Goal: Transaction & Acquisition: Obtain resource

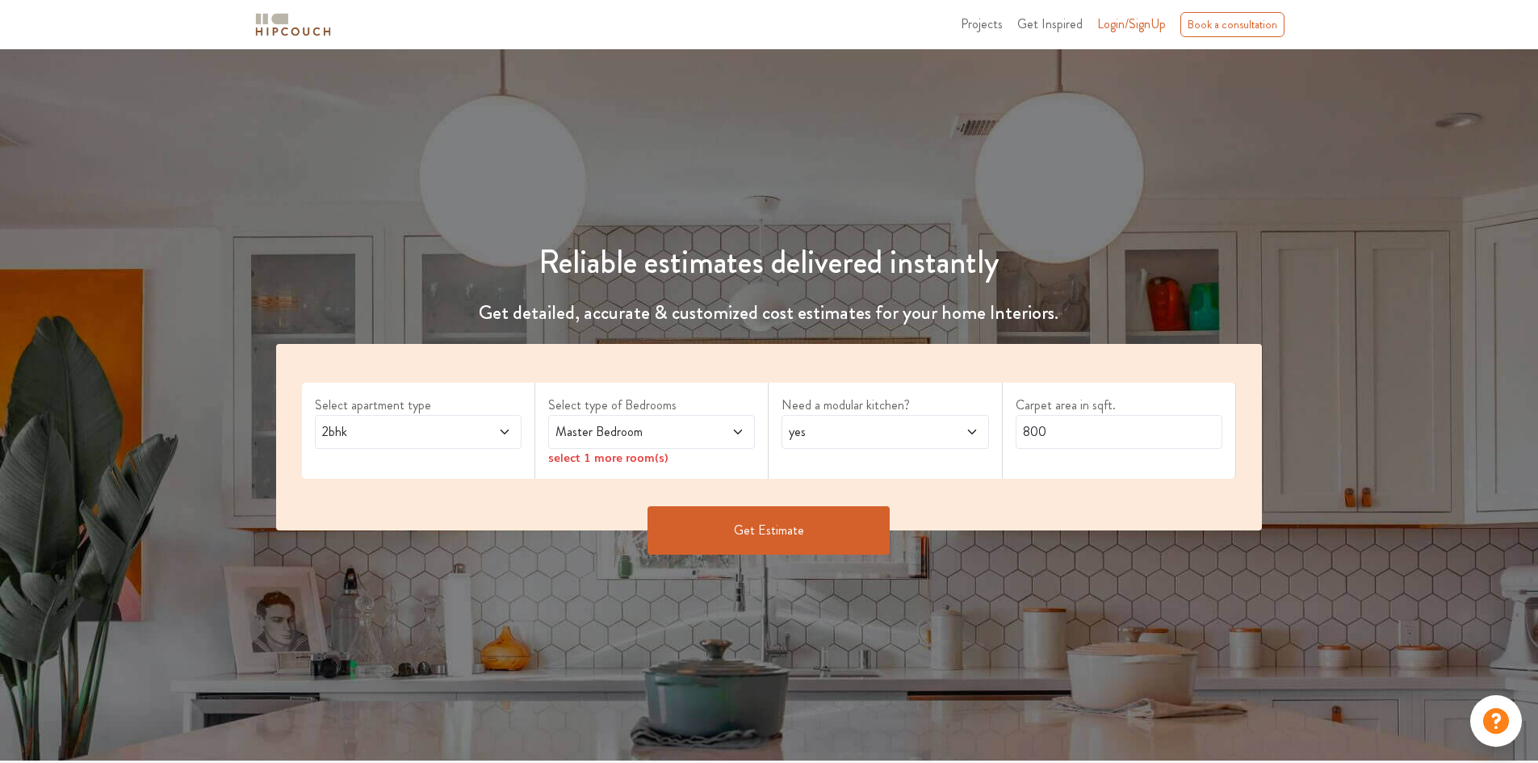
click at [499, 433] on icon at bounding box center [504, 431] width 13 height 13
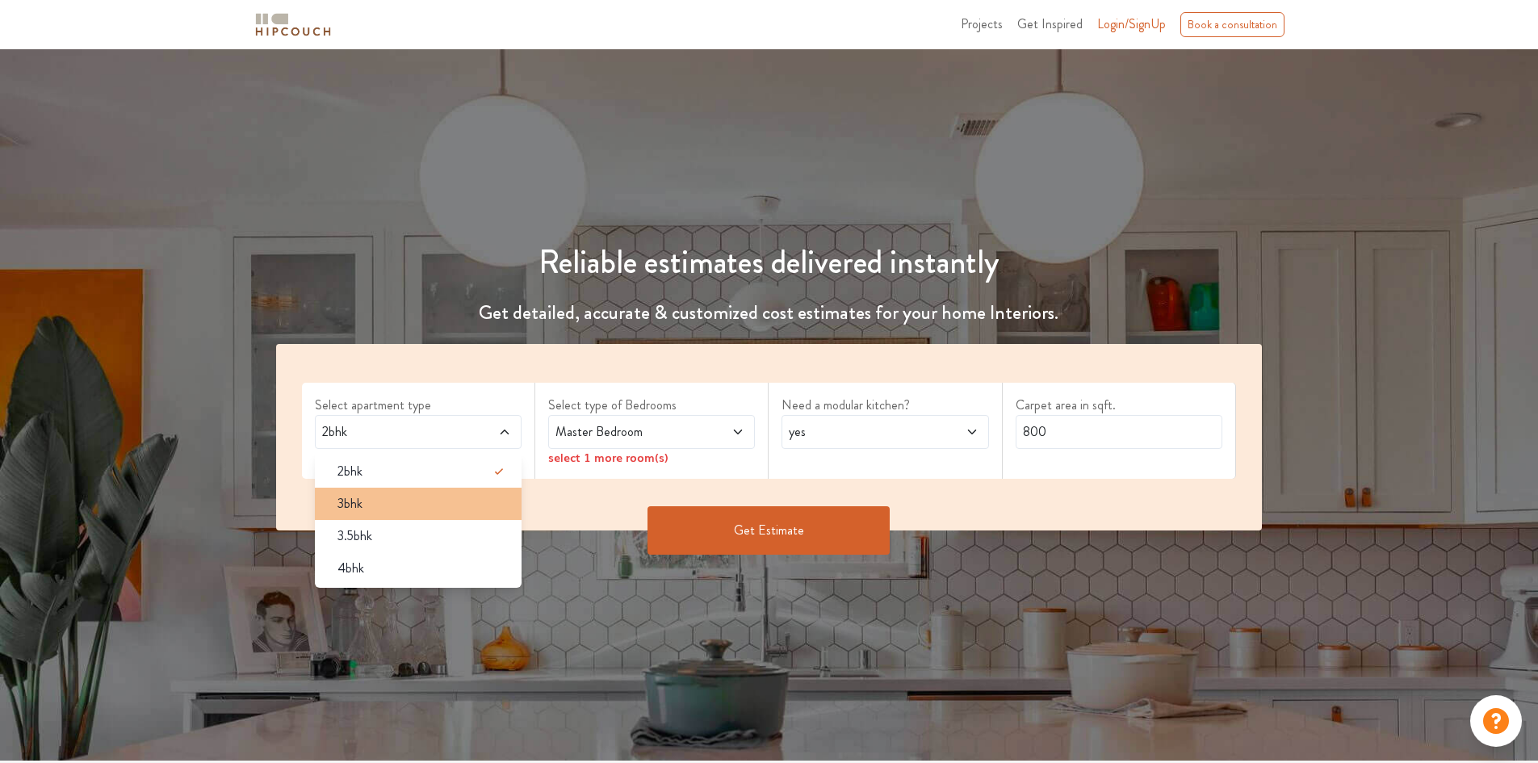
click at [421, 504] on div "3bhk" at bounding box center [423, 503] width 197 height 19
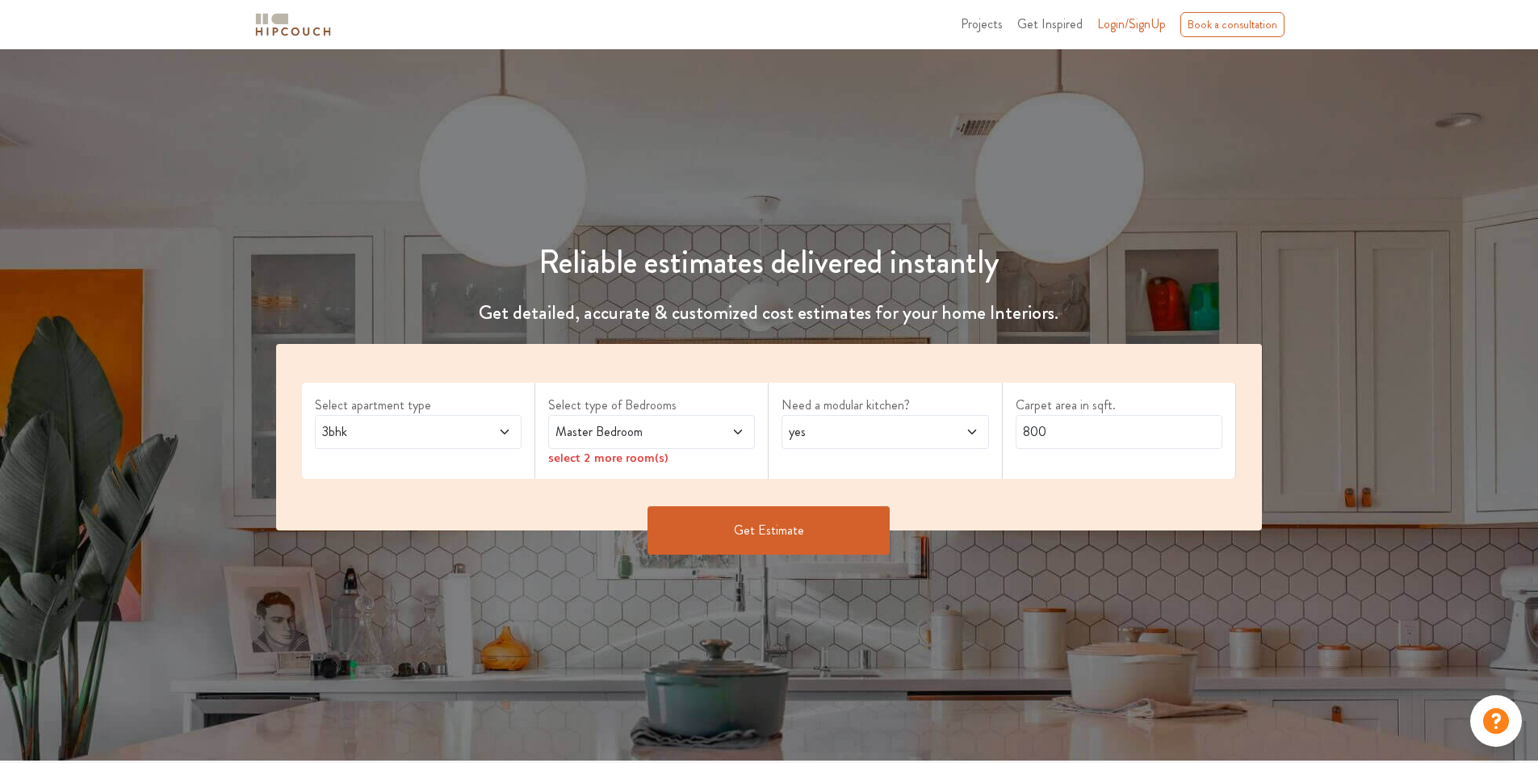
click at [727, 429] on span at bounding box center [721, 431] width 48 height 19
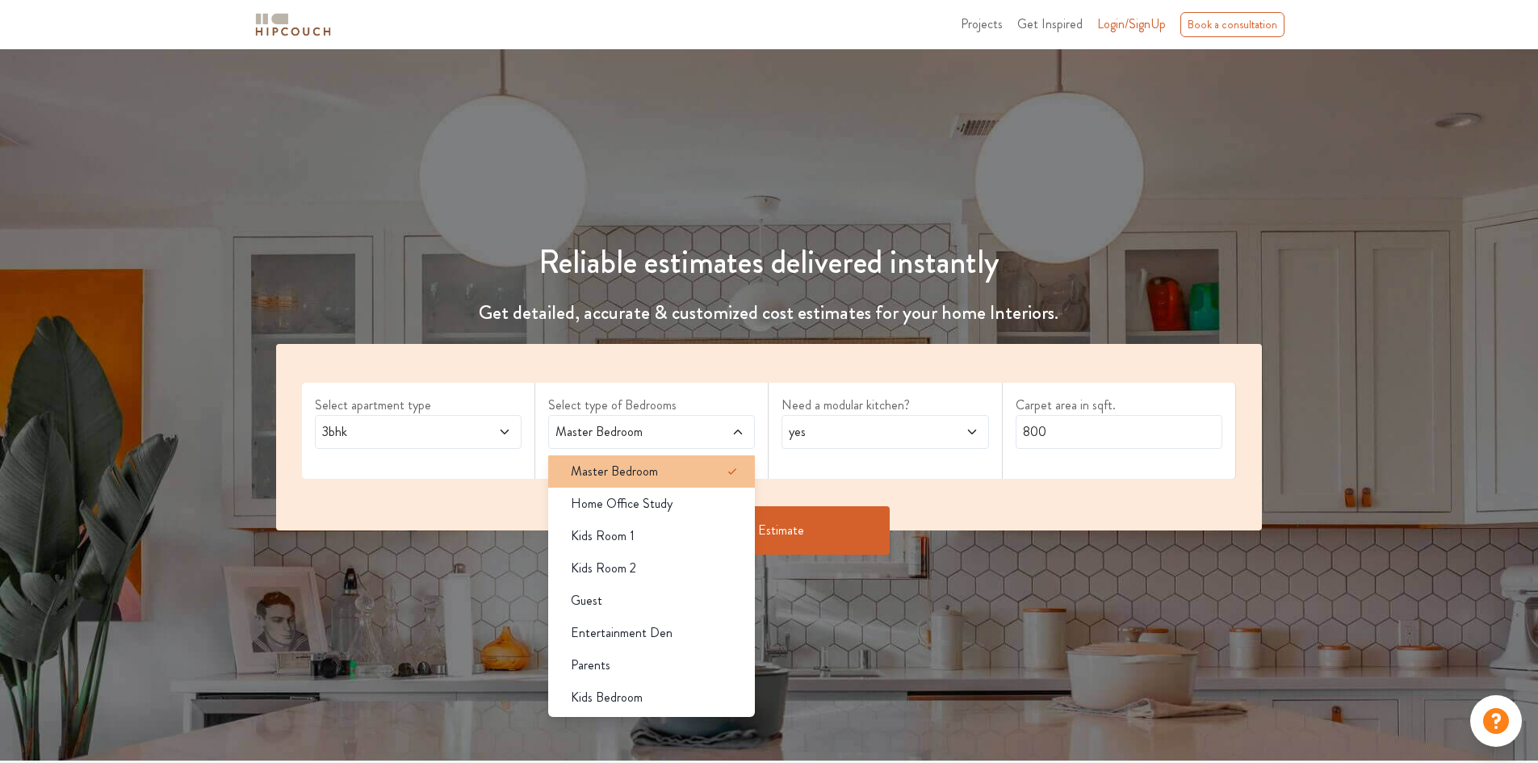
click at [671, 475] on div "Master Bedroom" at bounding box center [656, 471] width 197 height 19
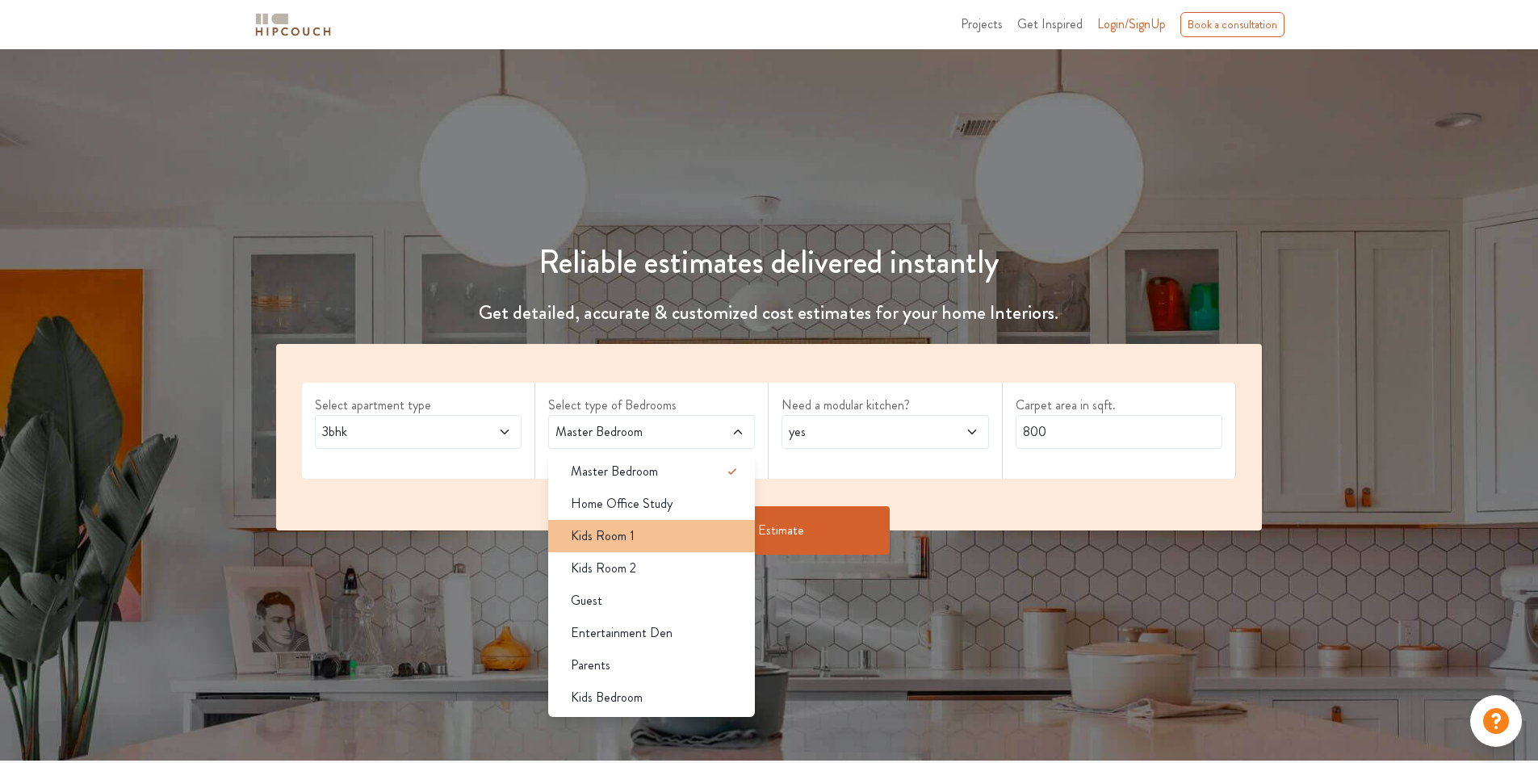
click at [626, 532] on span "Kids Room 1" at bounding box center [603, 535] width 64 height 19
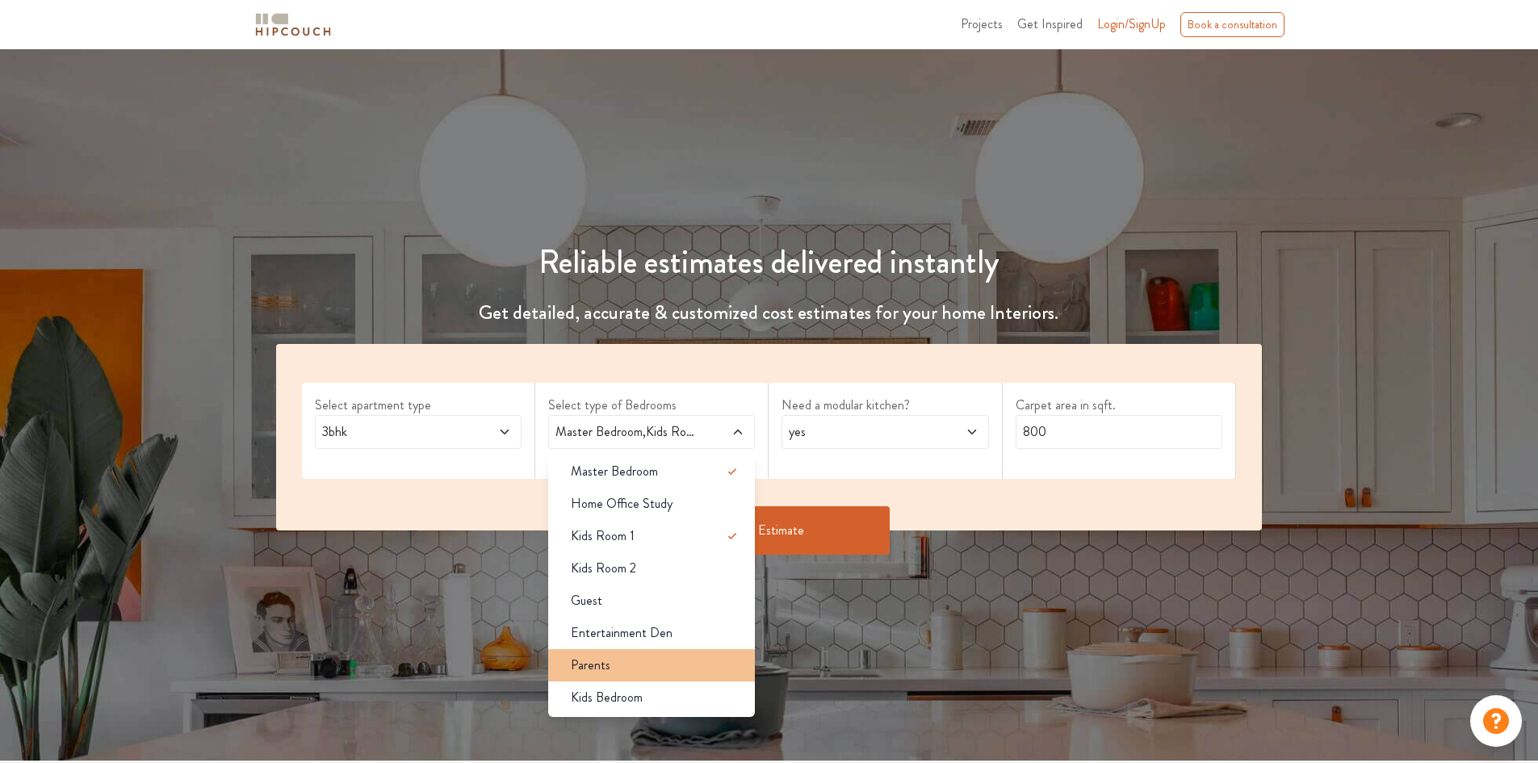
click at [579, 657] on span "Parents" at bounding box center [591, 665] width 40 height 19
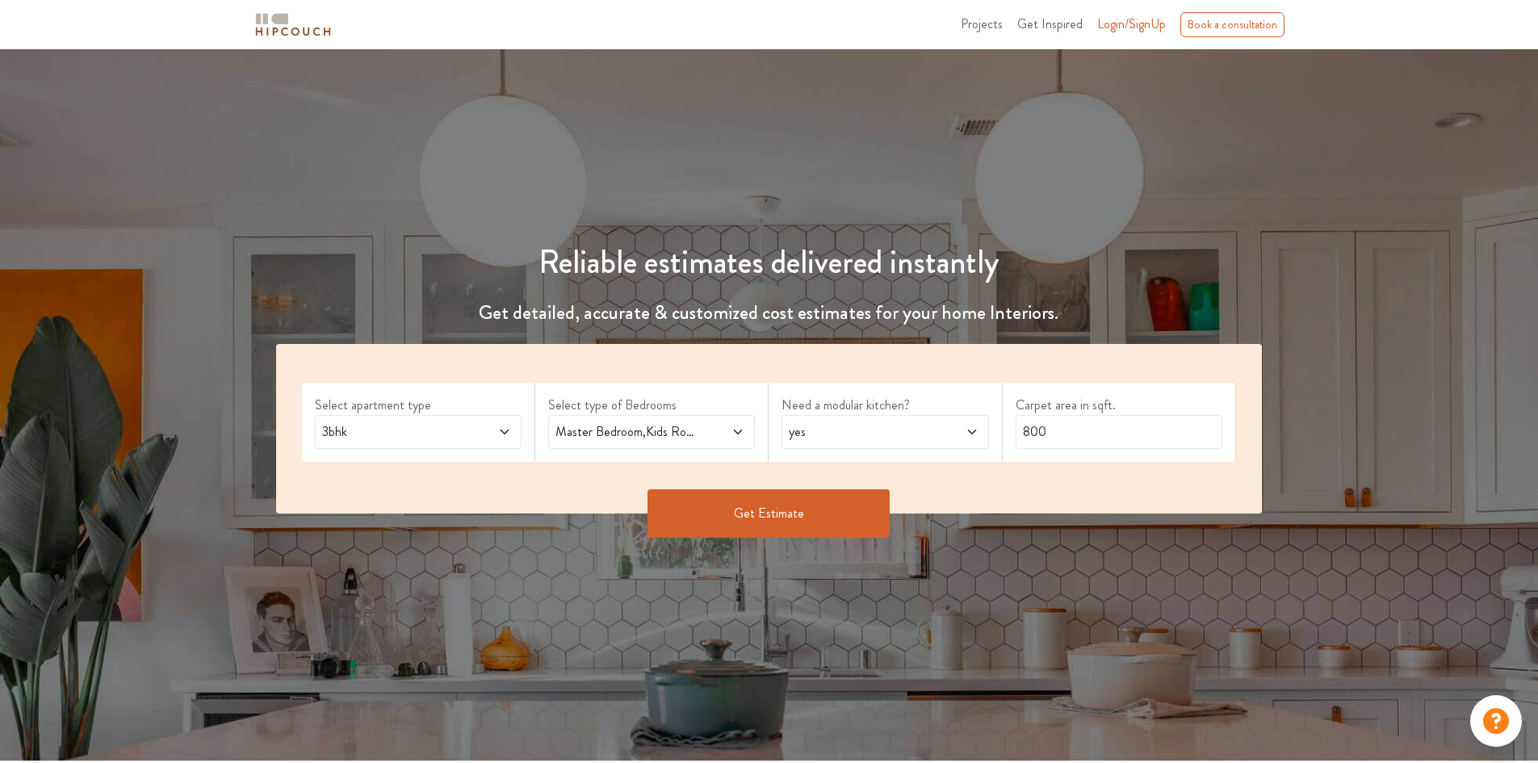
click at [875, 433] on span "yes" at bounding box center [857, 431] width 145 height 19
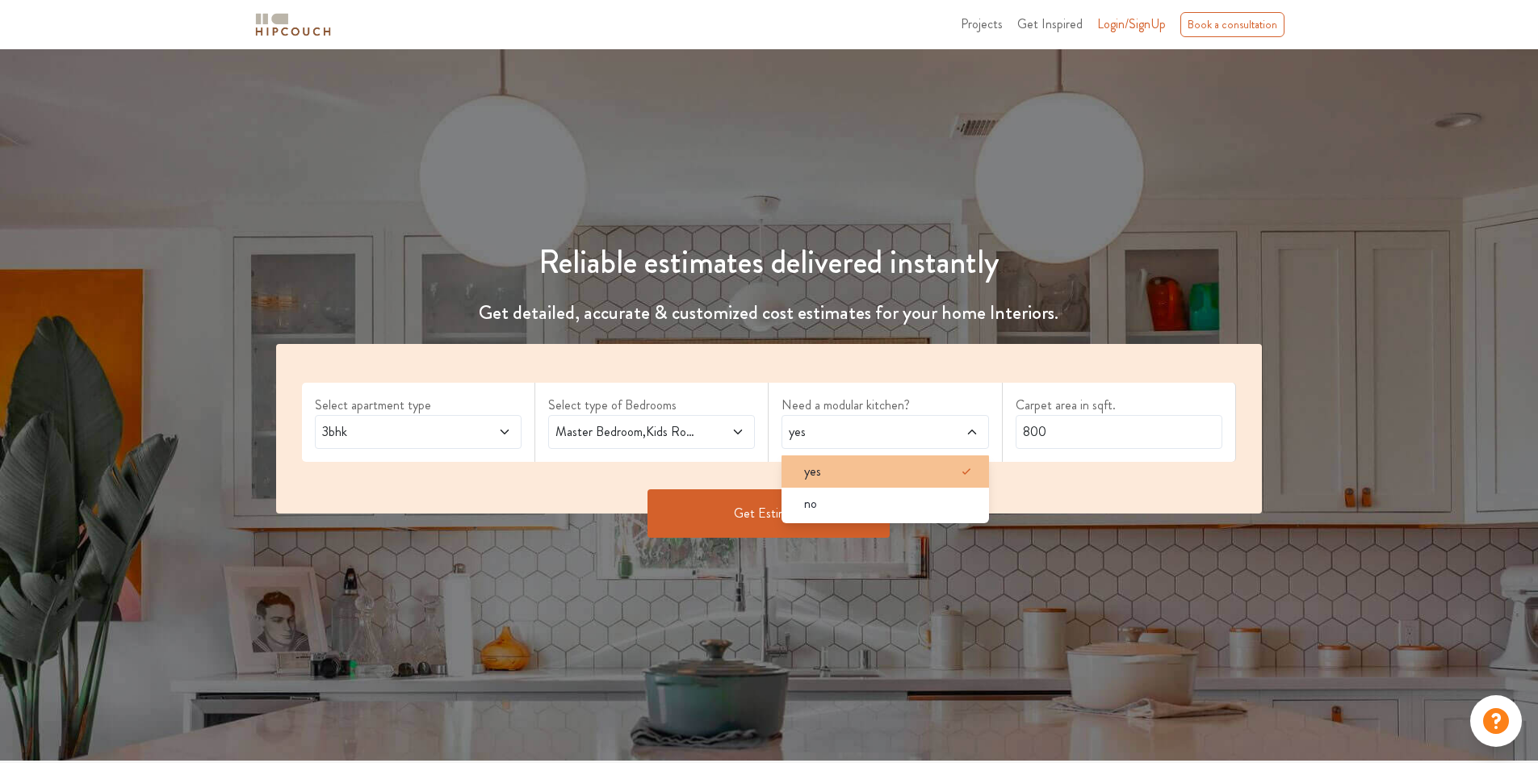
click at [852, 471] on div "yes" at bounding box center [889, 471] width 197 height 19
click at [1116, 475] on div "Select apartment type 3bhk Select type of Bedrooms Master Bedroom,Kids Room 1,P…" at bounding box center [769, 429] width 986 height 170
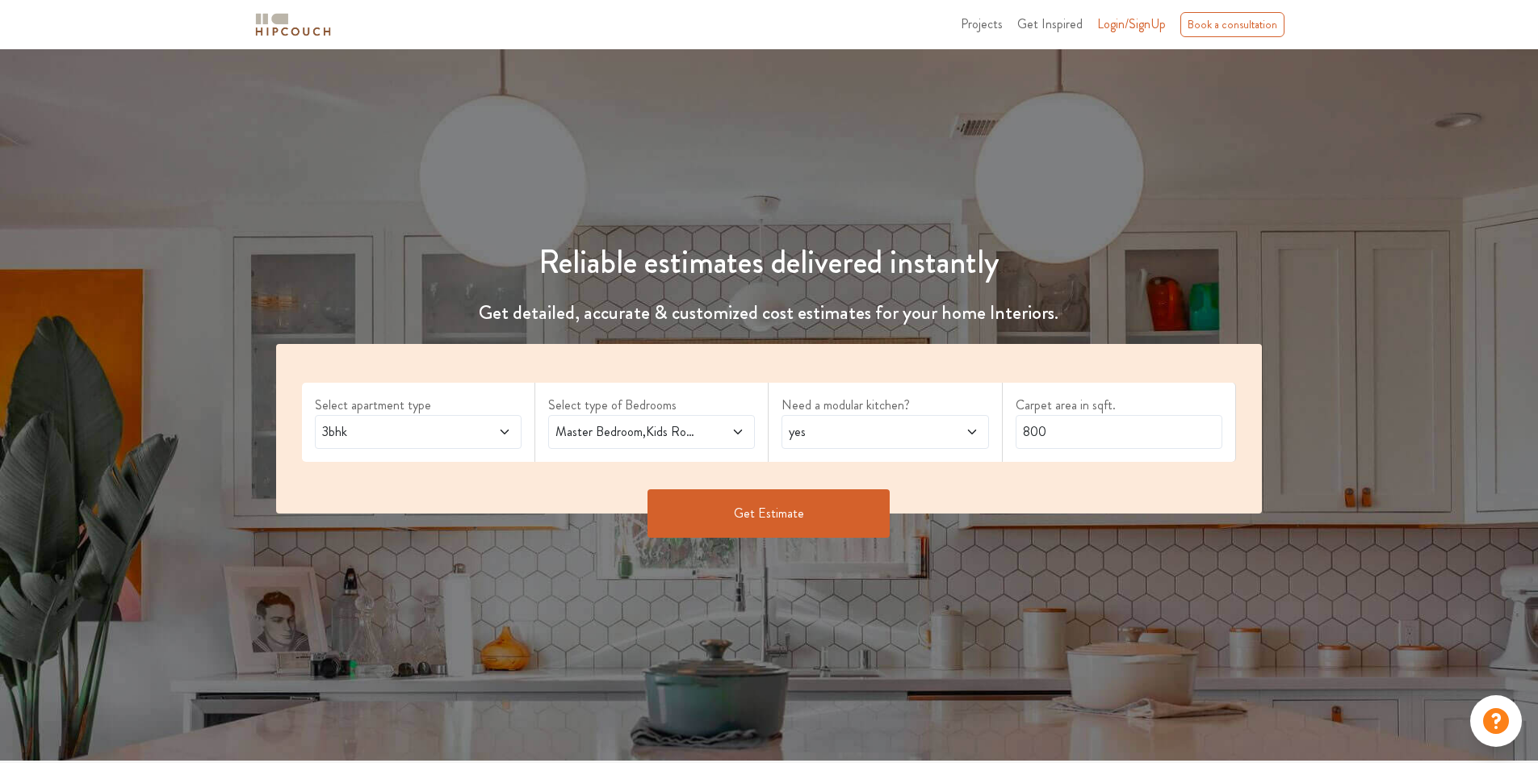
click at [776, 502] on button "Get Estimate" at bounding box center [768, 513] width 242 height 48
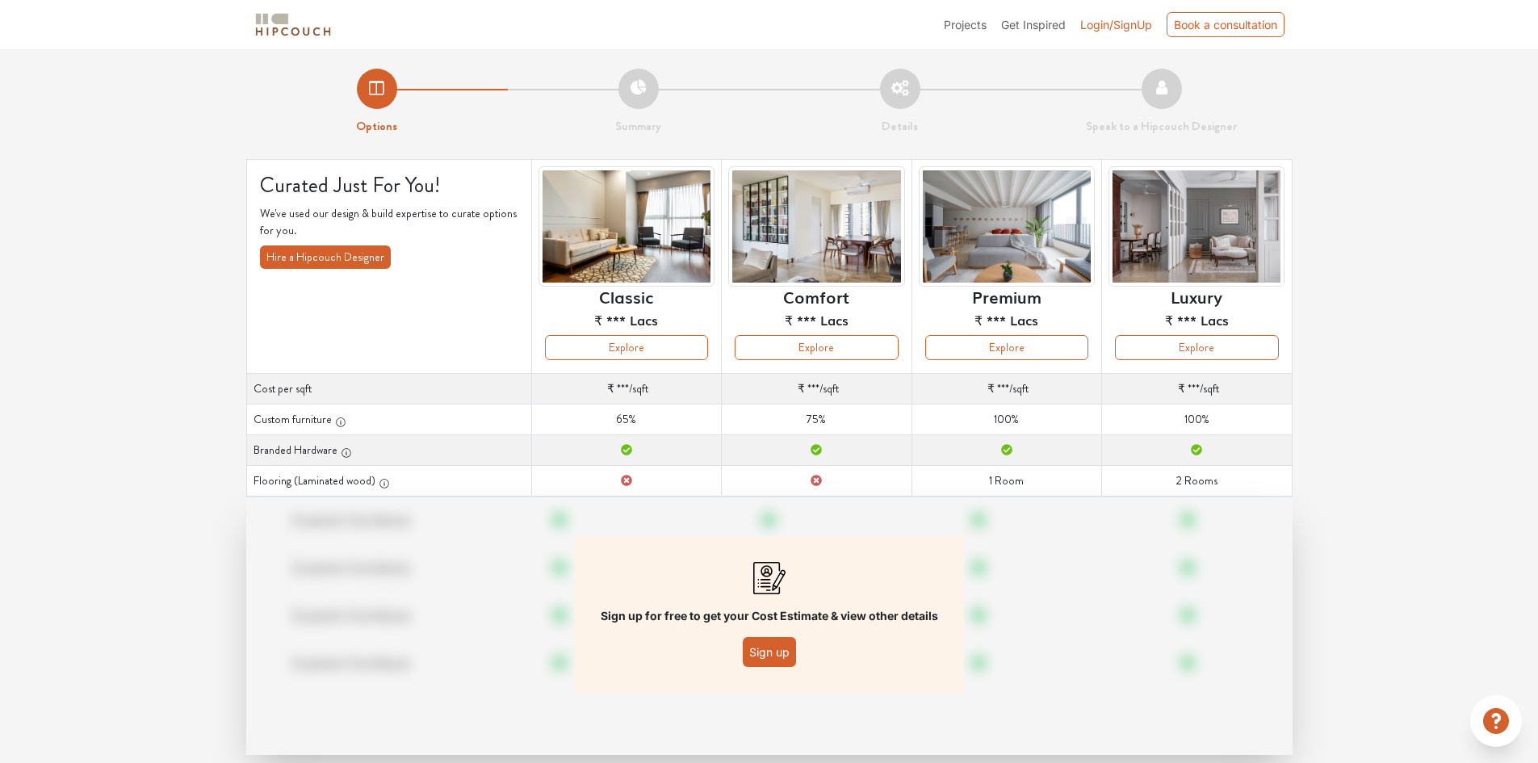
scroll to position [31, 0]
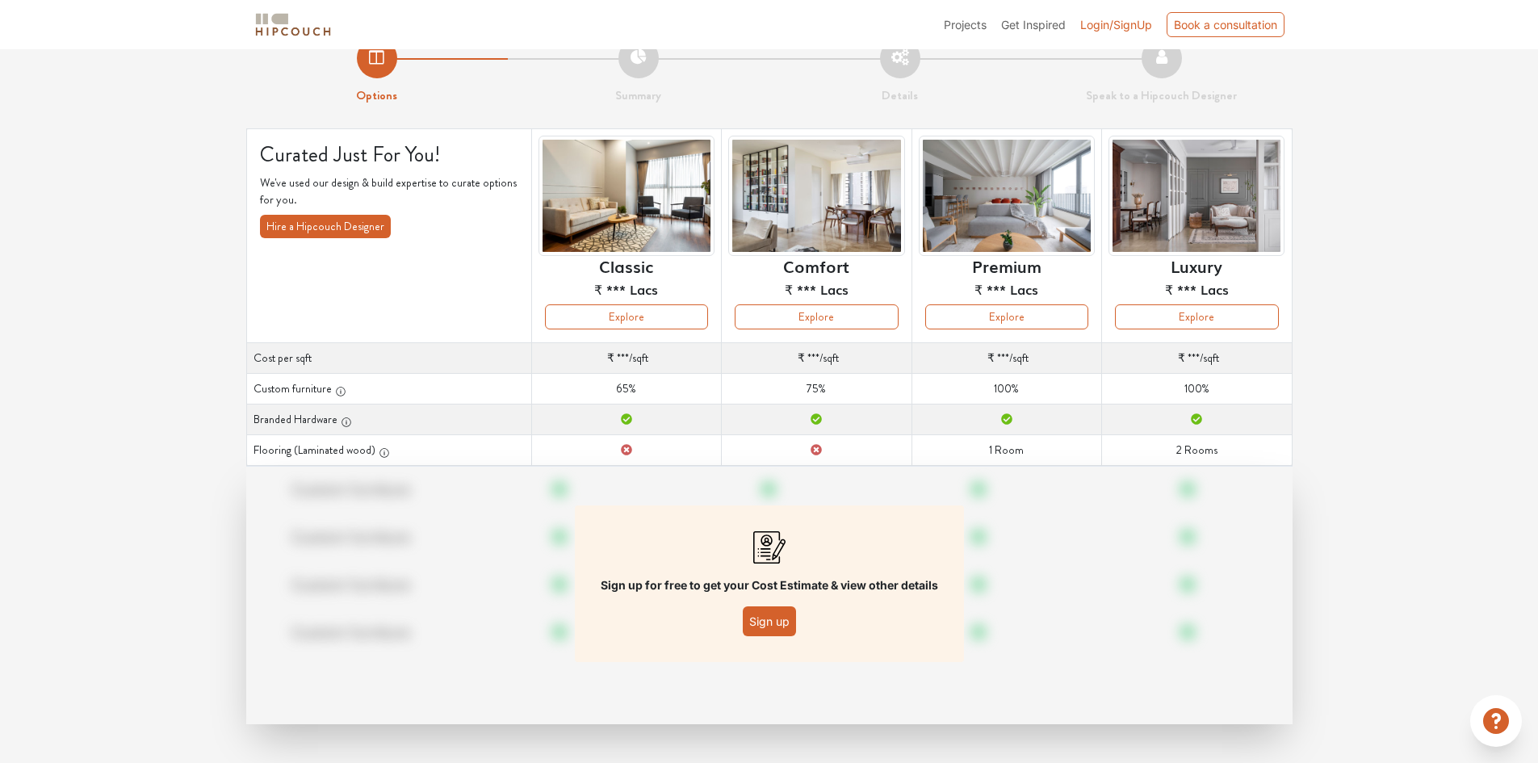
click at [748, 616] on button "Sign up" at bounding box center [769, 621] width 53 height 30
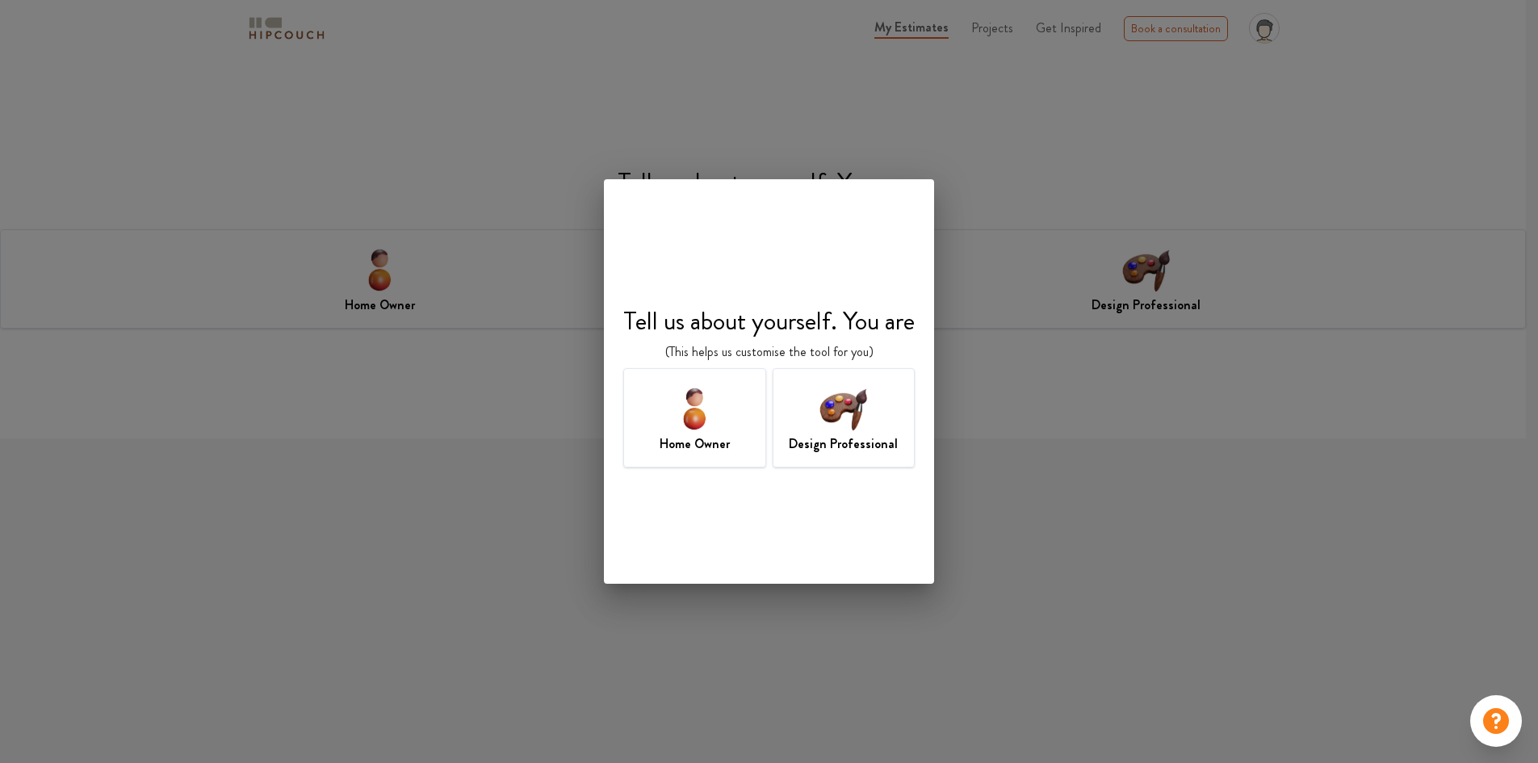
click at [831, 442] on h7 "Design Professional" at bounding box center [843, 443] width 109 height 19
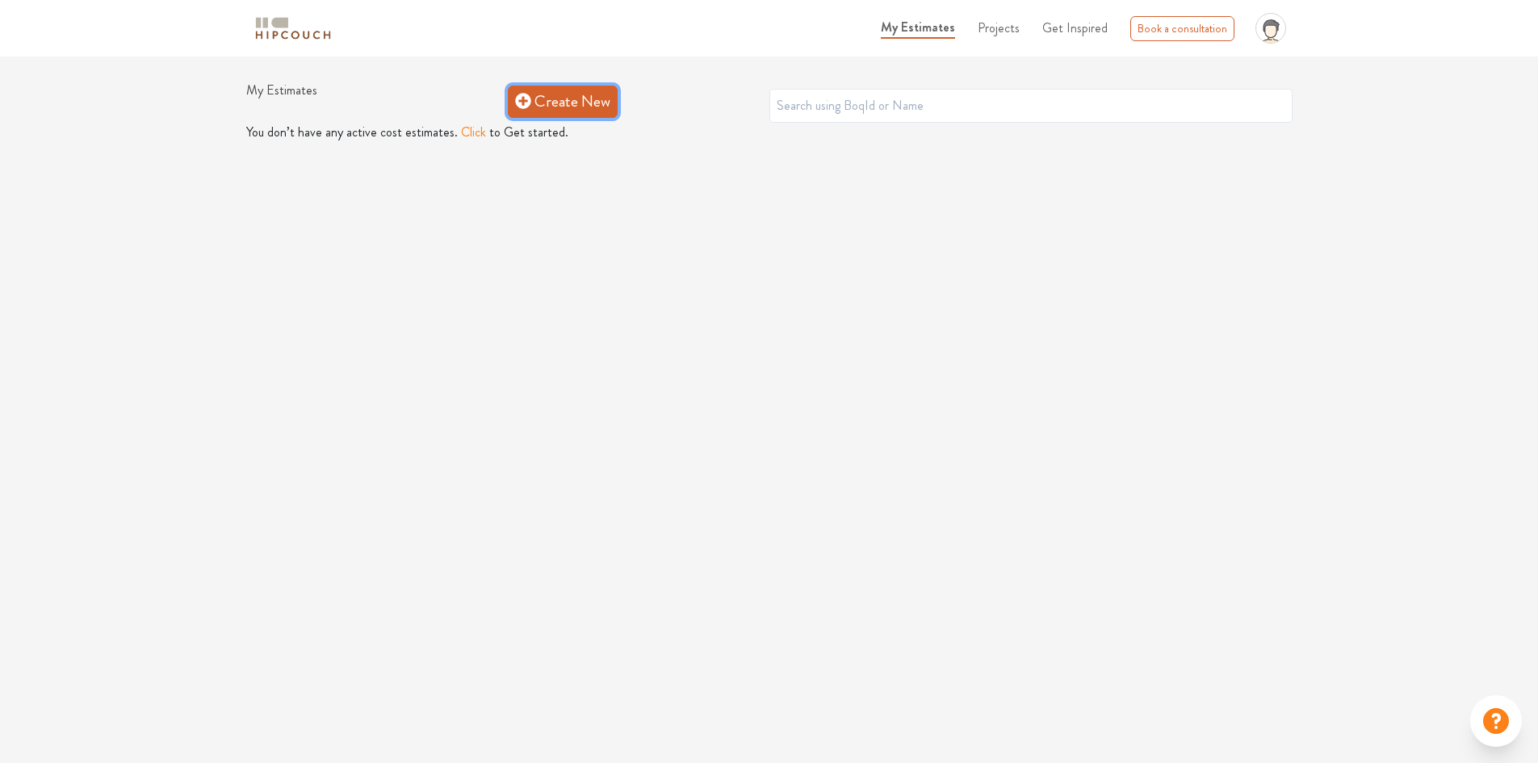
click at [568, 94] on link "Create New" at bounding box center [563, 102] width 110 height 32
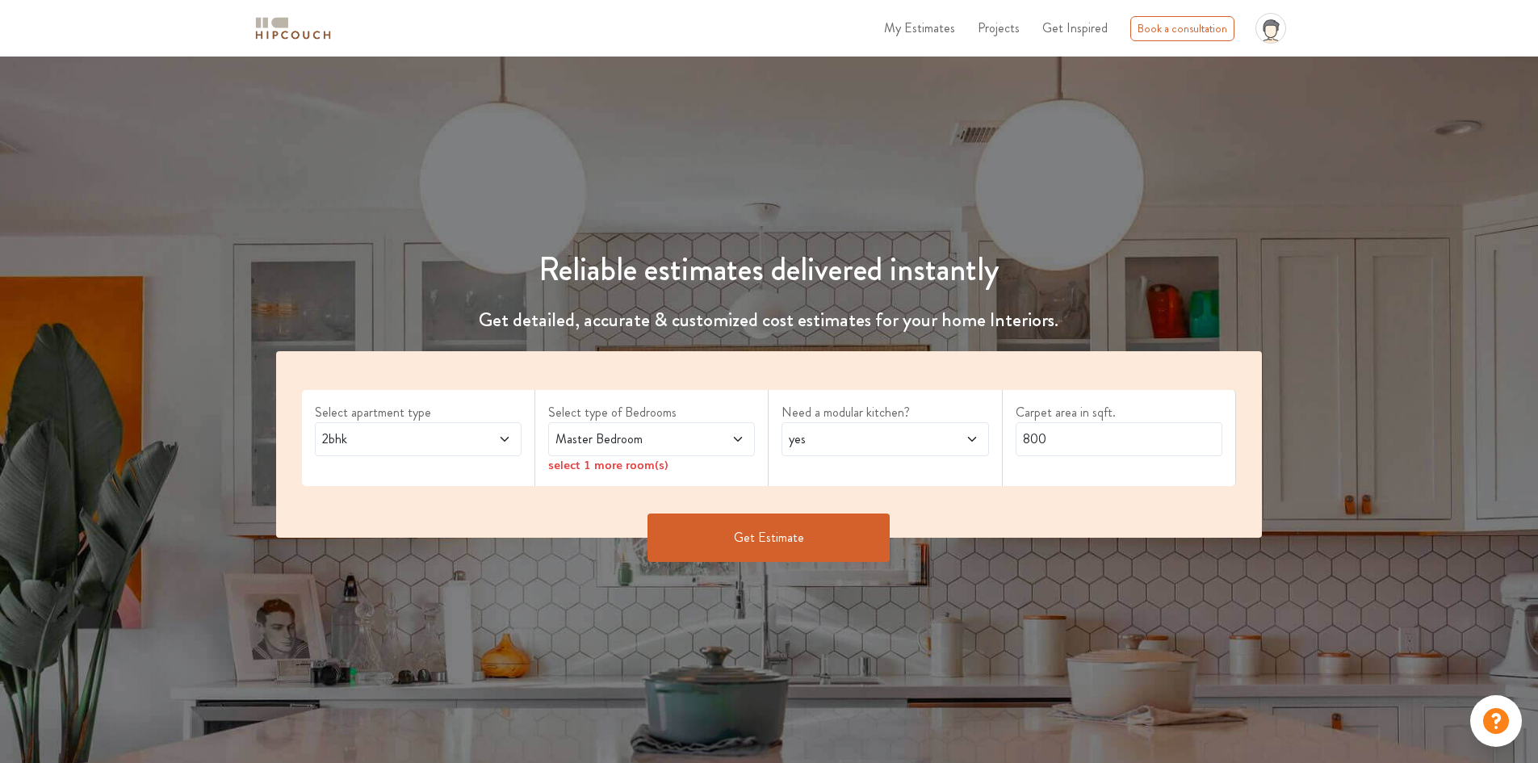
click at [482, 434] on span at bounding box center [487, 438] width 48 height 19
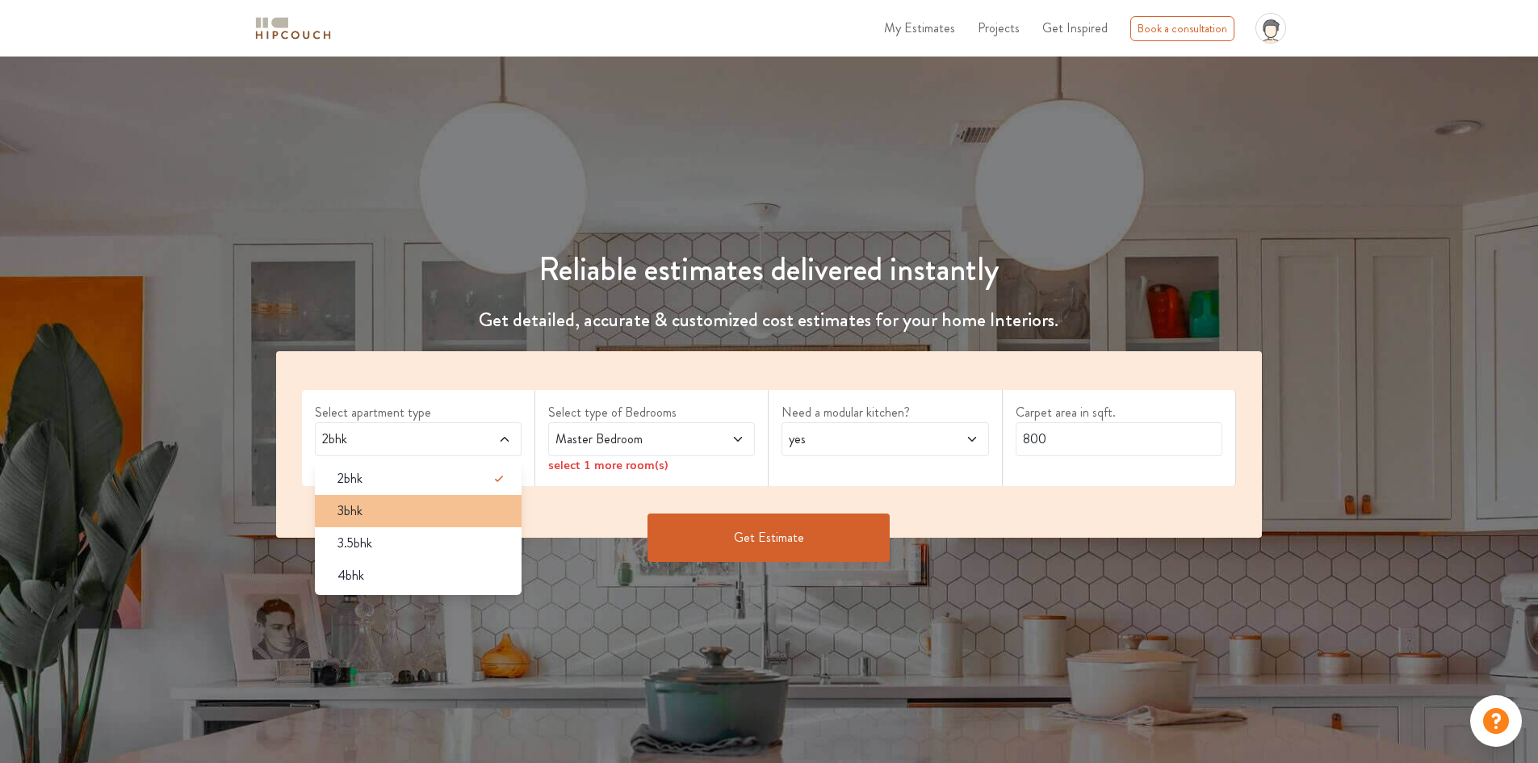
click at [351, 512] on span "3bhk" at bounding box center [349, 510] width 25 height 19
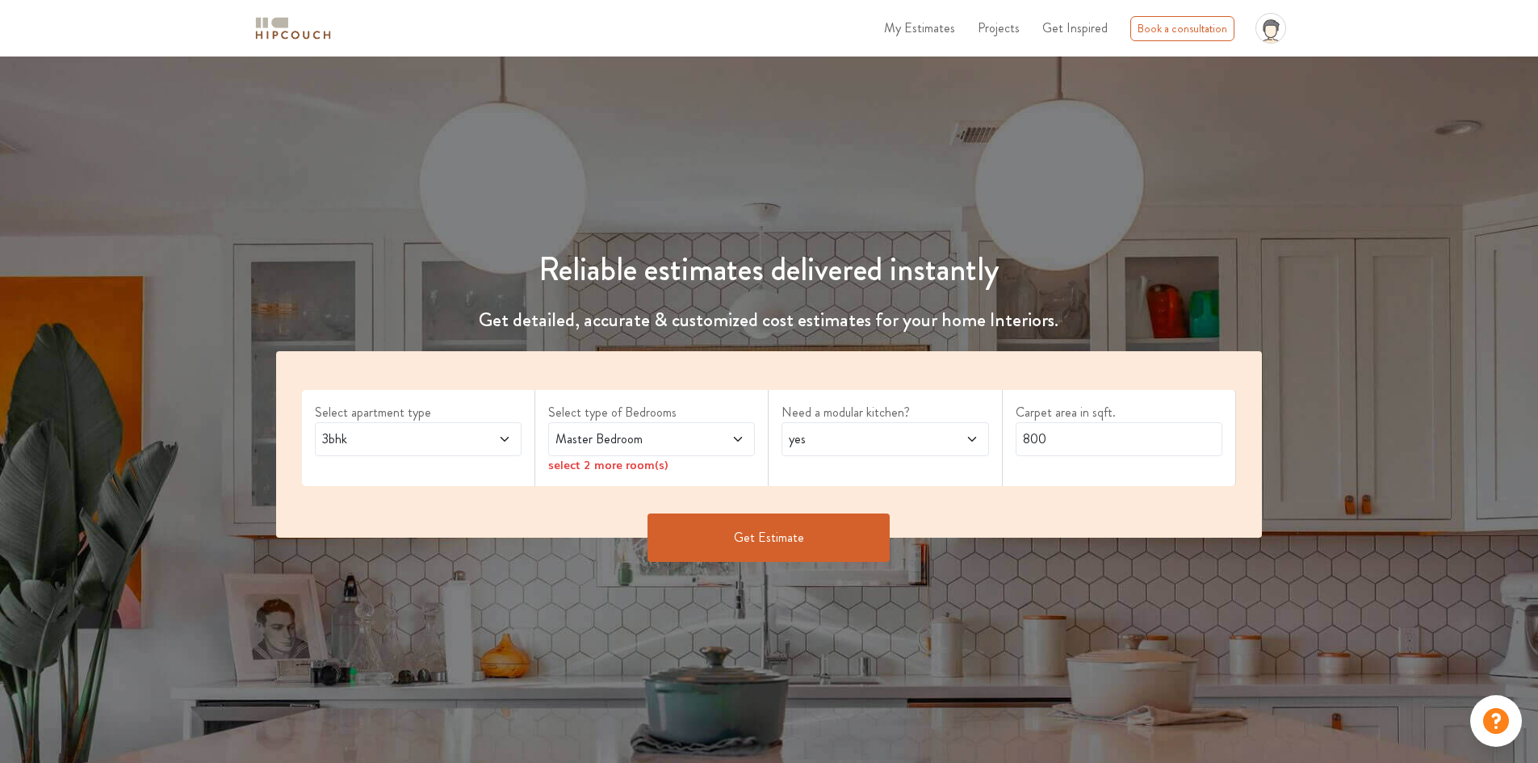
click at [681, 435] on span "Master Bedroom" at bounding box center [624, 438] width 145 height 19
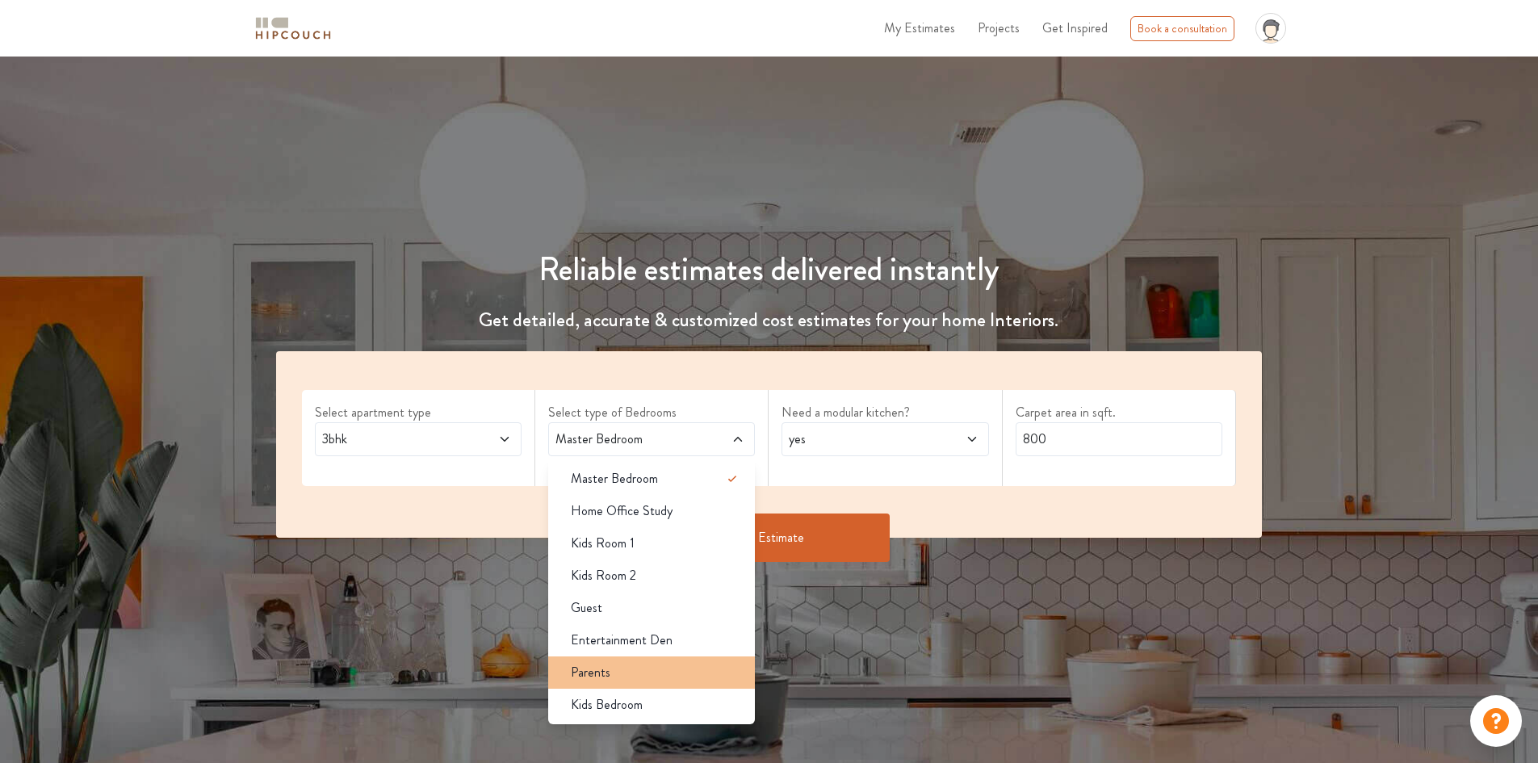
click at [598, 678] on span "Parents" at bounding box center [591, 672] width 40 height 19
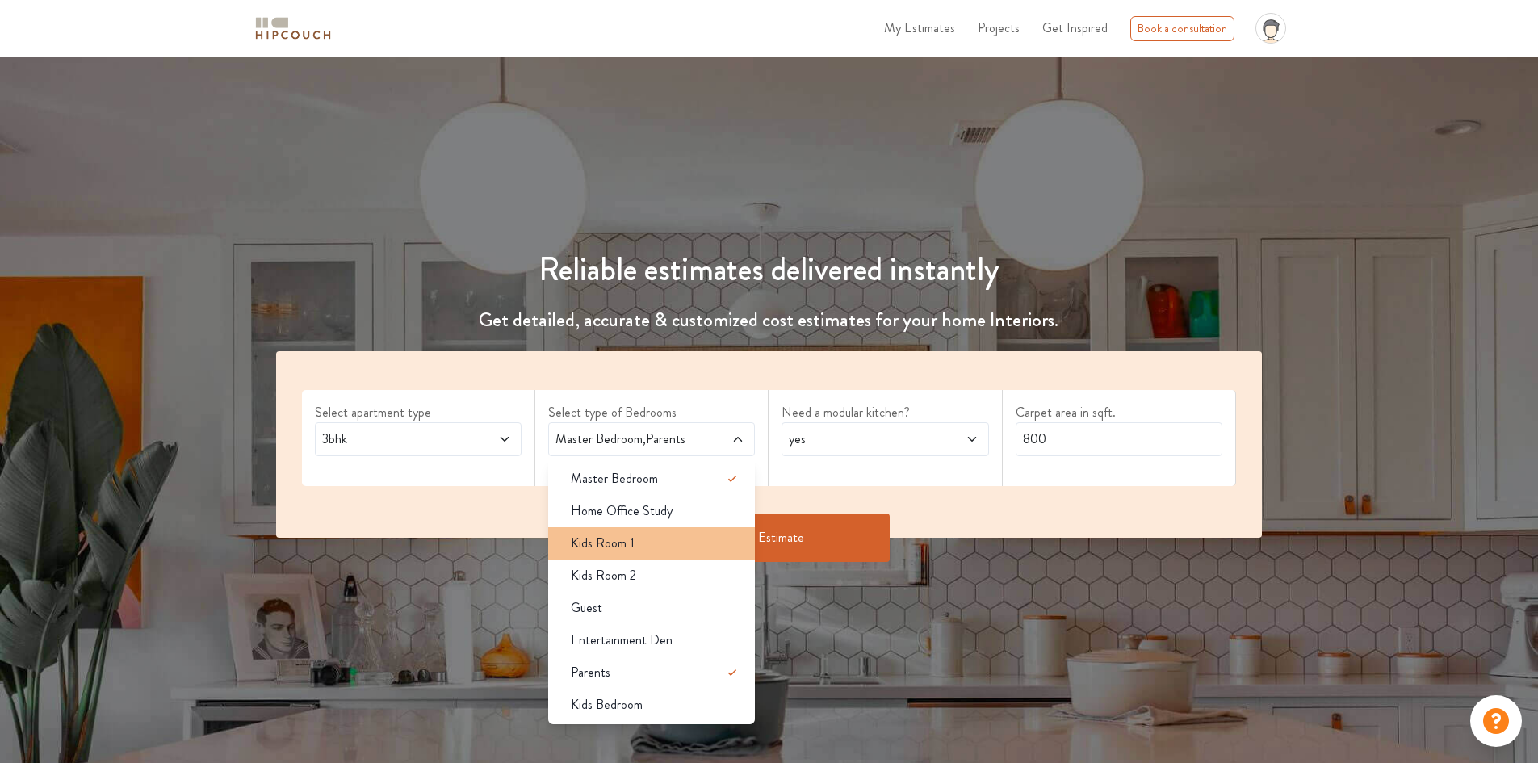
click at [654, 539] on div "Kids Room 1" at bounding box center [656, 543] width 197 height 19
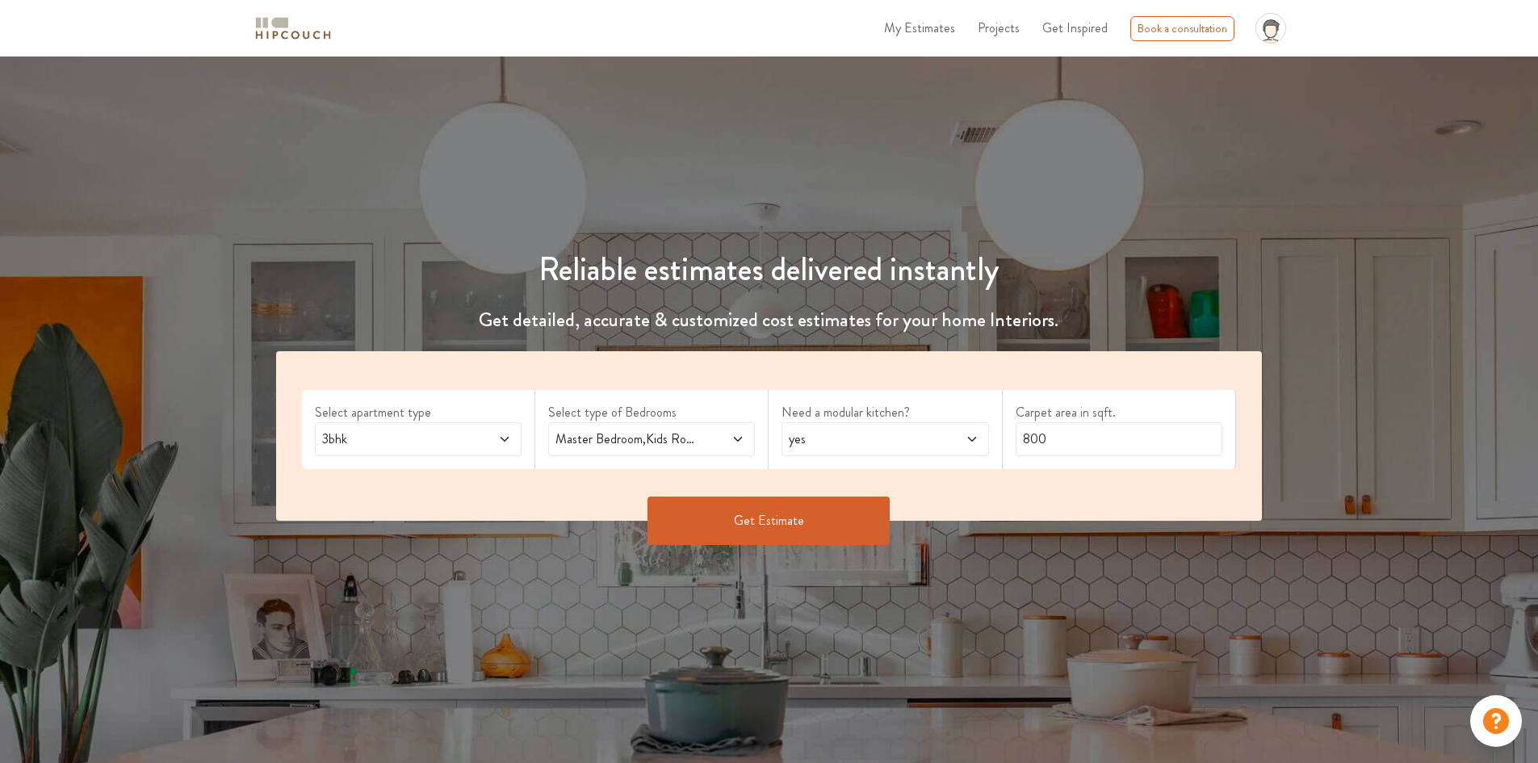
click at [781, 533] on button "Get Estimate" at bounding box center [768, 520] width 242 height 48
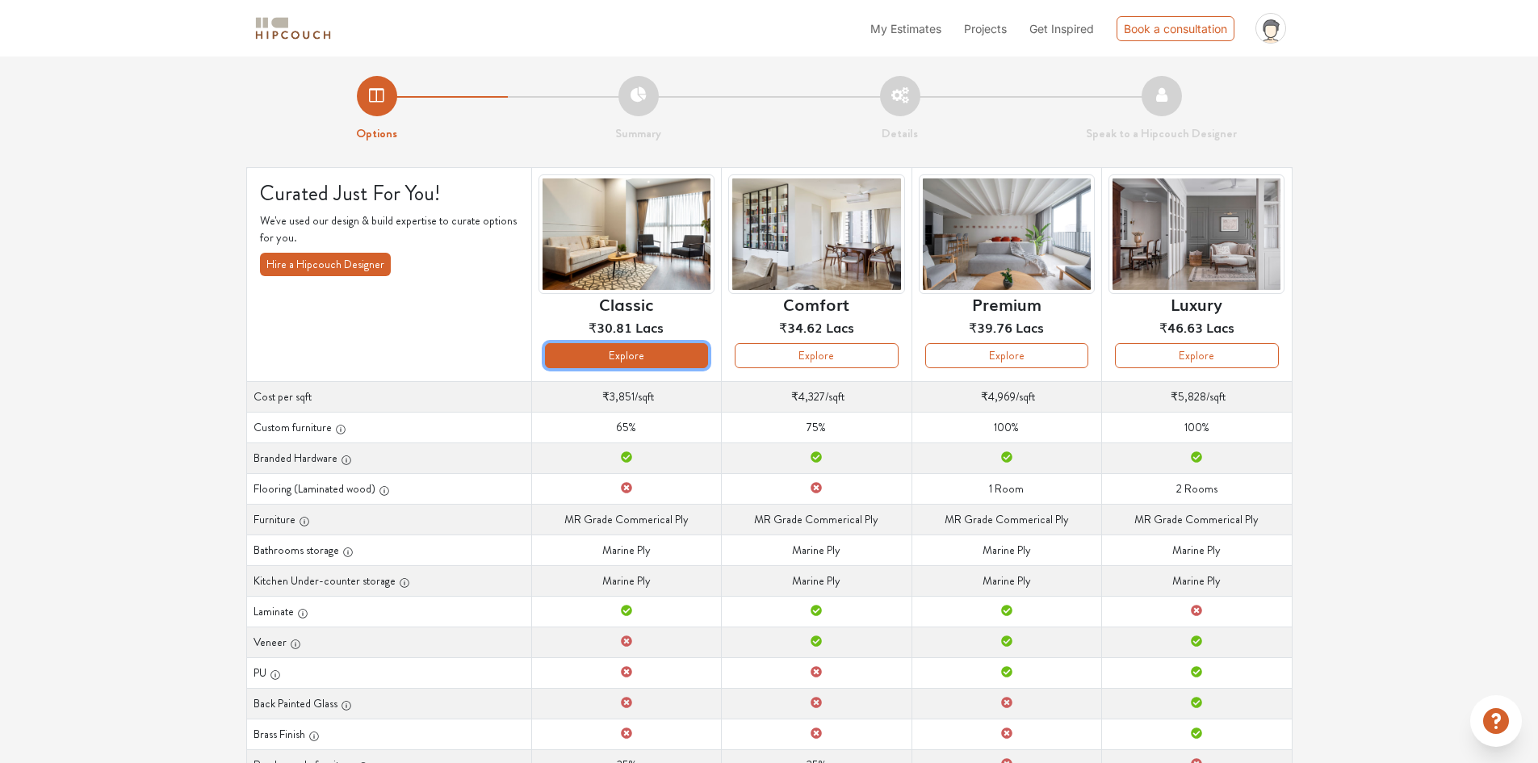
click at [629, 357] on button "Explore" at bounding box center [626, 355] width 163 height 25
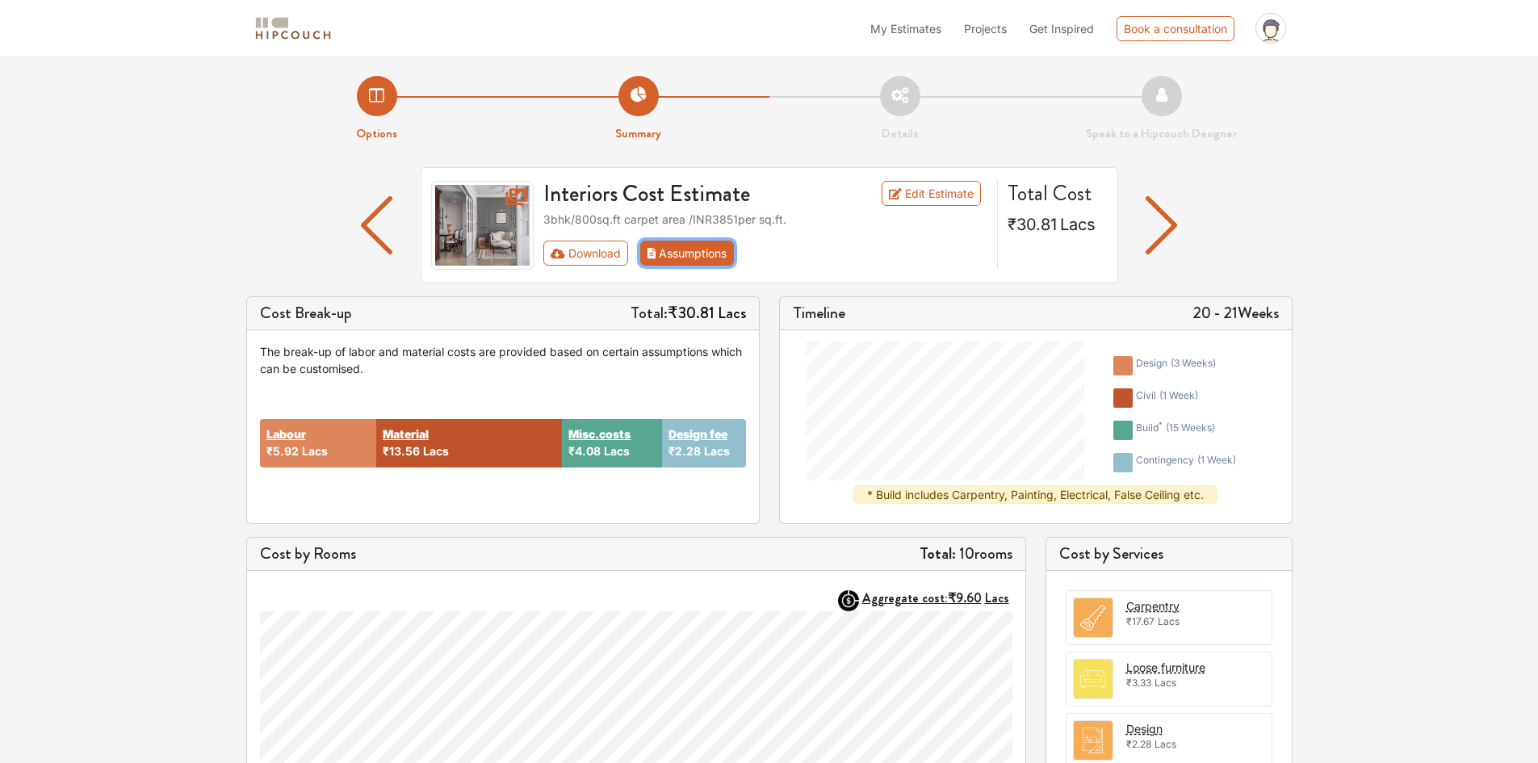
click at [669, 251] on button "Assumptions" at bounding box center [687, 253] width 94 height 25
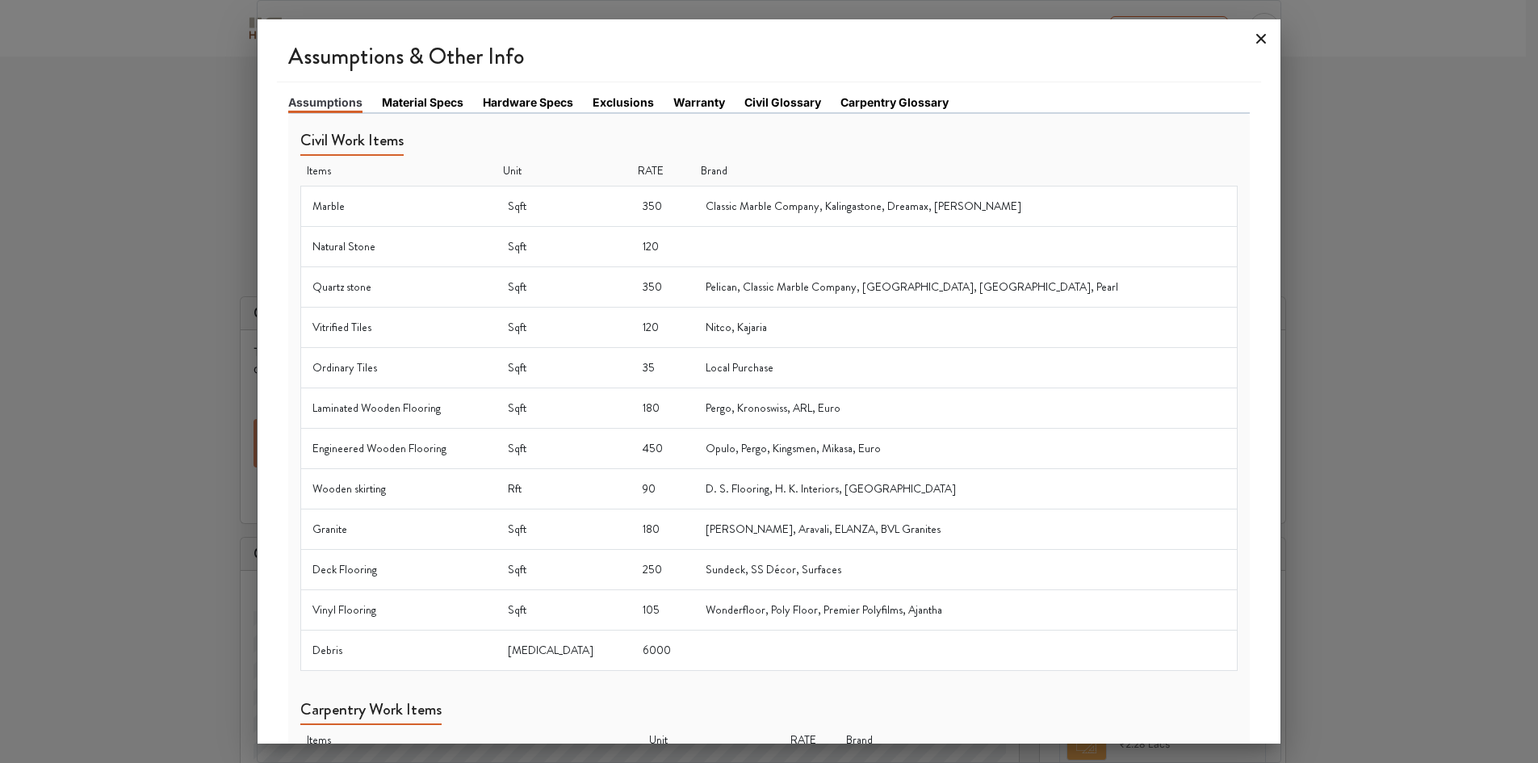
click at [1263, 37] on icon at bounding box center [1262, 39] width 10 height 10
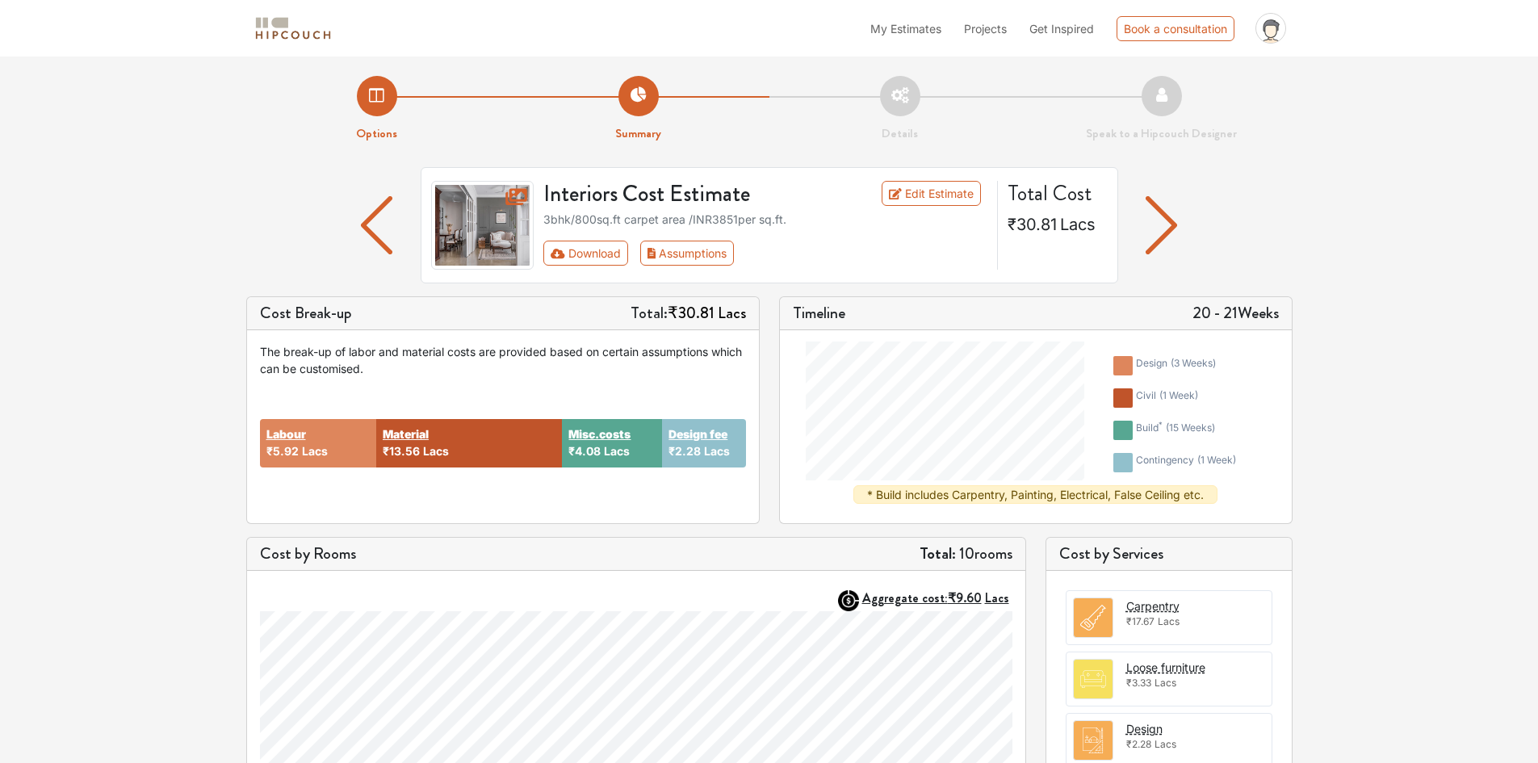
click at [366, 93] on li "Options" at bounding box center [377, 109] width 262 height 67
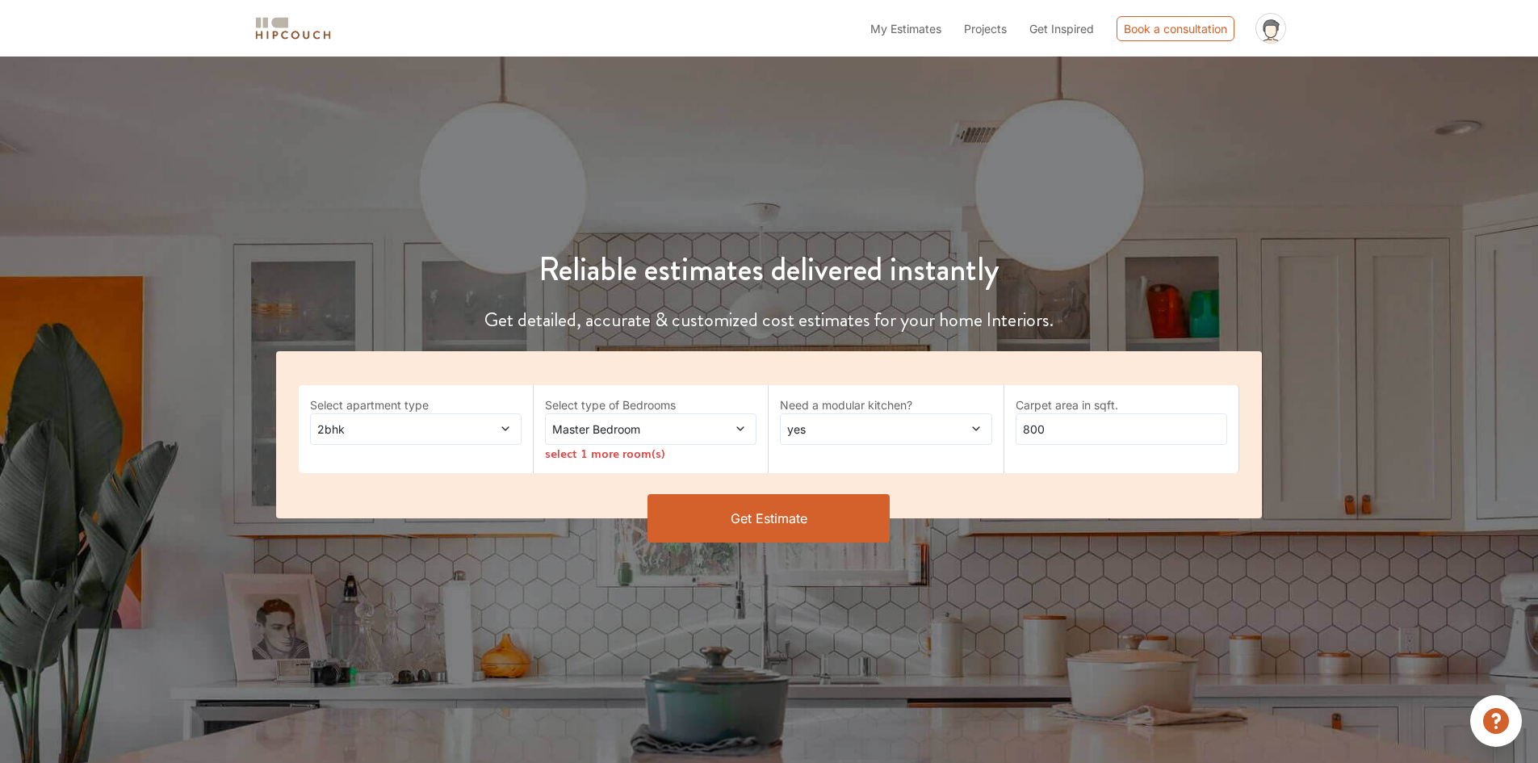
click at [497, 424] on span at bounding box center [486, 429] width 49 height 17
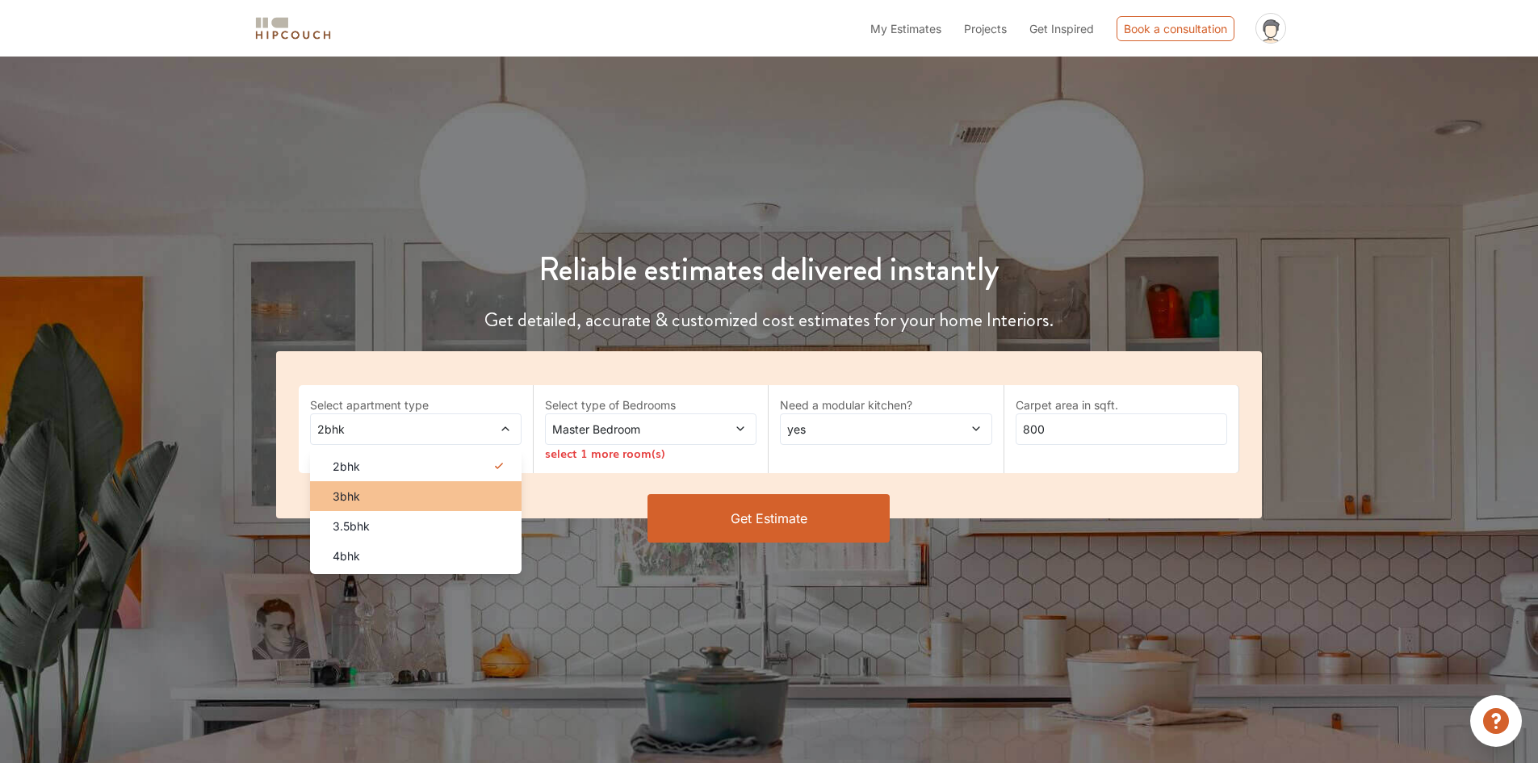
click at [406, 495] on div "3bhk" at bounding box center [421, 496] width 202 height 17
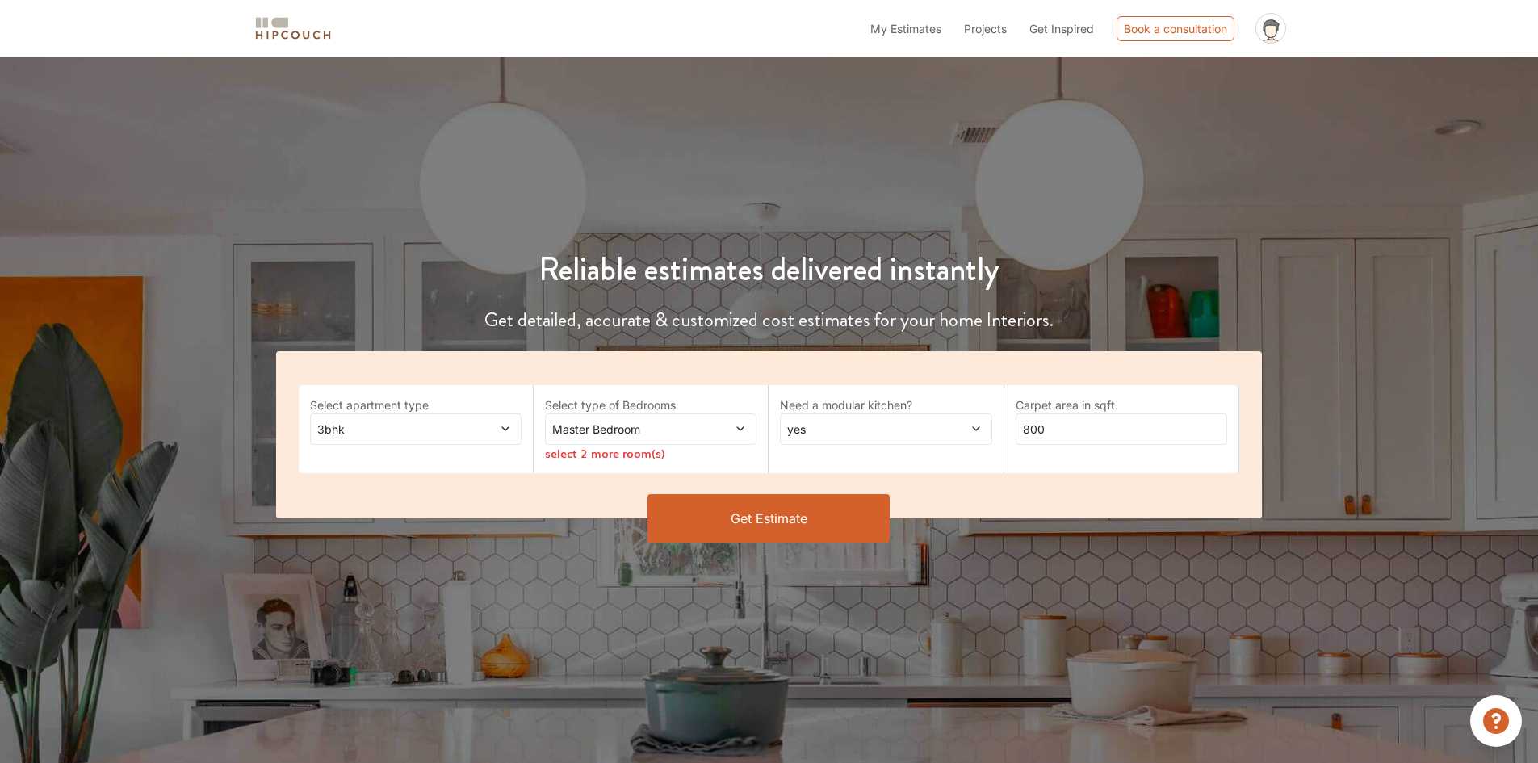
click at [696, 421] on span "Master Bedroom" at bounding box center [623, 429] width 148 height 17
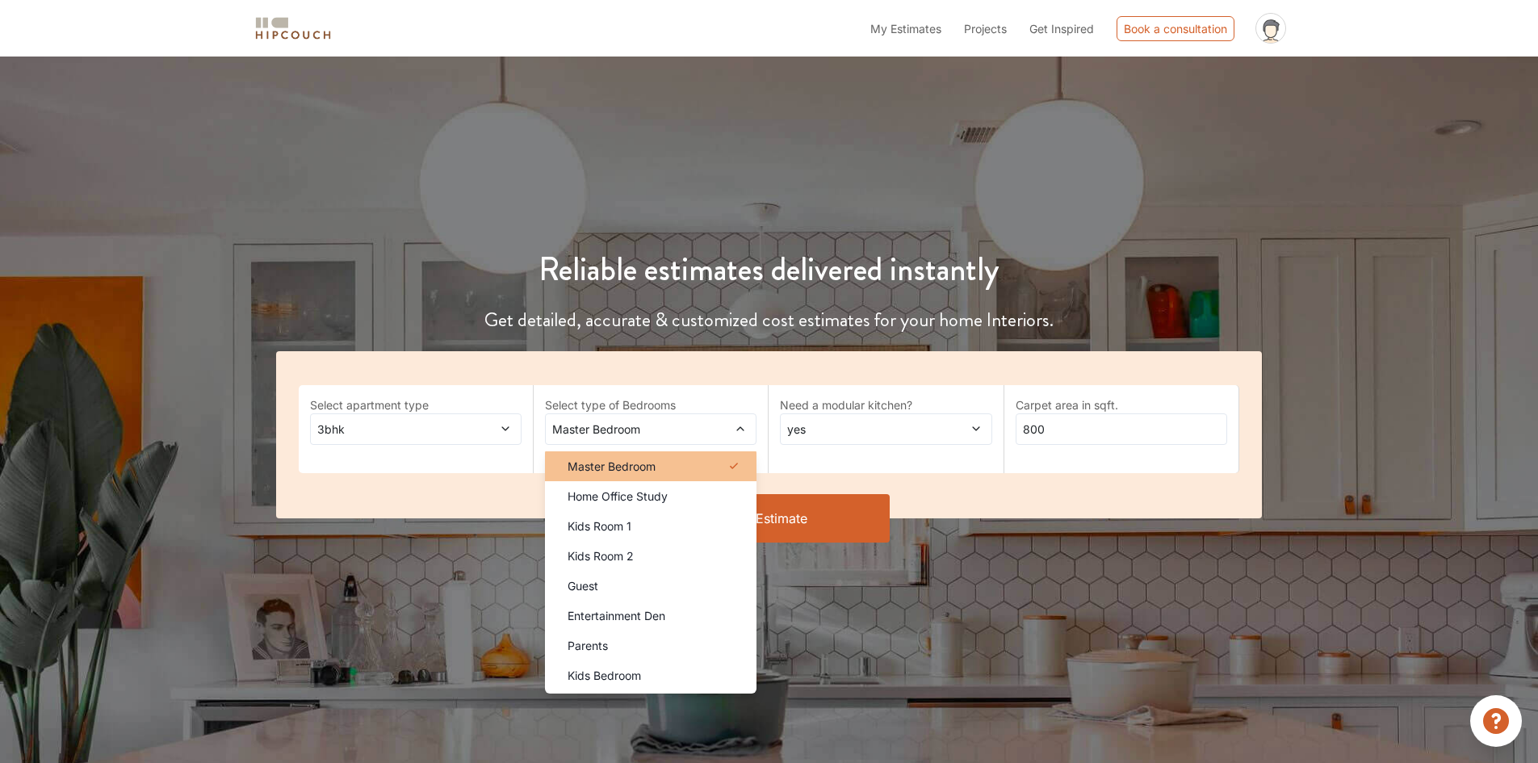
click at [640, 464] on span "Master Bedroom" at bounding box center [612, 466] width 88 height 17
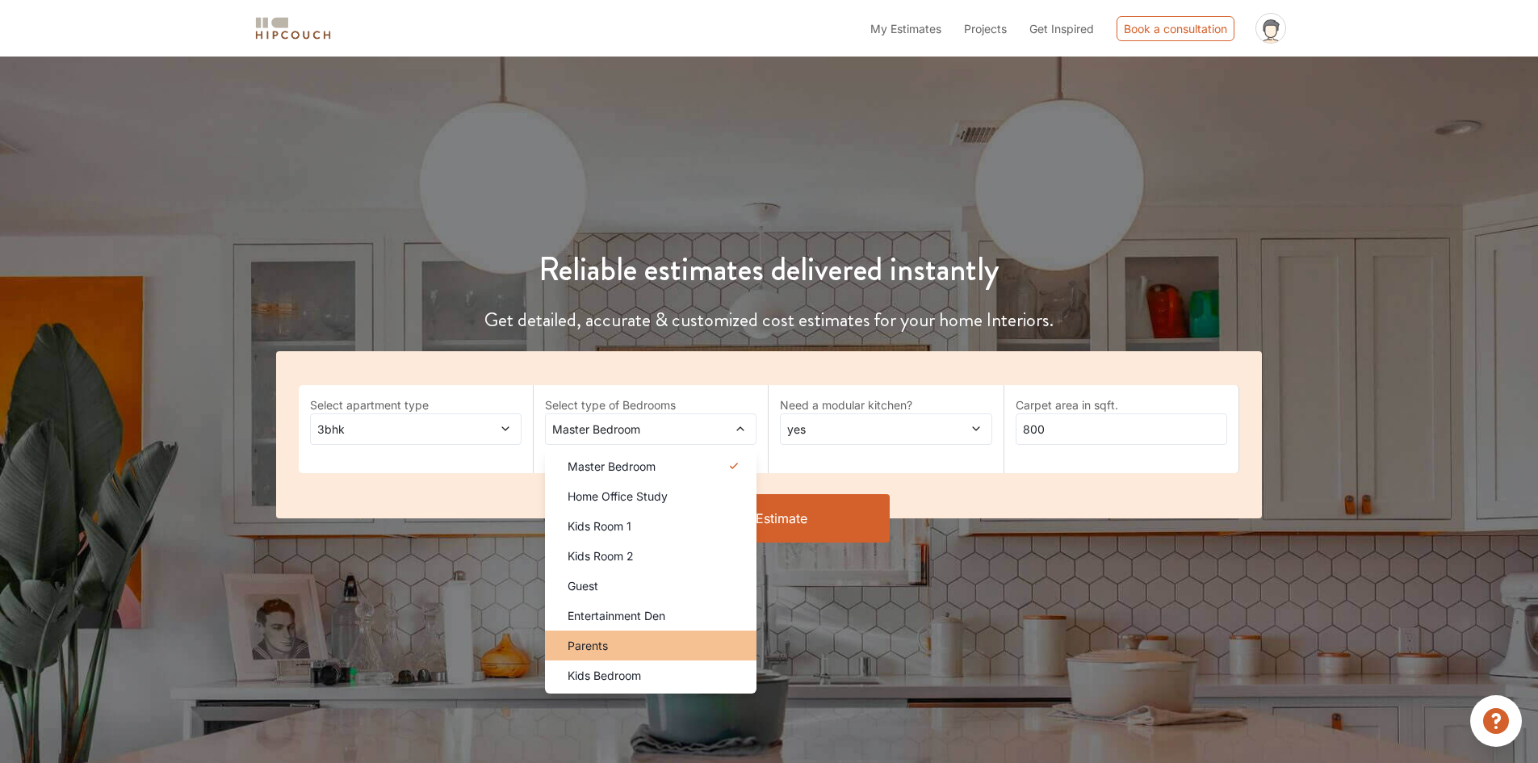
click at [633, 654] on li "Parents" at bounding box center [651, 645] width 212 height 30
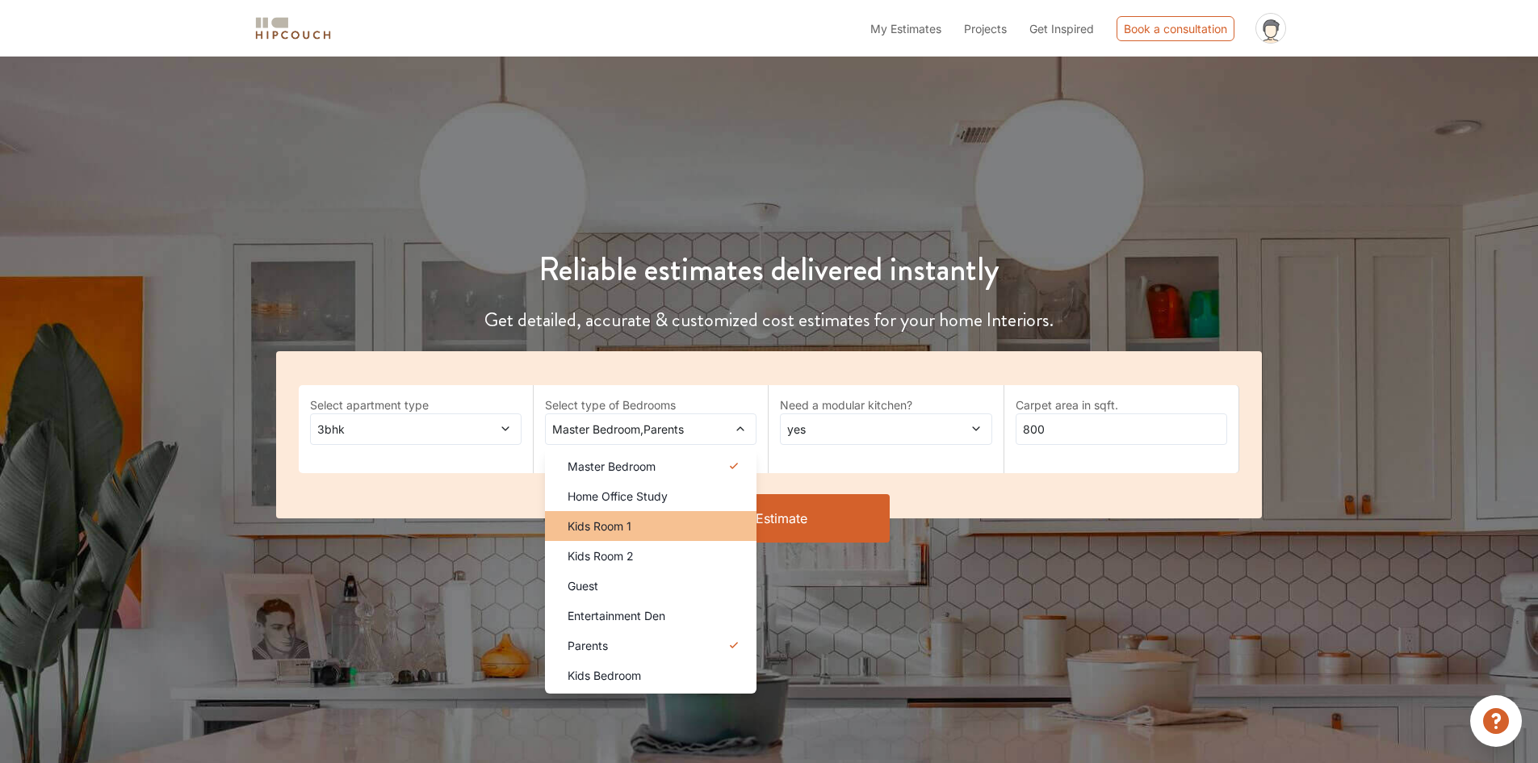
click at [682, 528] on div "Kids Room 1" at bounding box center [656, 525] width 202 height 17
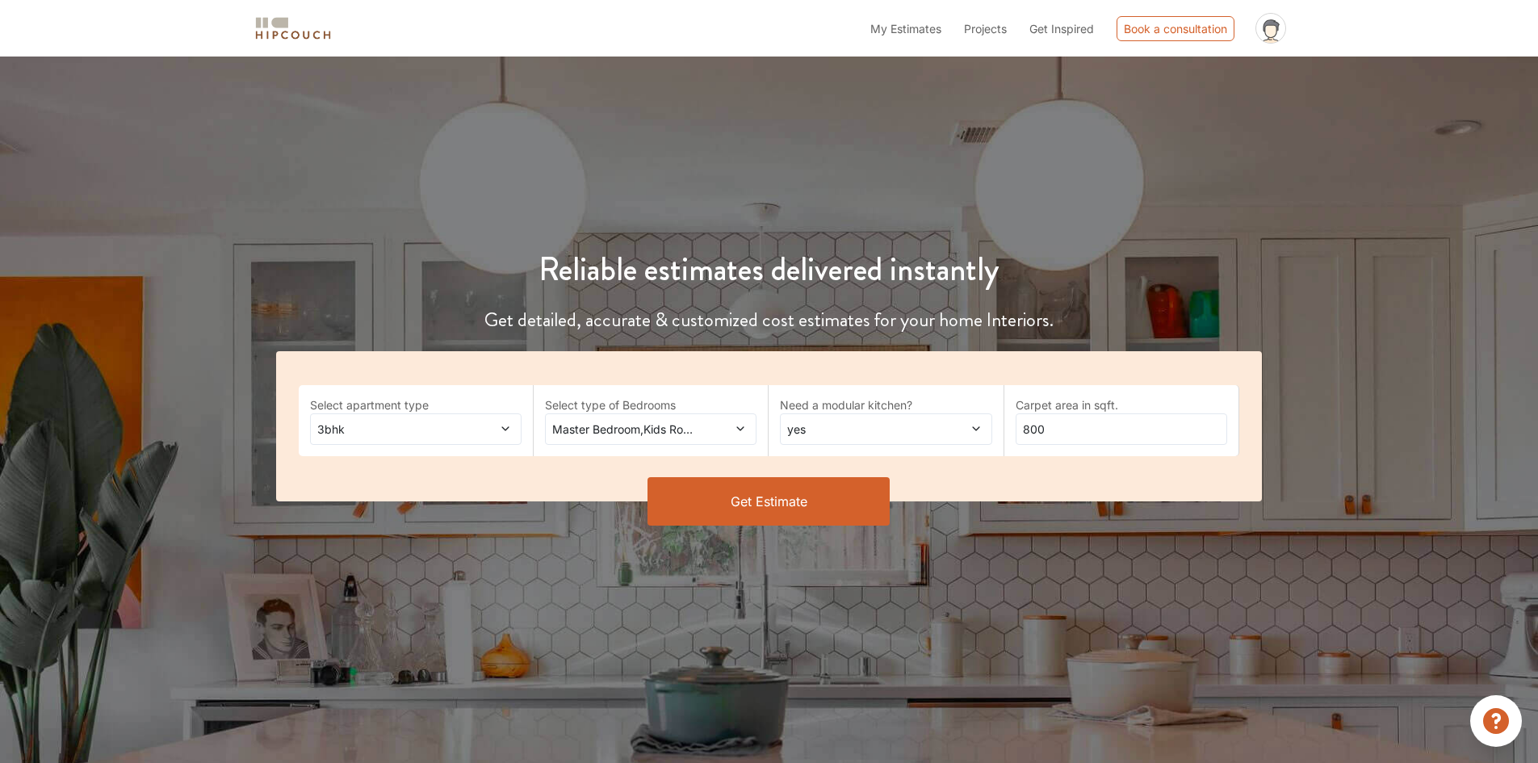
click at [896, 438] on div "yes" at bounding box center [886, 428] width 212 height 31
click at [883, 459] on div "yes" at bounding box center [891, 466] width 202 height 17
click at [1058, 428] on input "800" at bounding box center [1122, 428] width 212 height 31
click at [815, 510] on button "Get Estimate" at bounding box center [768, 501] width 242 height 48
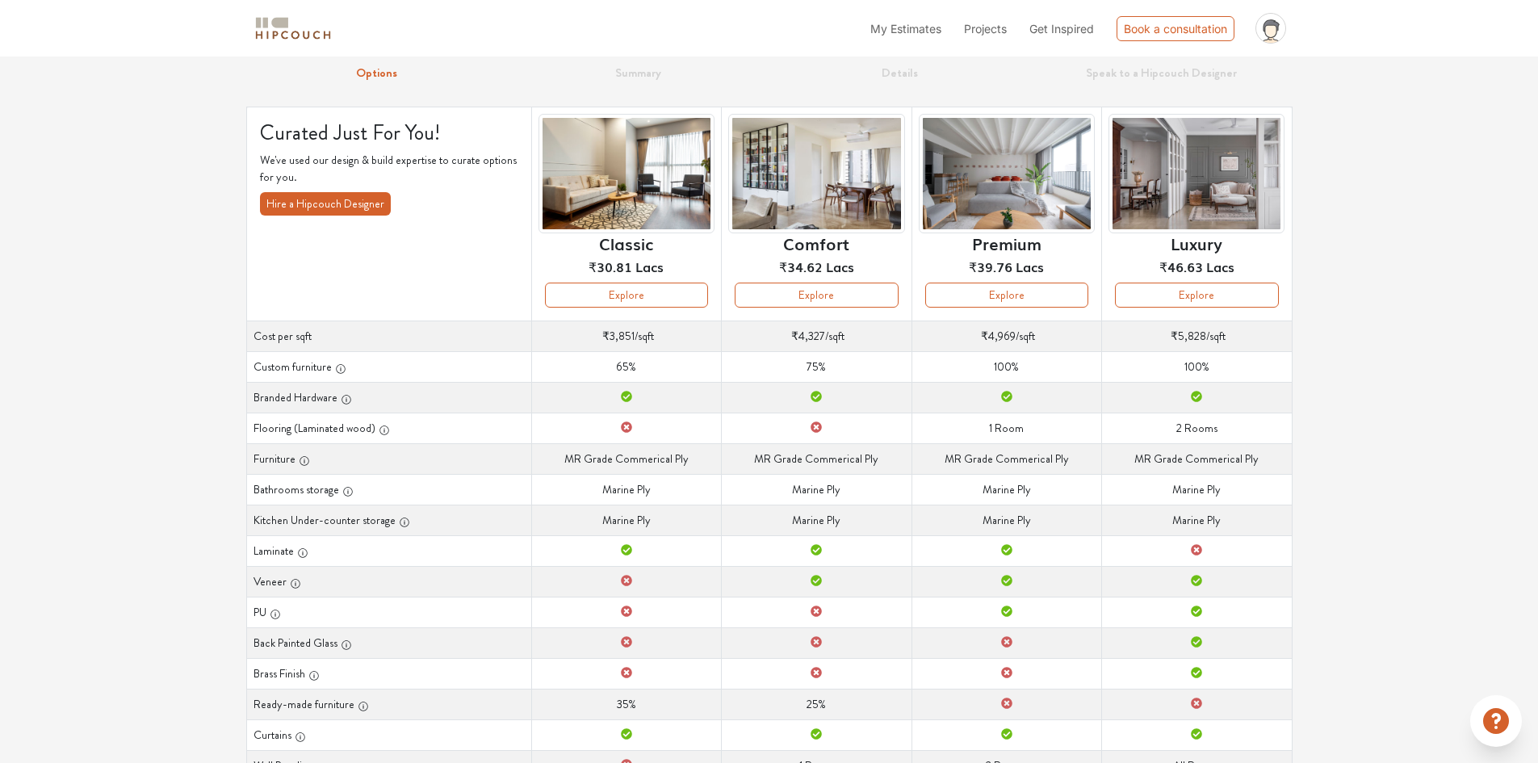
scroll to position [18, 0]
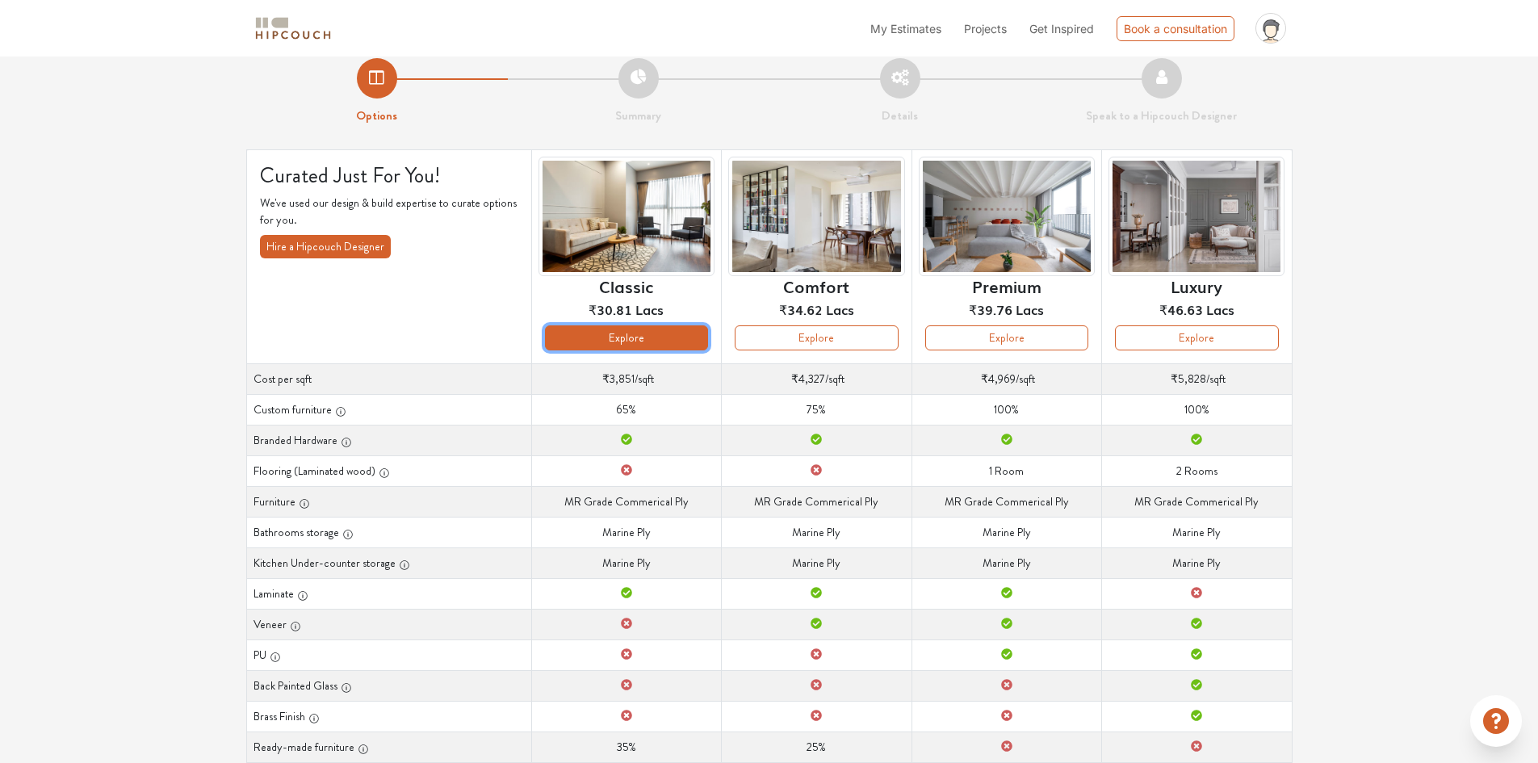
click at [672, 341] on button "Explore" at bounding box center [626, 337] width 163 height 25
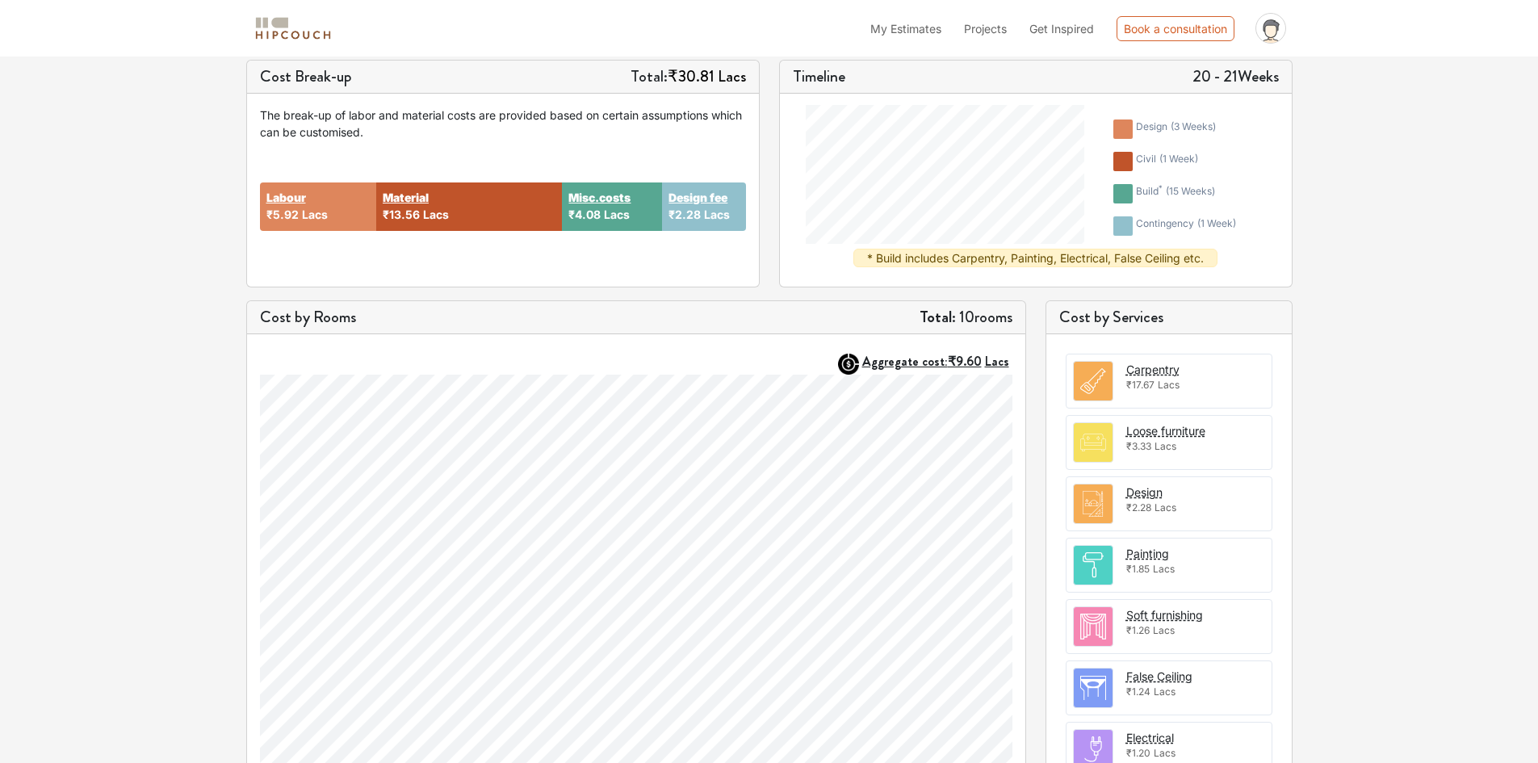
scroll to position [242, 0]
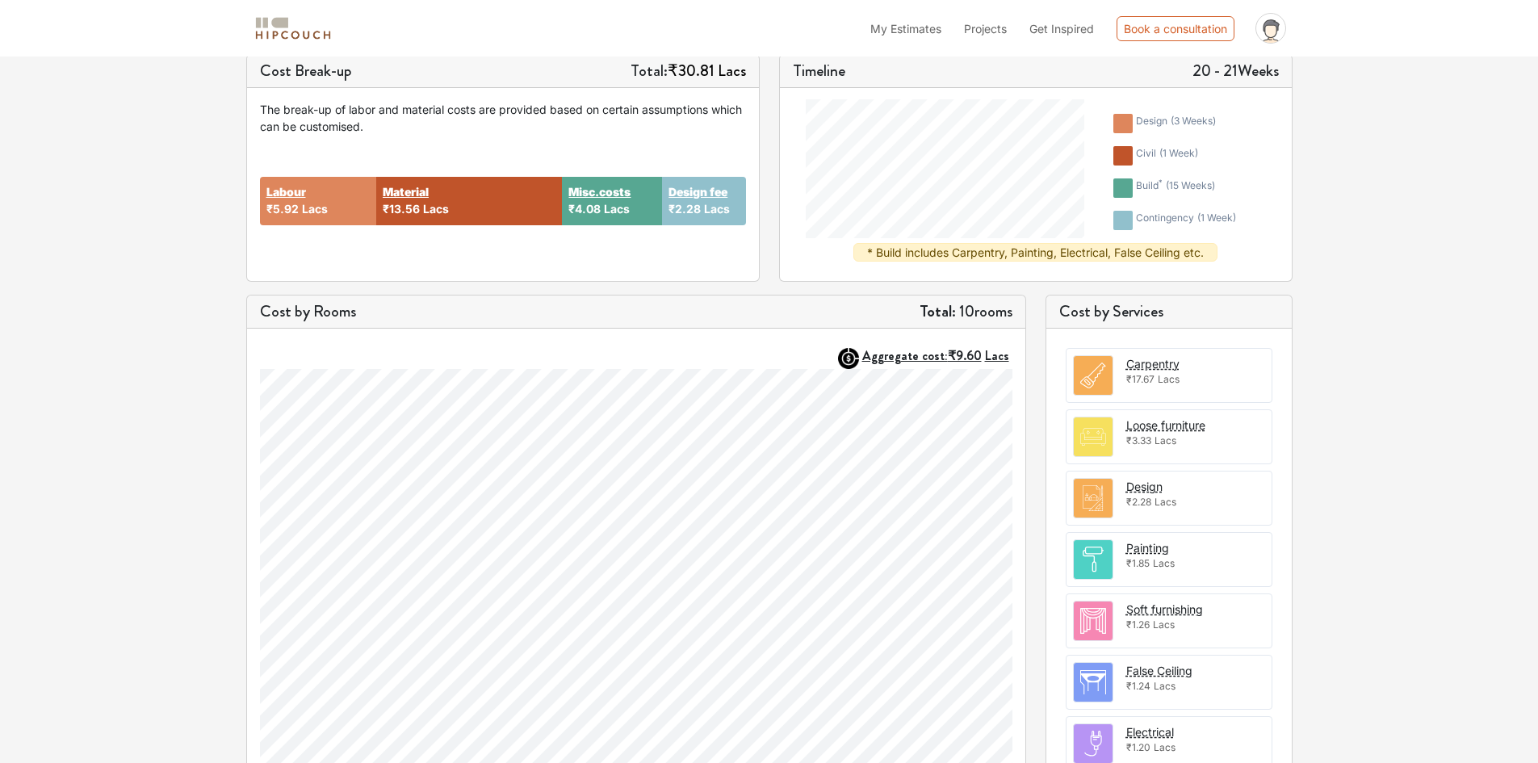
click at [705, 215] on span "Lacs" at bounding box center [717, 209] width 26 height 14
click at [693, 143] on div "Labour ₹5.92 Lacs Material ₹13.56 Lacs Misc.costs ₹4.08 Lacs Design fee ₹2.28 L…" at bounding box center [503, 201] width 486 height 133
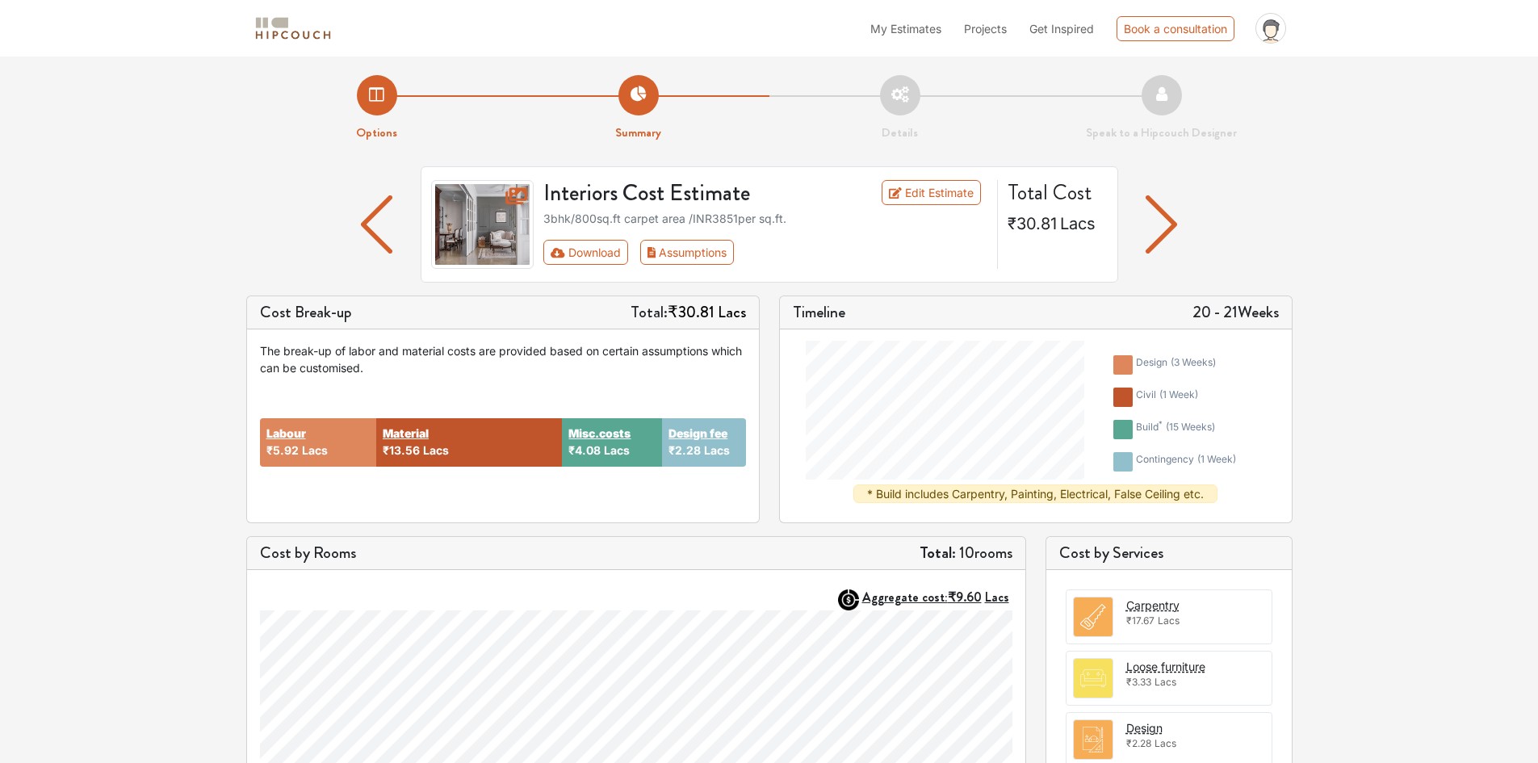
scroll to position [0, 0]
click at [609, 258] on button "Download" at bounding box center [585, 253] width 85 height 25
click at [606, 254] on button "Download" at bounding box center [585, 253] width 85 height 25
click at [678, 264] on button "Assumptions" at bounding box center [687, 253] width 94 height 25
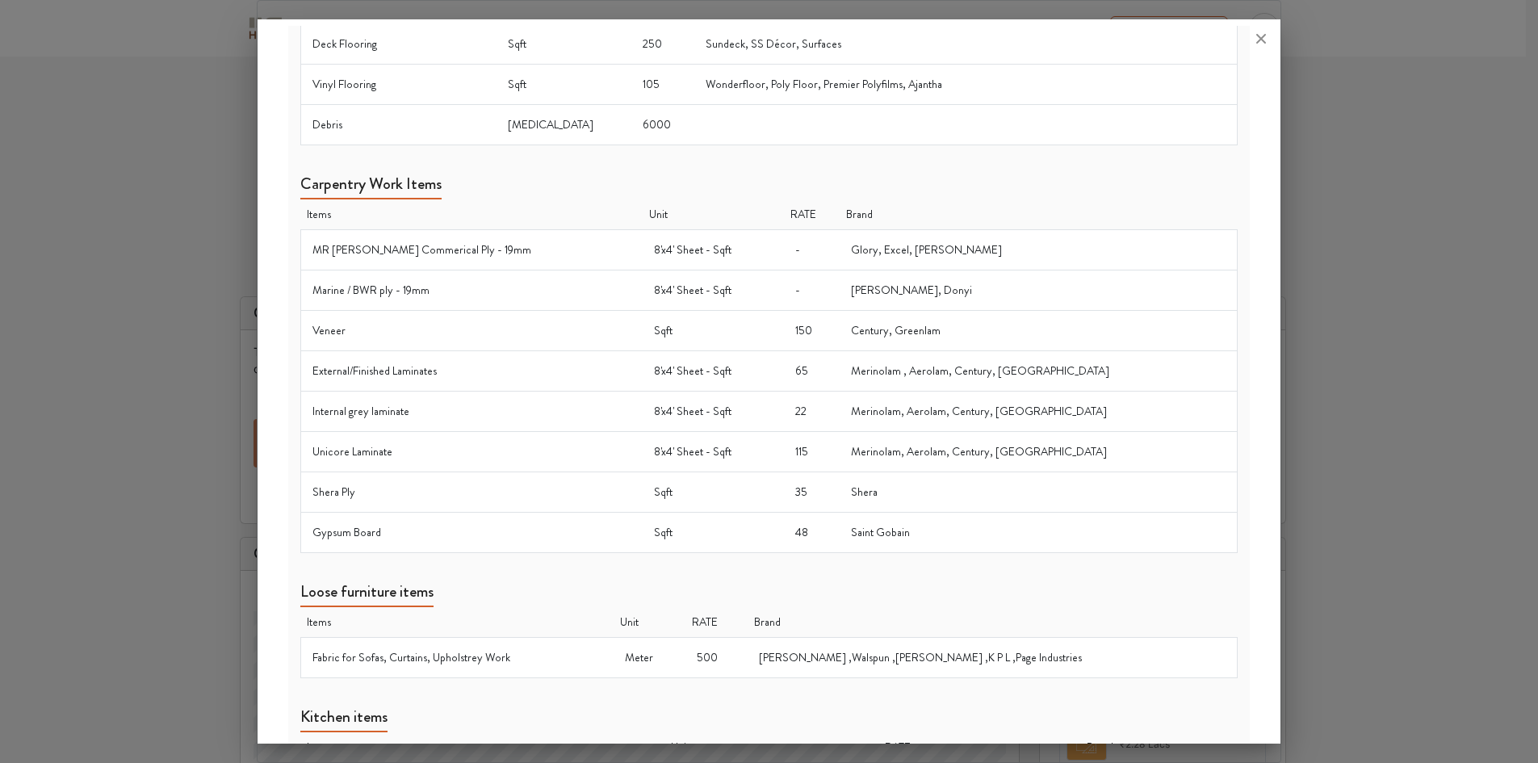
scroll to position [565, 0]
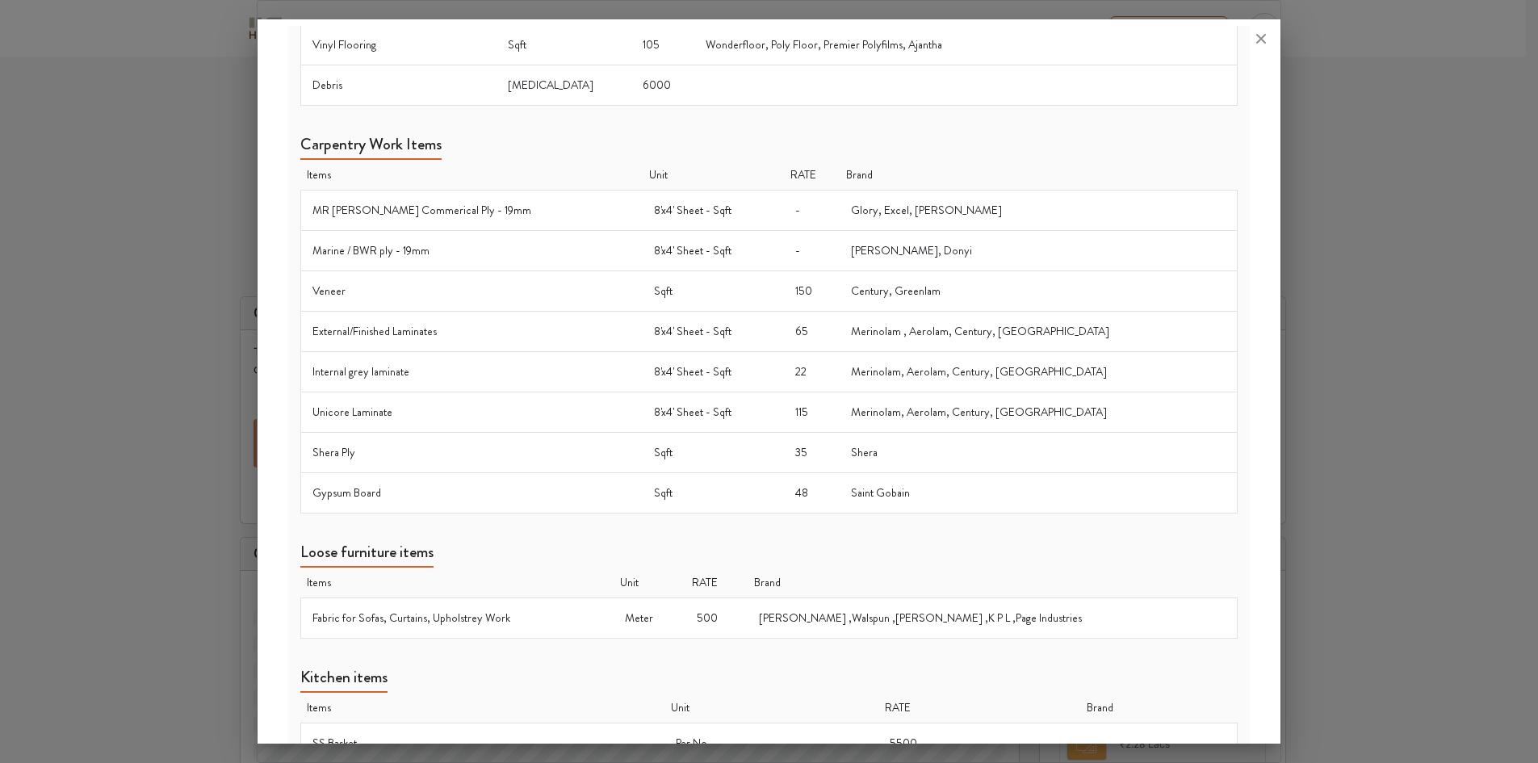
click at [811, 213] on td "-" at bounding box center [812, 211] width 56 height 40
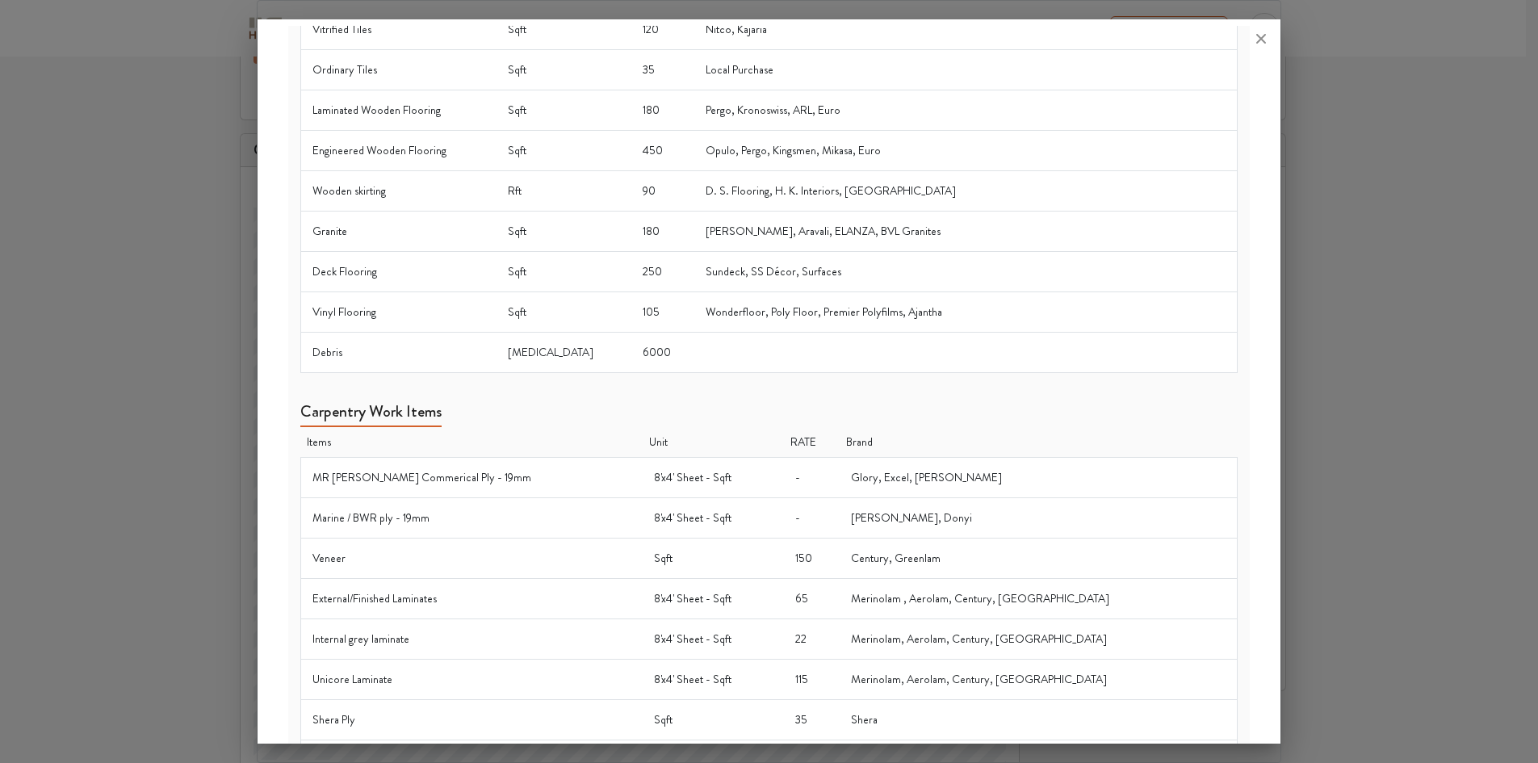
scroll to position [0, 0]
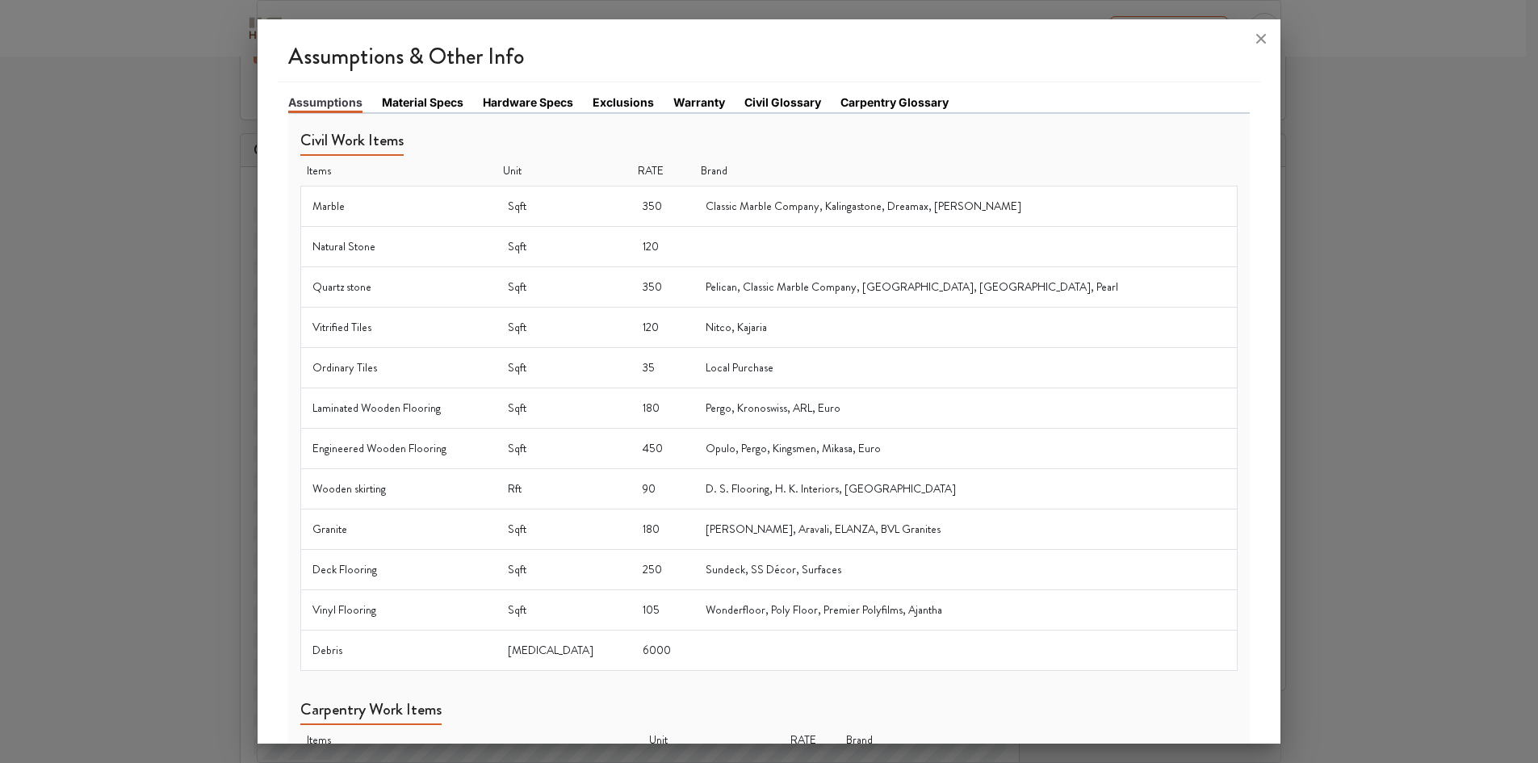
click at [444, 107] on link "Material Specs" at bounding box center [423, 102] width 82 height 17
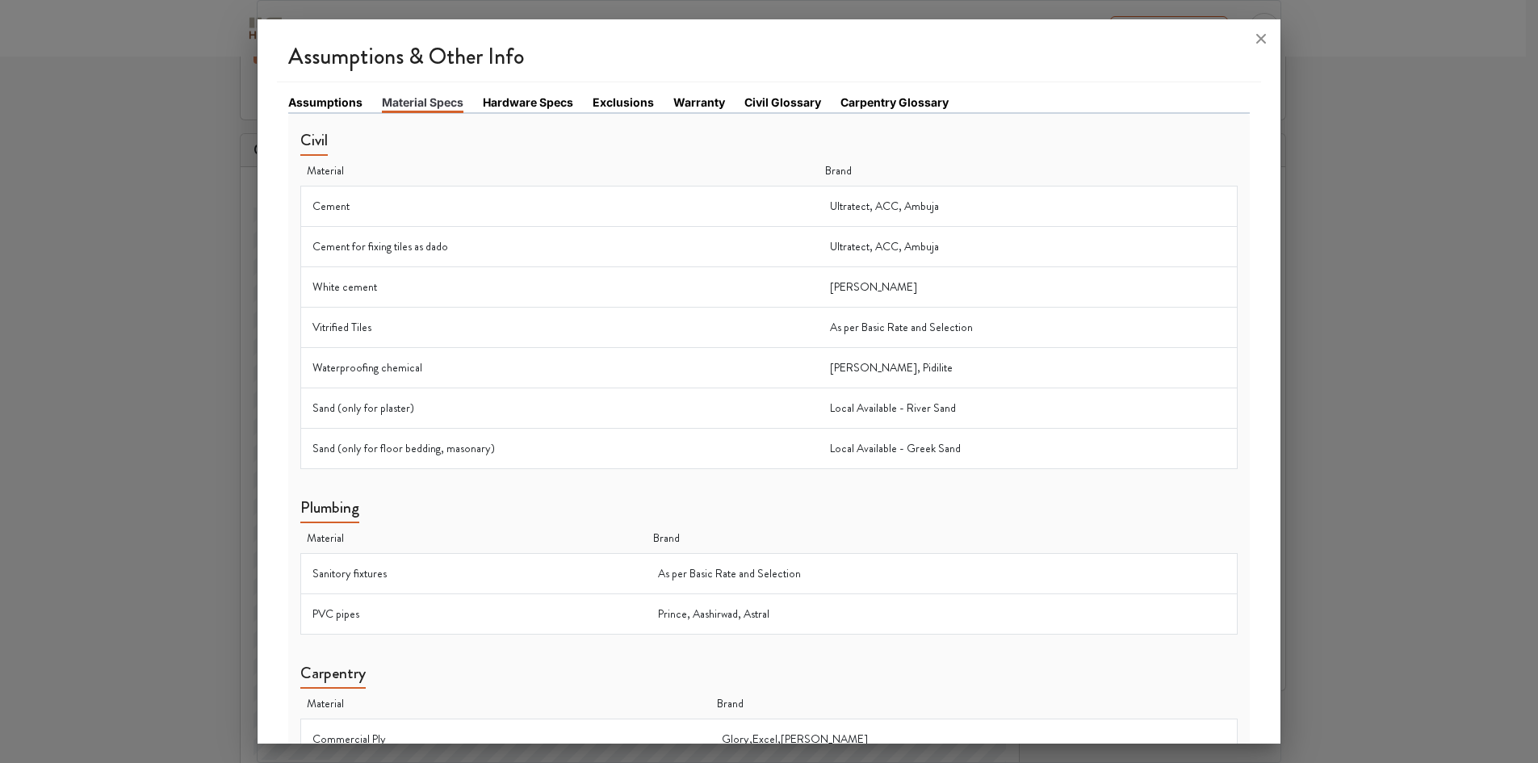
click at [496, 99] on link "Hardware Specs" at bounding box center [528, 102] width 90 height 17
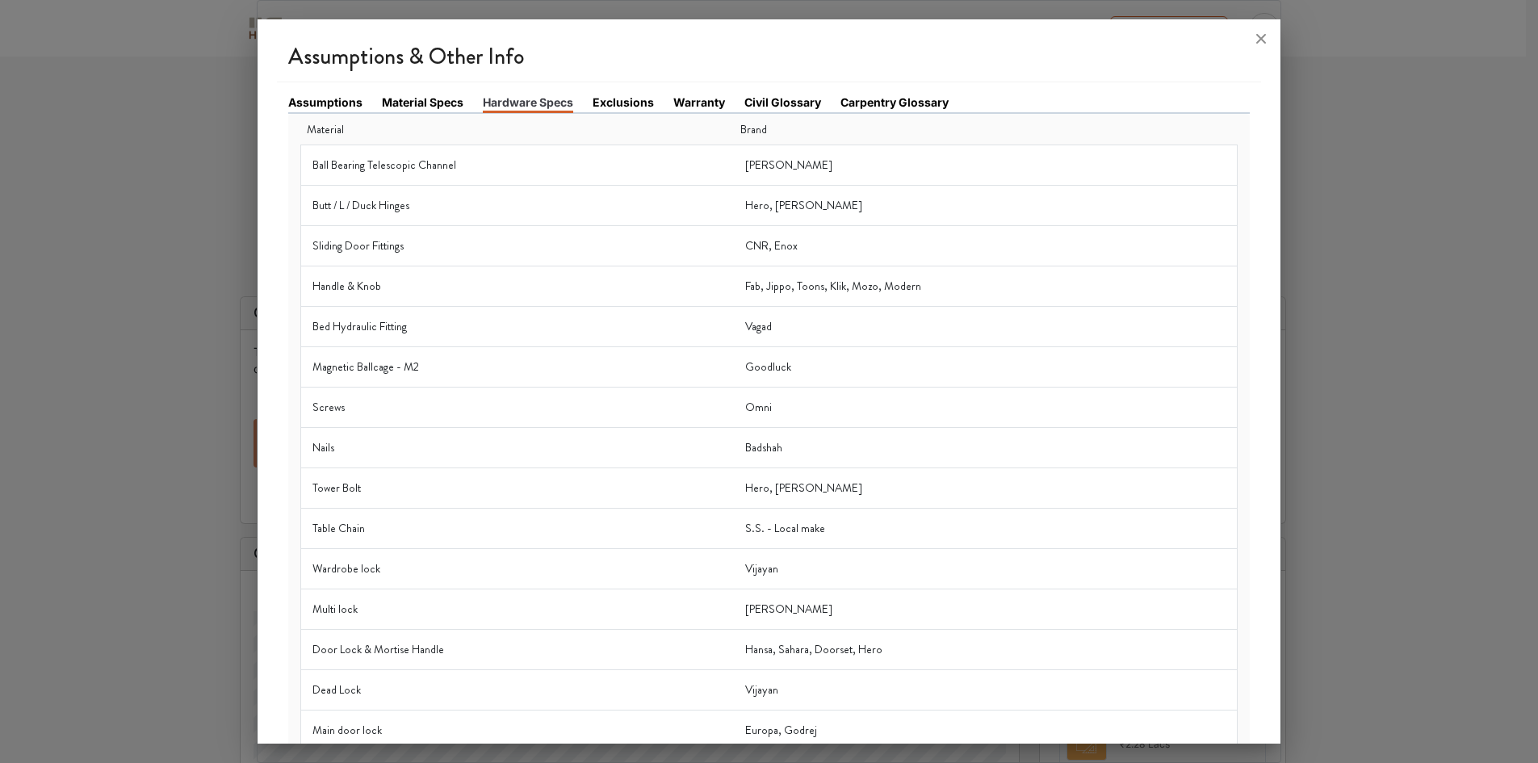
click at [791, 164] on td "Rado, Baba" at bounding box center [986, 165] width 504 height 40
click at [632, 106] on link "Exclusions" at bounding box center [623, 102] width 61 height 17
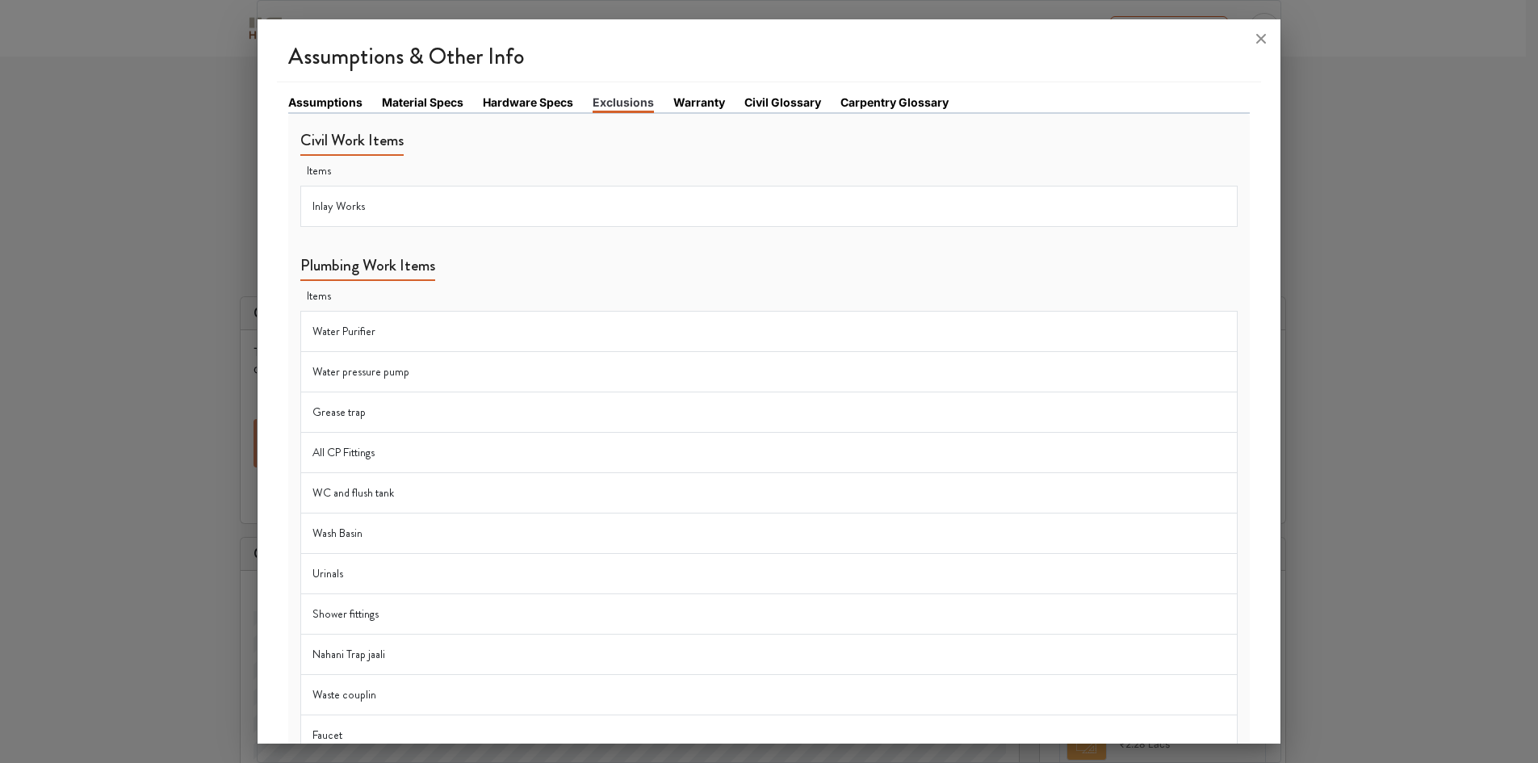
click at [369, 331] on td "Water Purifier" at bounding box center [768, 332] width 937 height 40
click at [685, 100] on link "Warranty" at bounding box center [699, 102] width 52 height 17
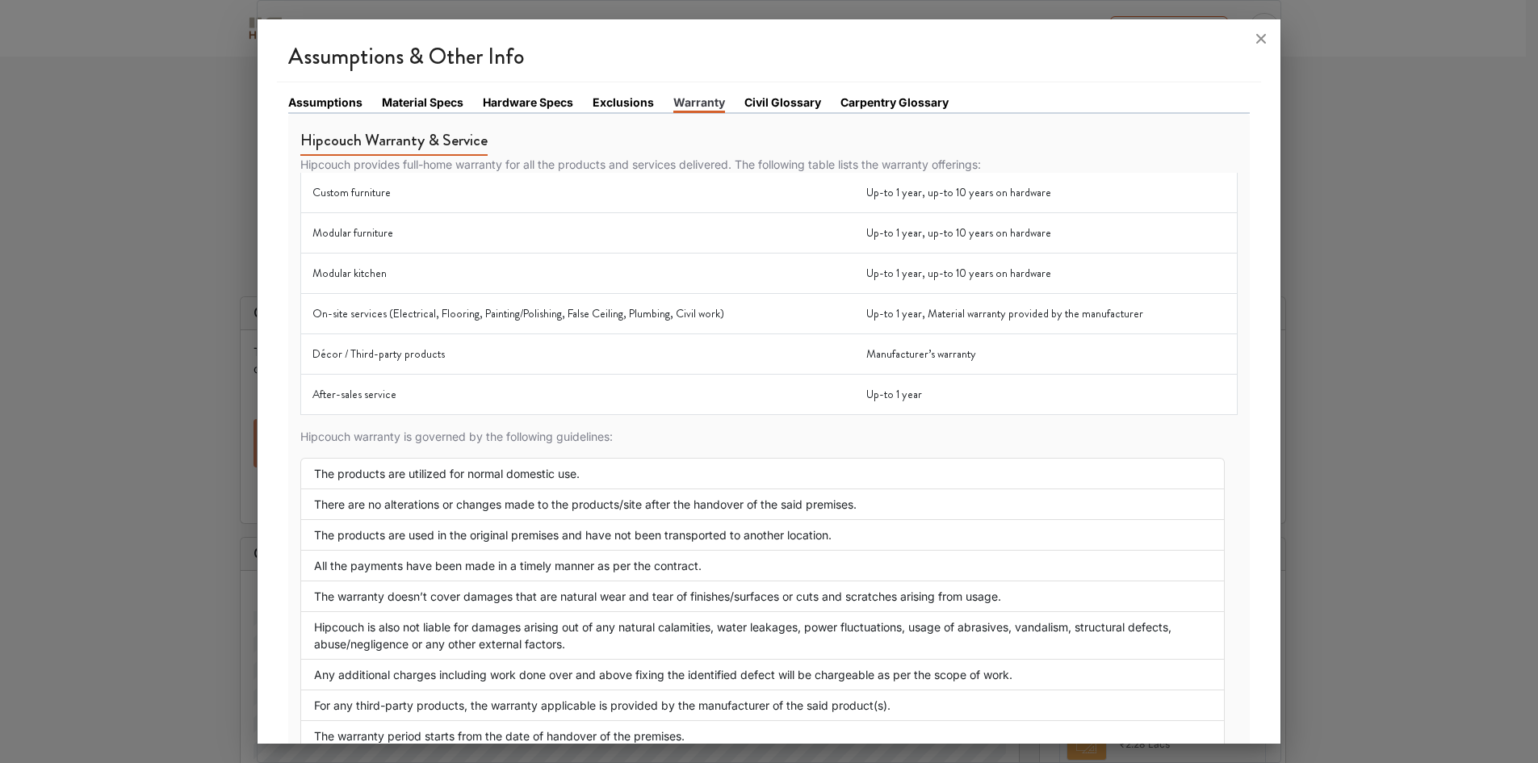
scroll to position [70, 0]
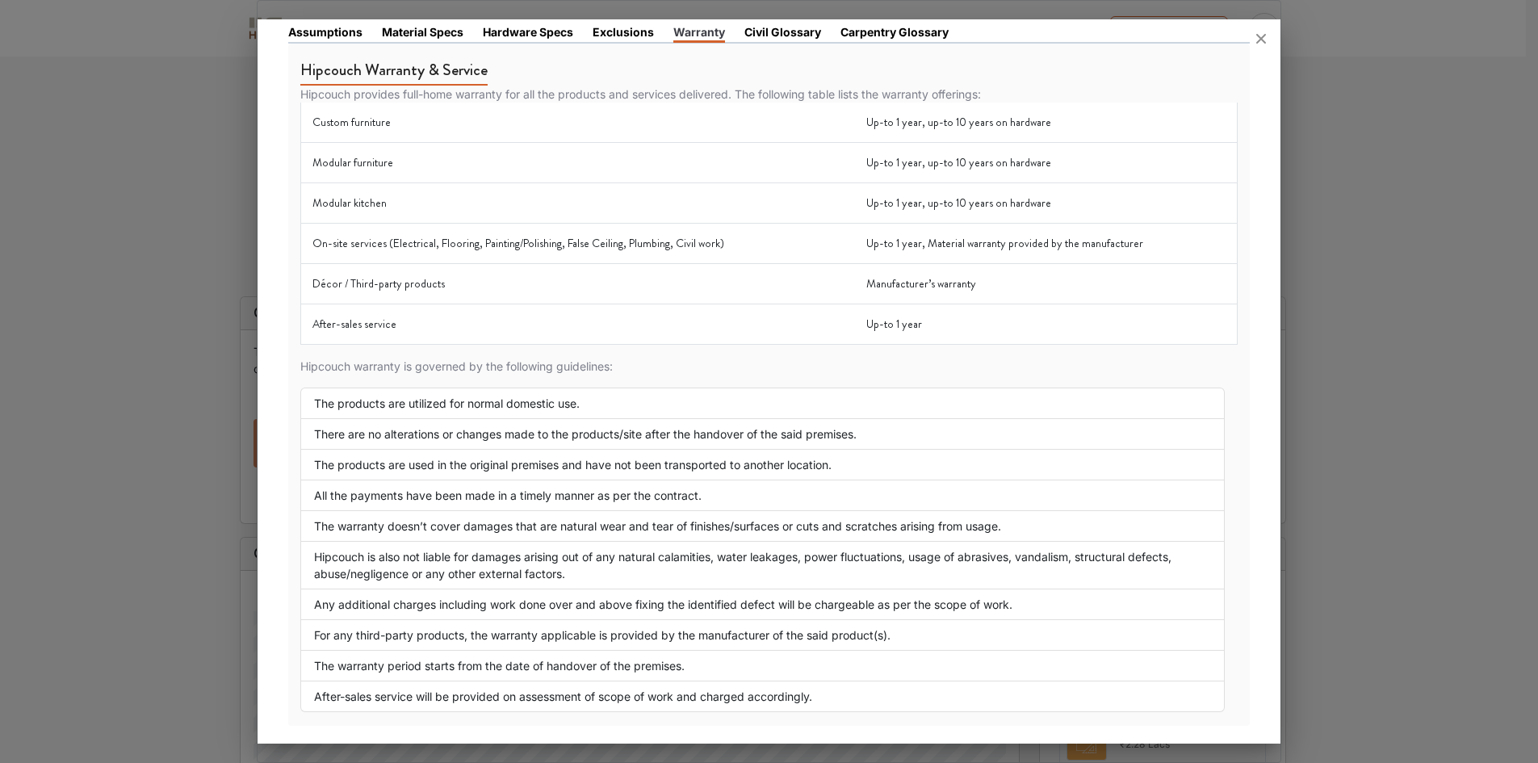
click at [796, 31] on div at bounding box center [770, 38] width 1024 height 39
click at [877, 31] on div at bounding box center [770, 38] width 1024 height 39
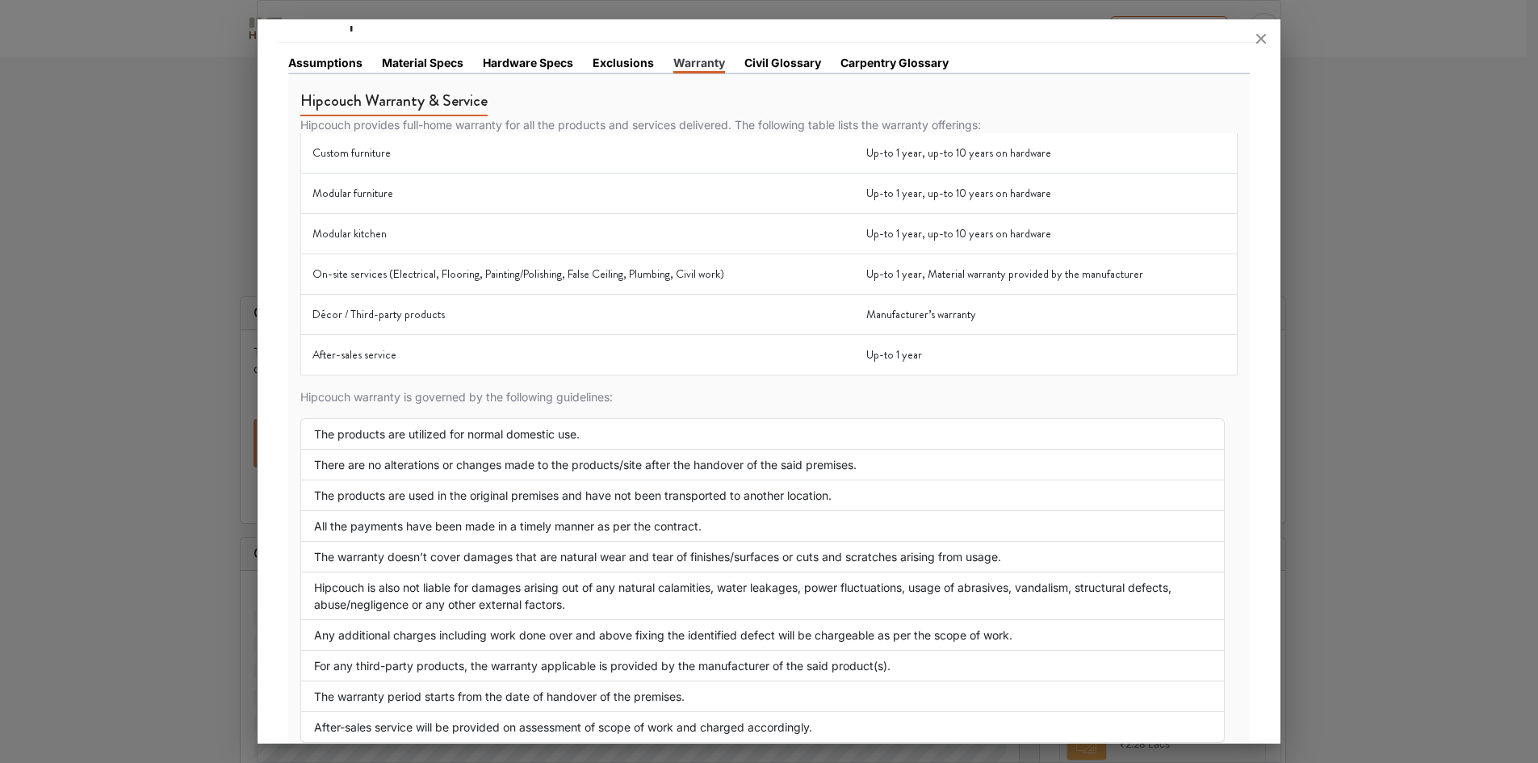
scroll to position [0, 0]
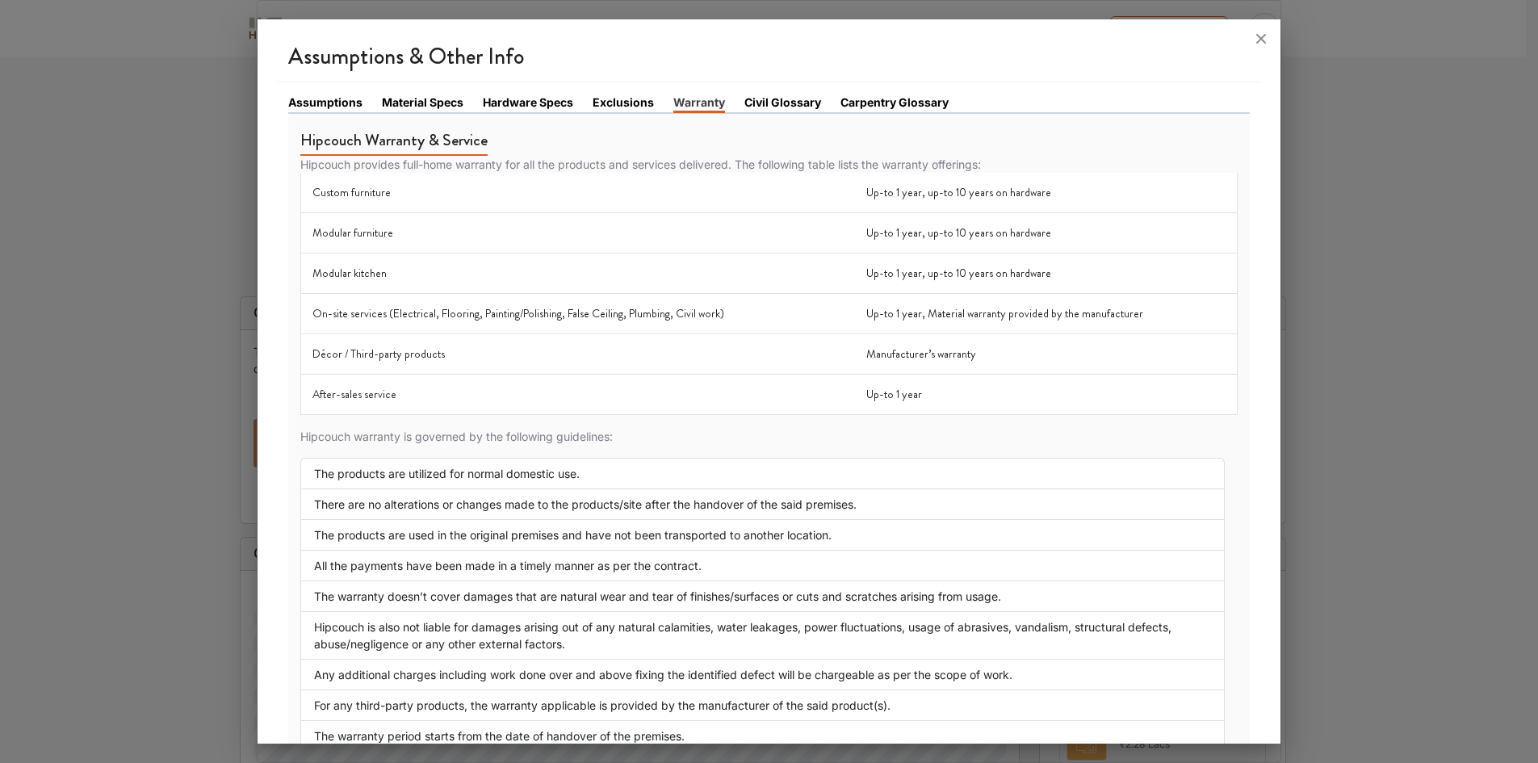
click at [883, 107] on link "Carpentry Glossary" at bounding box center [894, 102] width 108 height 17
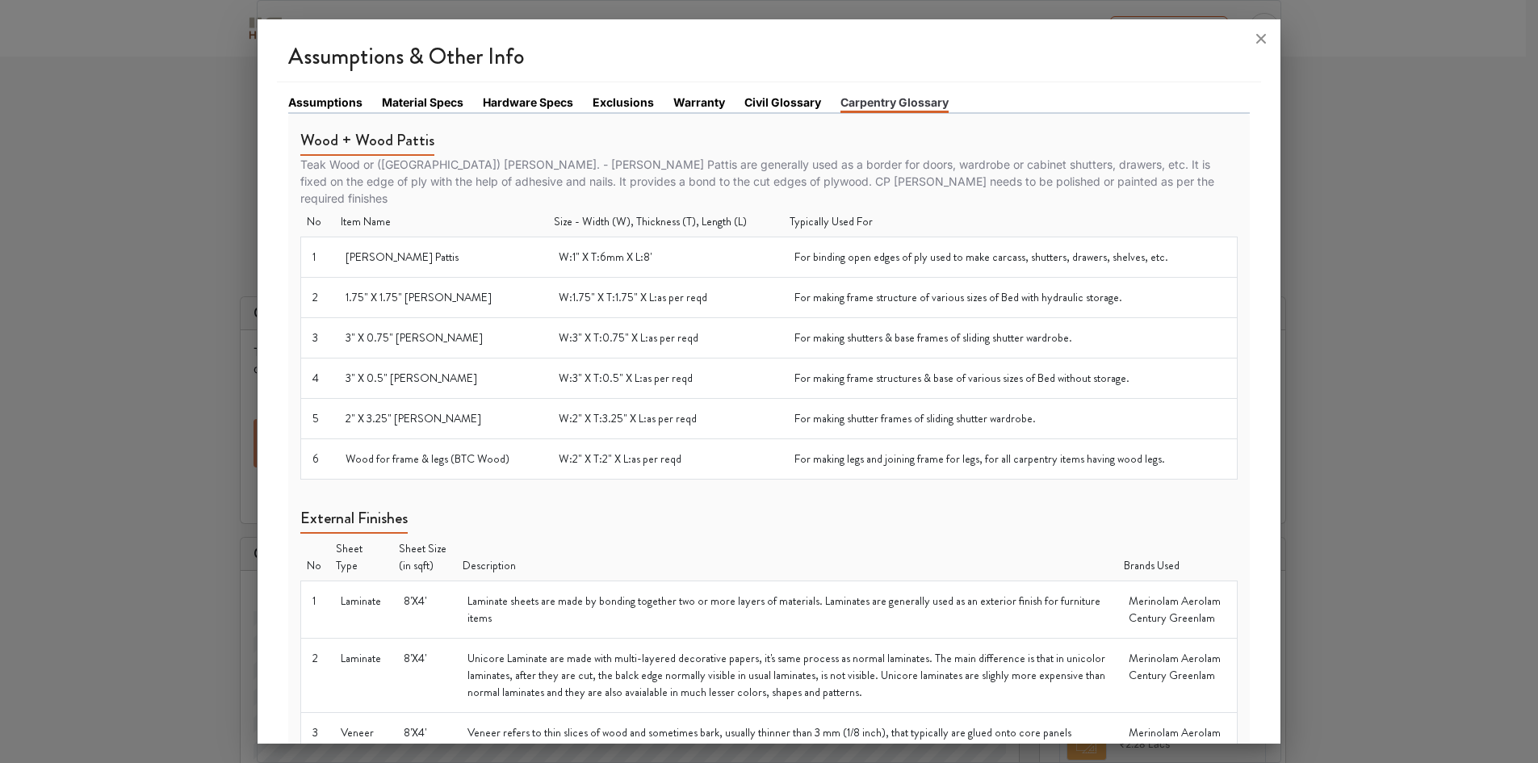
click at [340, 100] on link "Assumptions" at bounding box center [325, 102] width 74 height 17
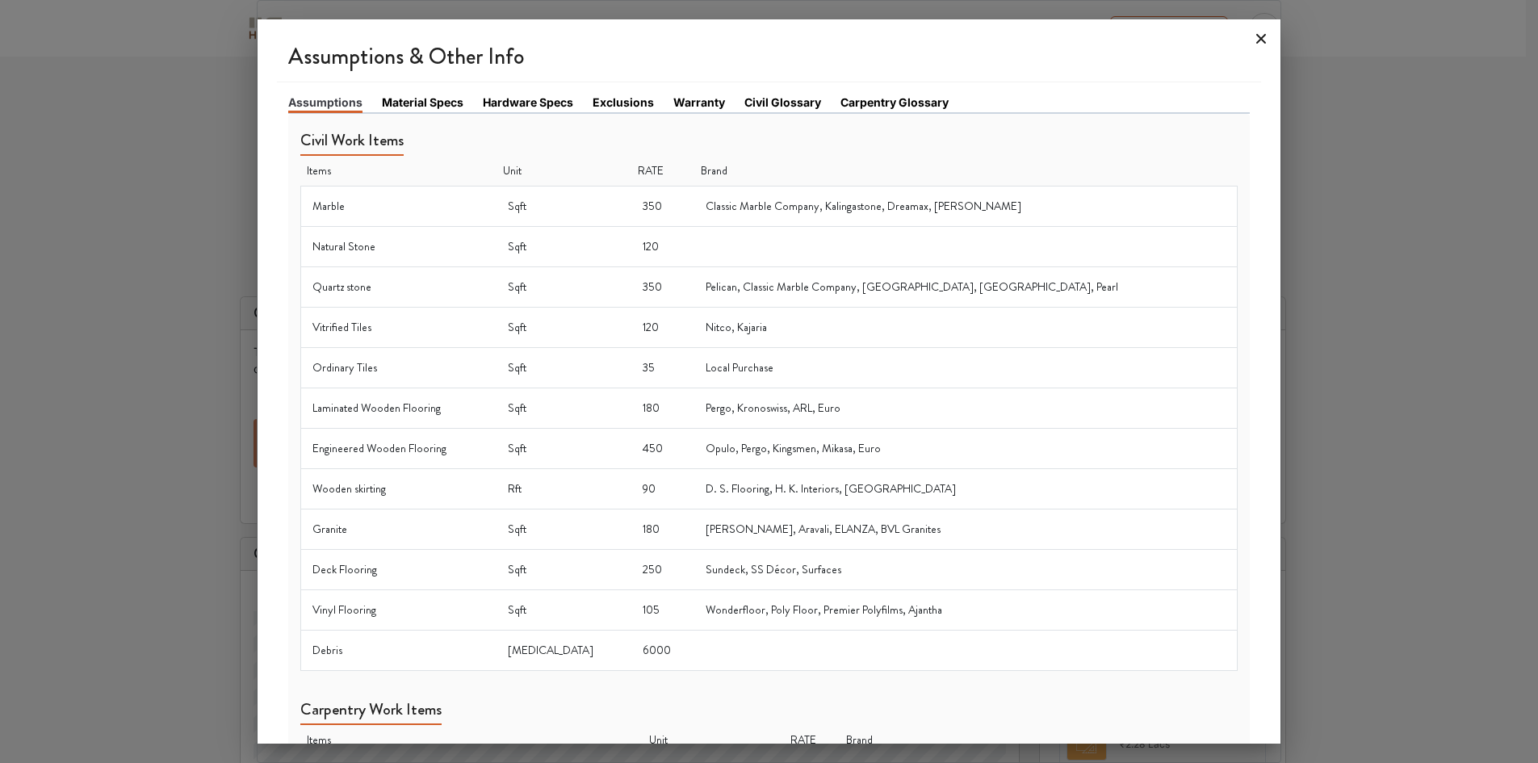
click at [1257, 44] on icon at bounding box center [1261, 39] width 26 height 26
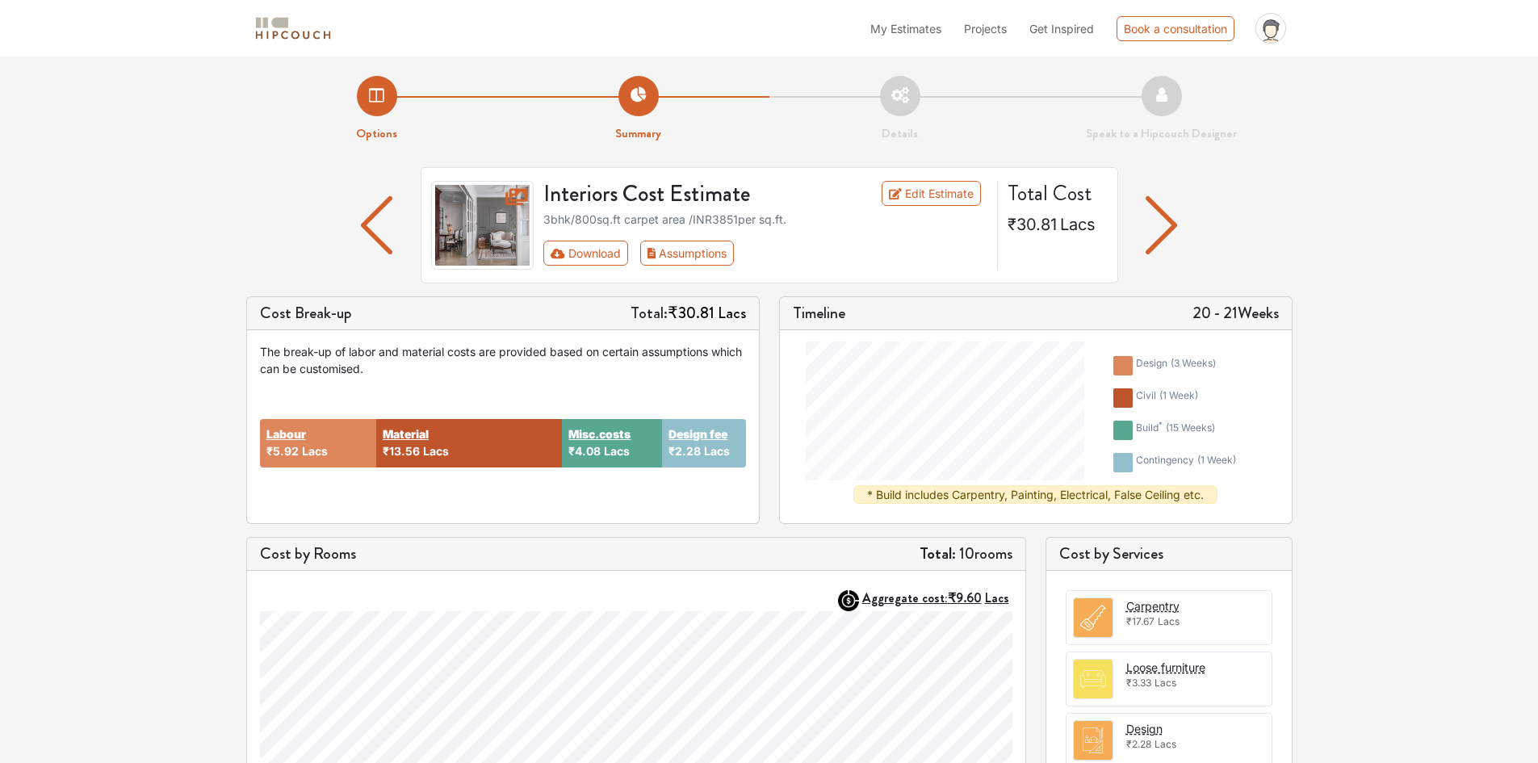
click at [1156, 222] on img "button" at bounding box center [1161, 225] width 31 height 58
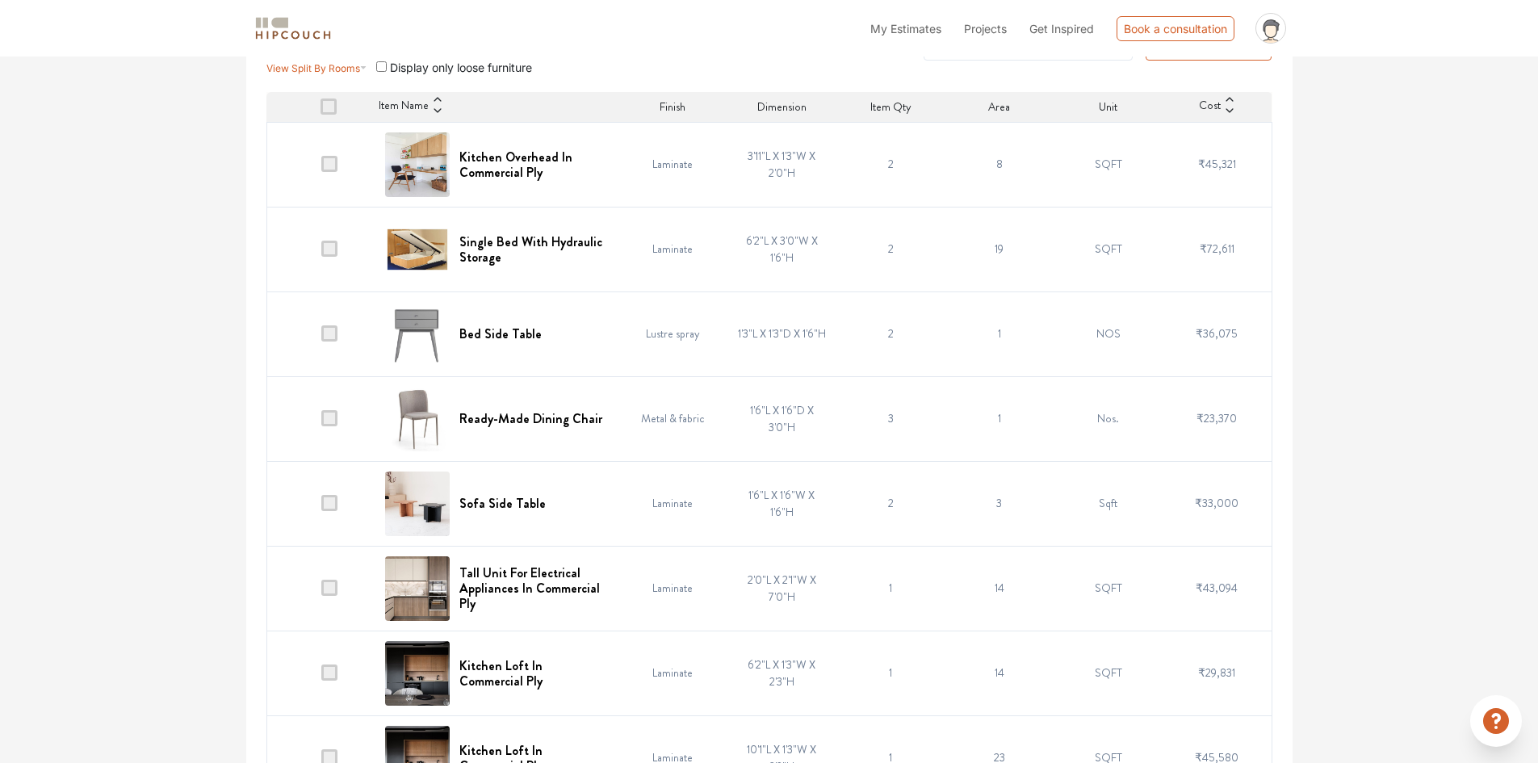
scroll to position [329, 0]
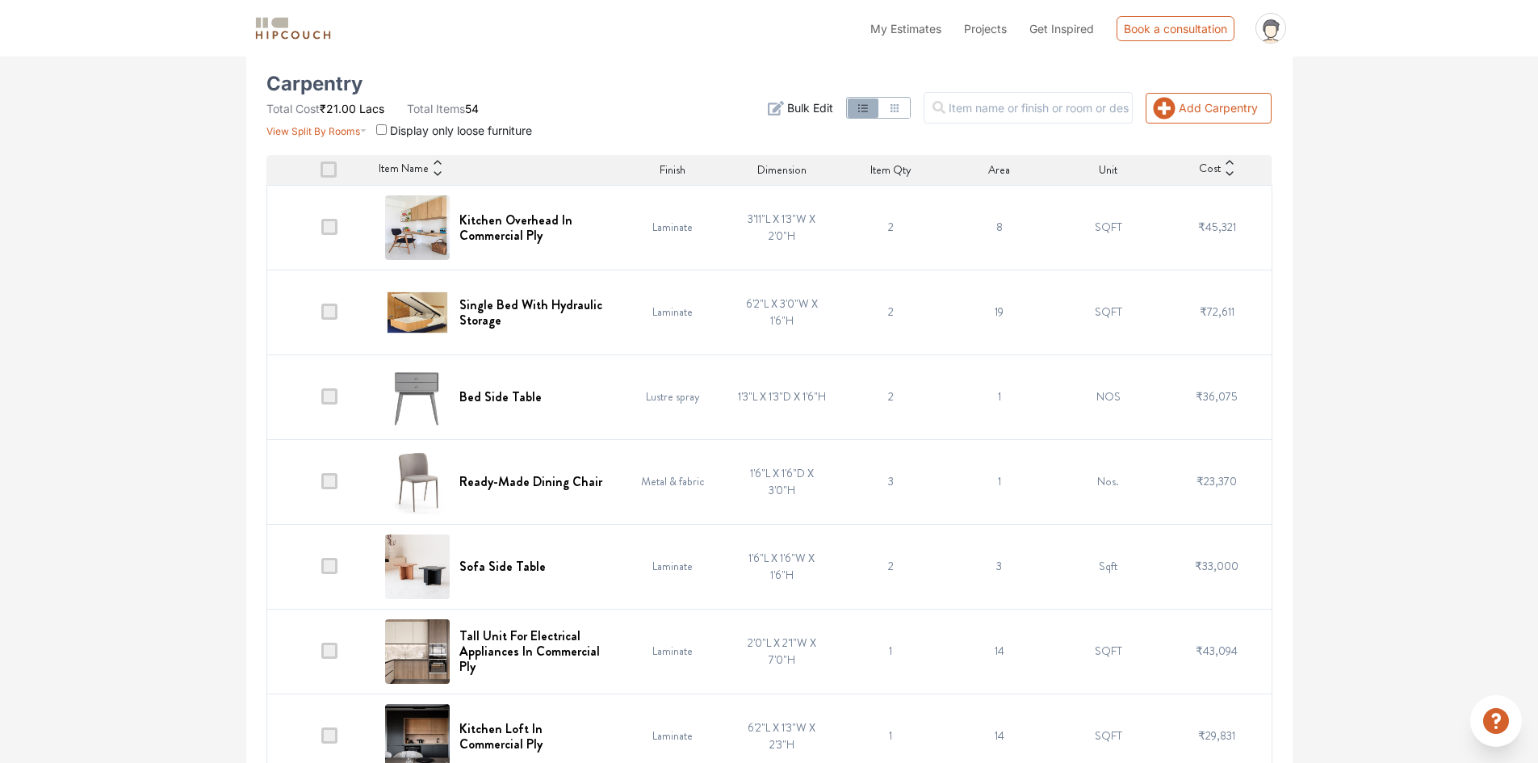
click at [330, 231] on span at bounding box center [329, 227] width 16 height 16
click at [321, 231] on input "checkbox" at bounding box center [321, 231] width 0 height 0
click at [890, 310] on td "2" at bounding box center [890, 312] width 109 height 85
click at [880, 315] on td "2" at bounding box center [890, 312] width 109 height 85
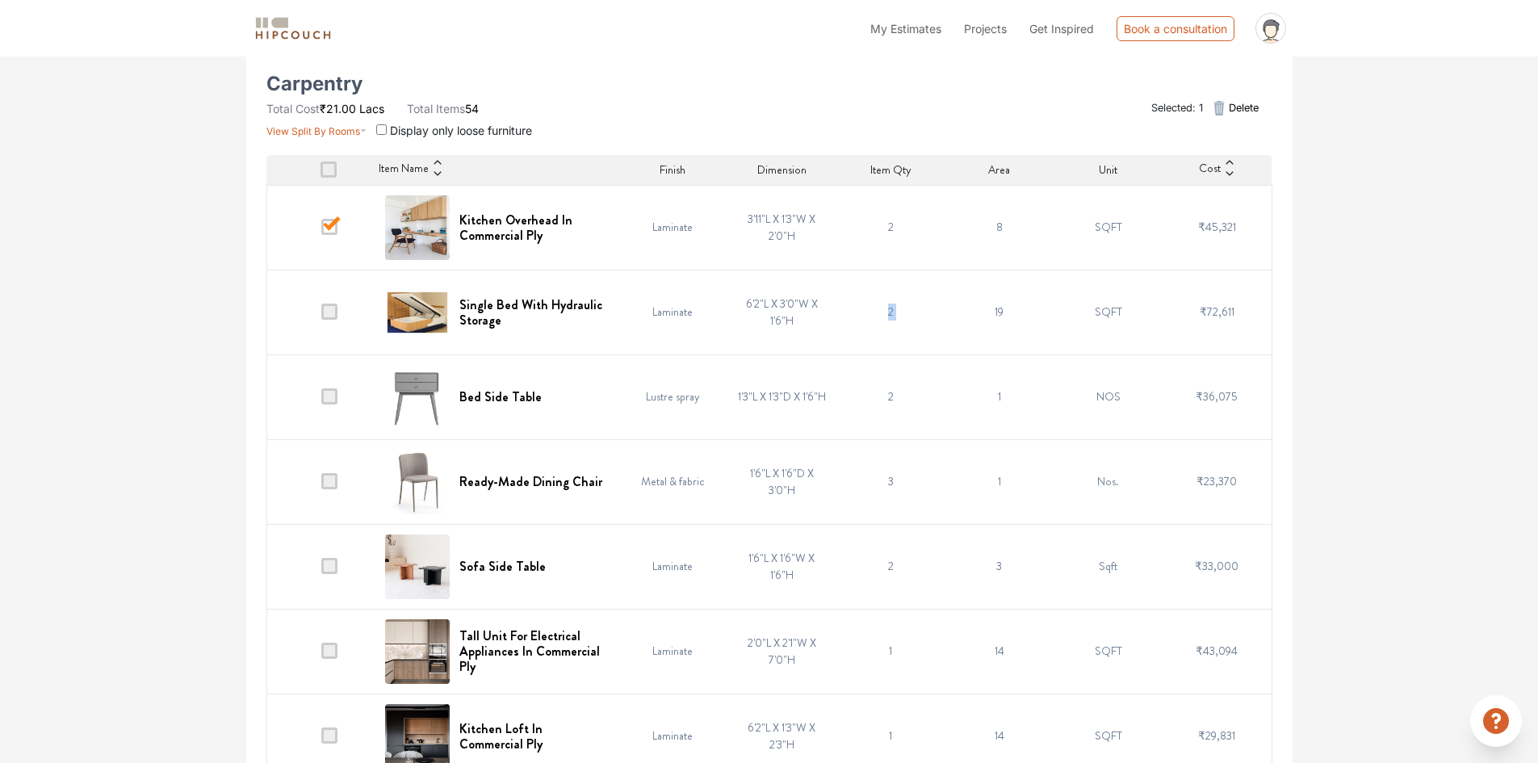
click at [880, 314] on td "2" at bounding box center [890, 312] width 109 height 85
click at [899, 295] on td "2" at bounding box center [890, 312] width 109 height 85
click at [329, 315] on span at bounding box center [329, 312] width 16 height 16
click at [321, 316] on input "checkbox" at bounding box center [321, 316] width 0 height 0
click at [333, 400] on span at bounding box center [329, 396] width 16 height 16
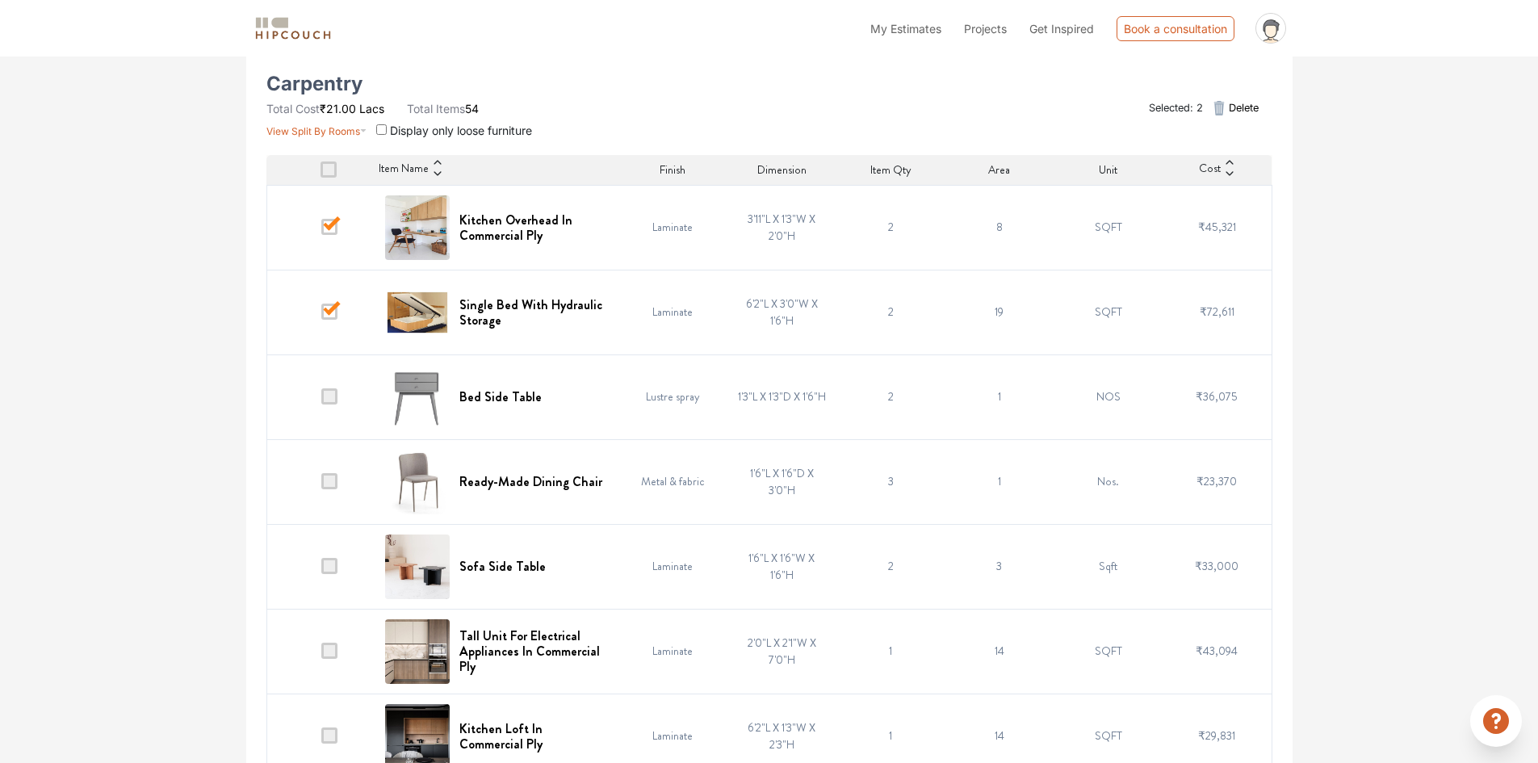
click at [321, 400] on input "checkbox" at bounding box center [321, 400] width 0 height 0
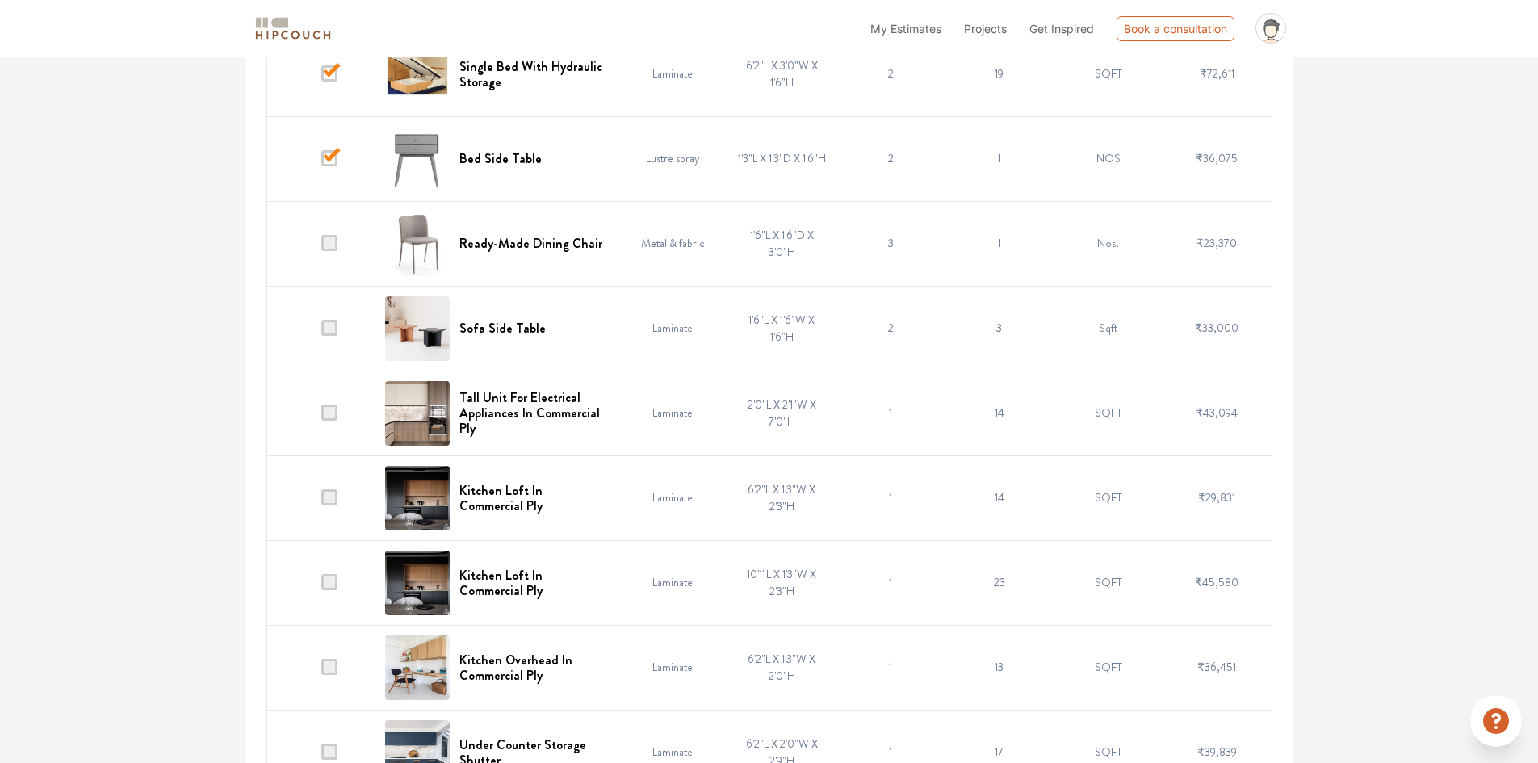
scroll to position [572, 0]
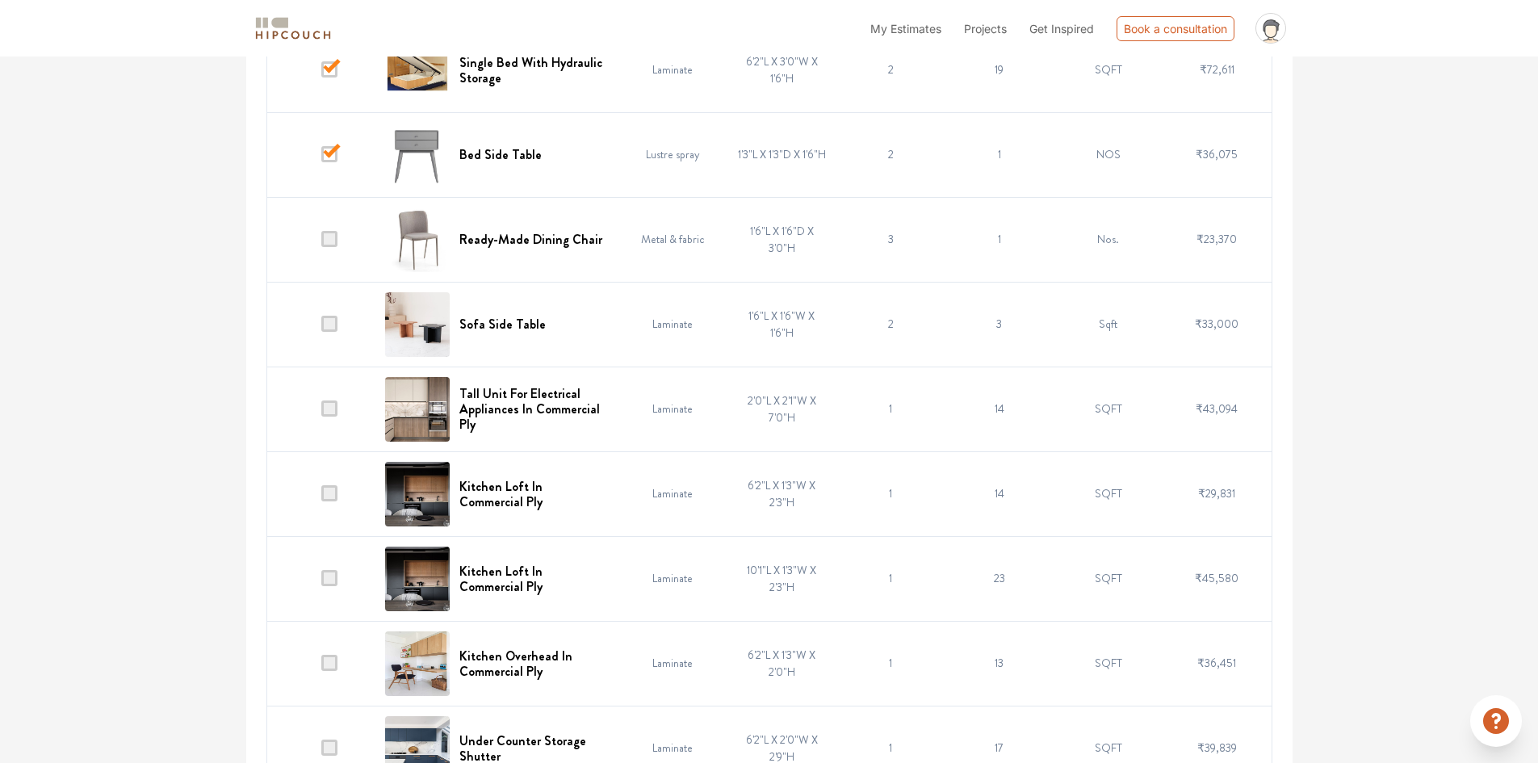
click at [329, 237] on span at bounding box center [329, 239] width 16 height 16
click at [321, 243] on input "checkbox" at bounding box center [321, 243] width 0 height 0
click at [330, 326] on span at bounding box center [329, 324] width 16 height 16
click at [321, 328] on input "checkbox" at bounding box center [321, 328] width 0 height 0
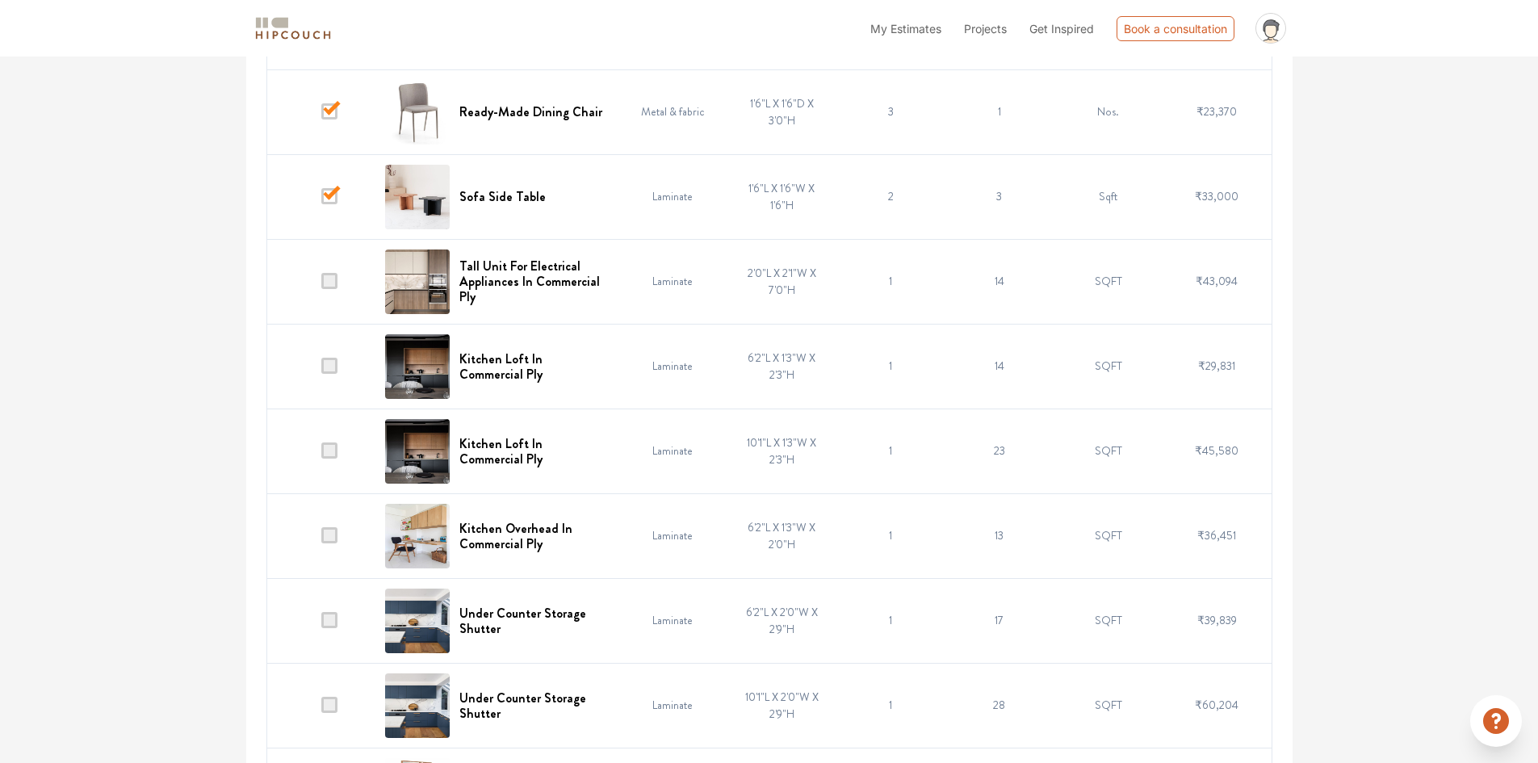
scroll to position [733, 0]
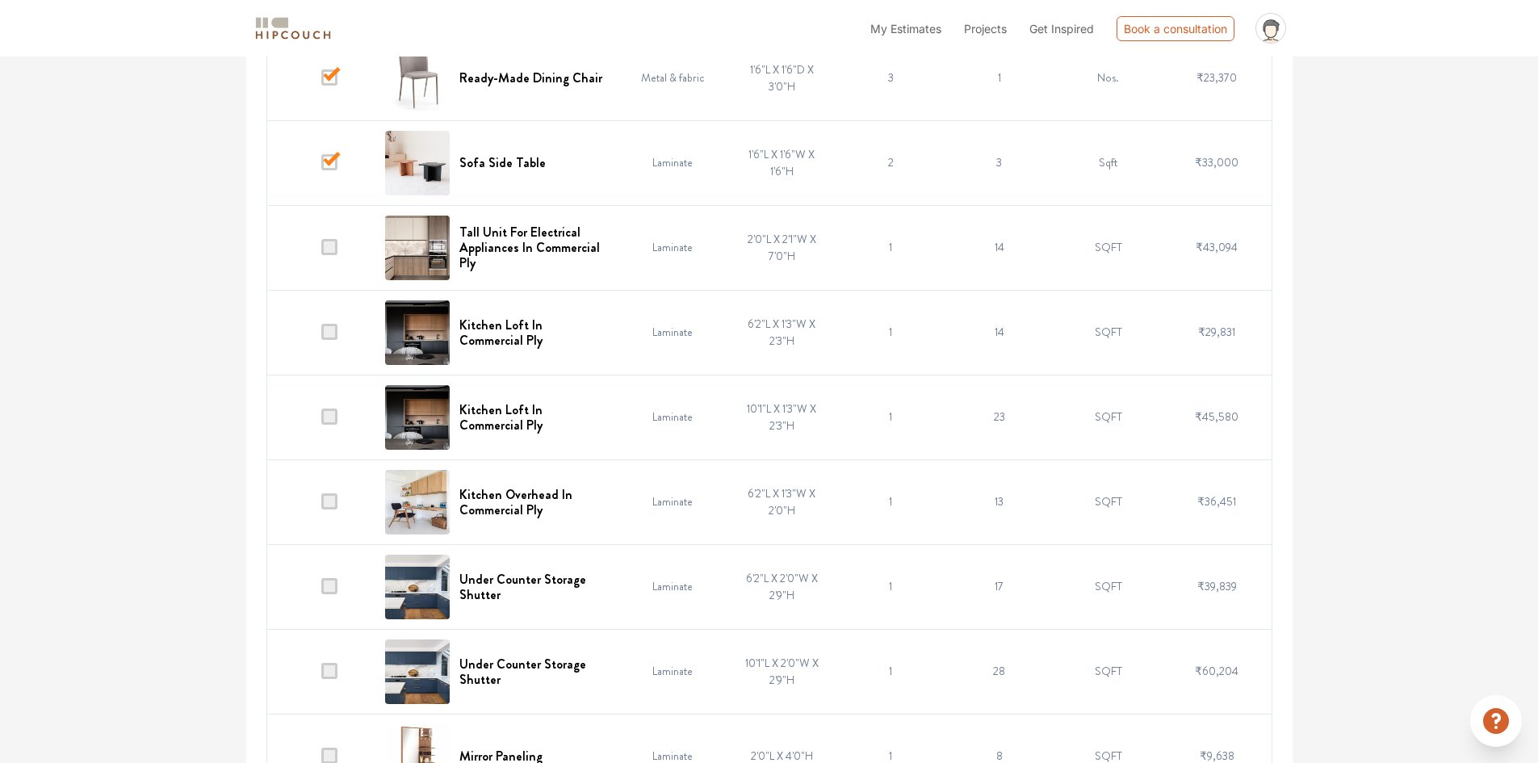
click at [334, 245] on span at bounding box center [329, 247] width 16 height 16
click at [321, 251] on input "checkbox" at bounding box center [321, 251] width 0 height 0
click at [332, 334] on span at bounding box center [329, 332] width 16 height 16
click at [321, 336] on input "checkbox" at bounding box center [321, 336] width 0 height 0
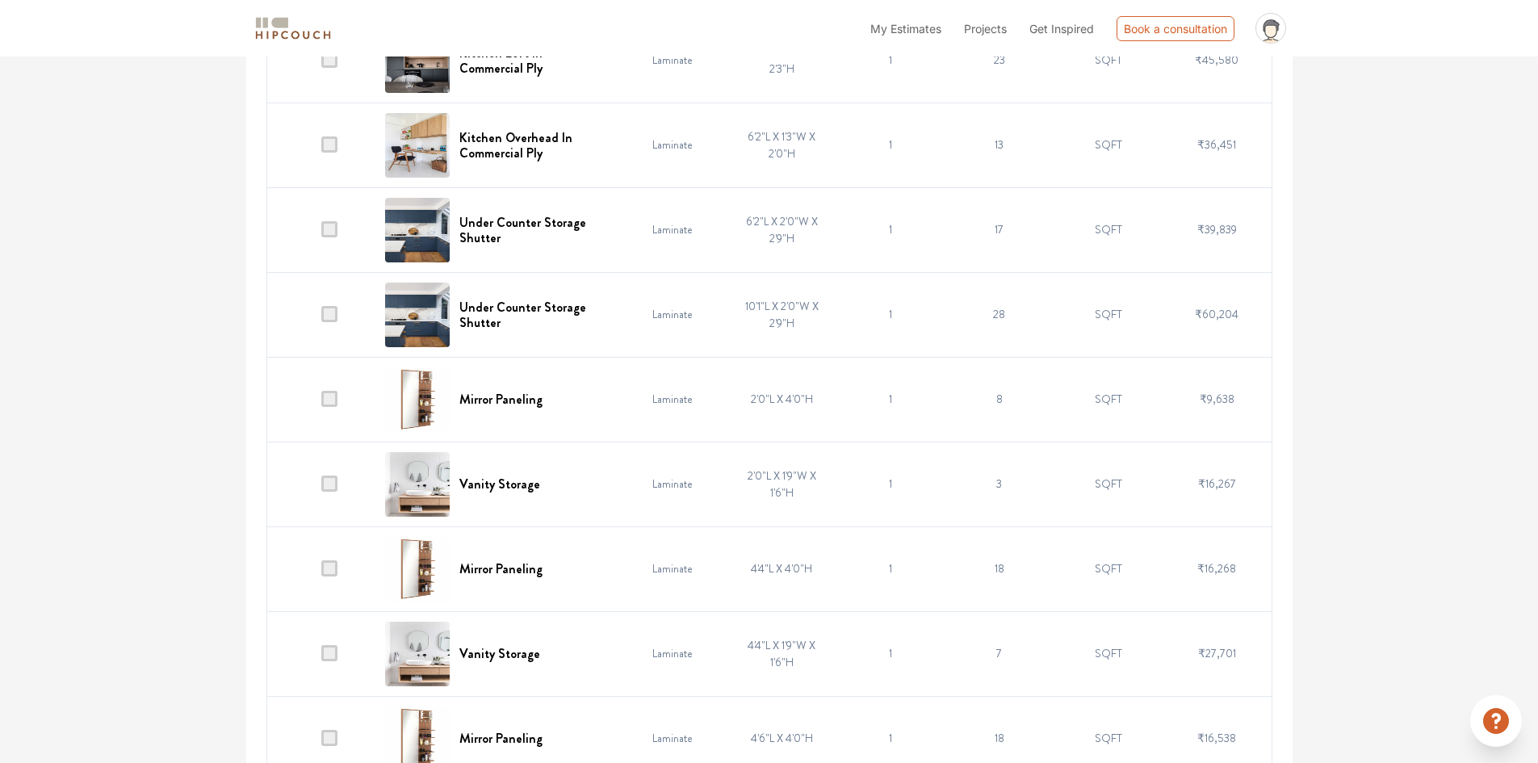
scroll to position [1137, 0]
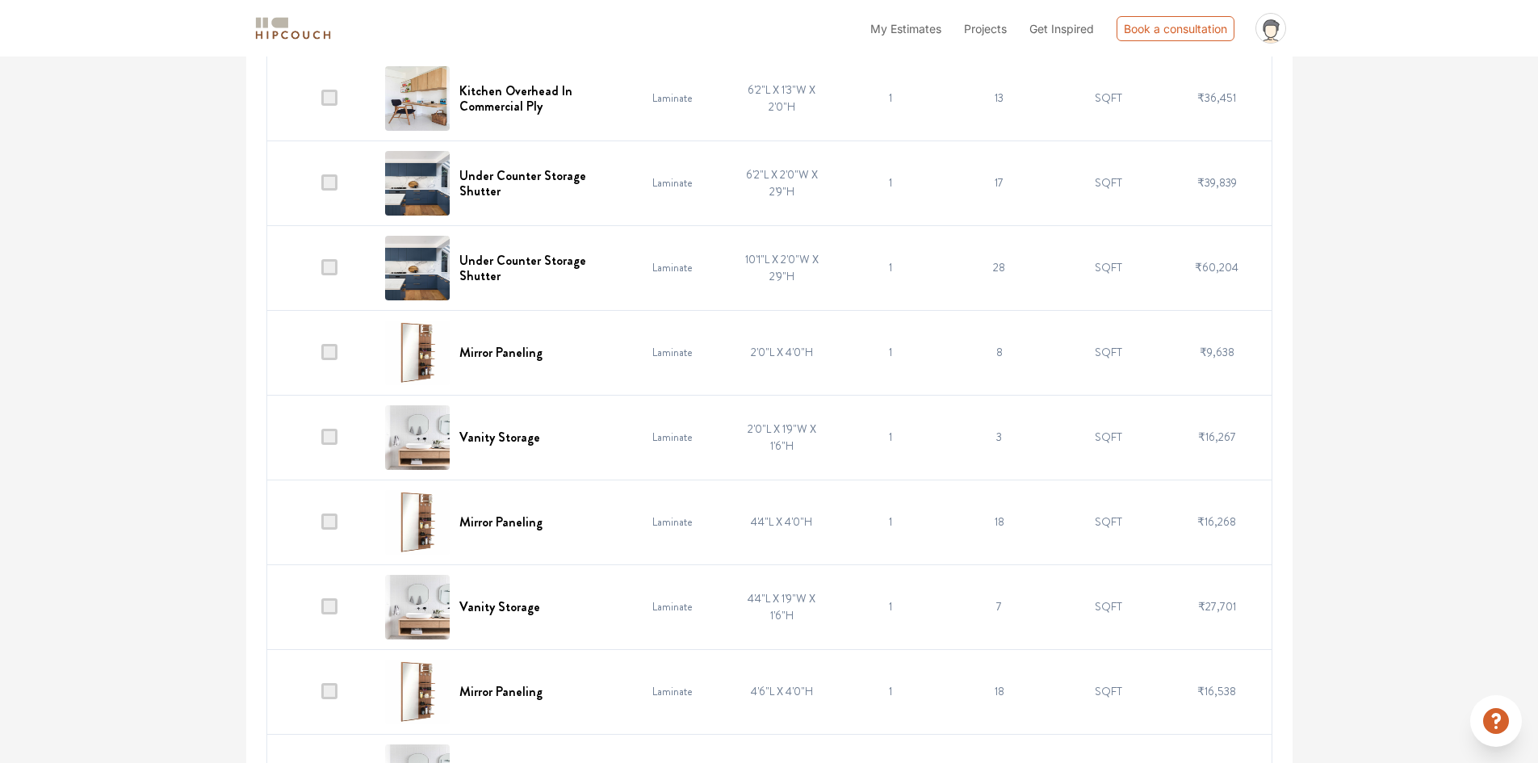
click at [329, 345] on span at bounding box center [329, 352] width 16 height 16
click at [321, 356] on input "checkbox" at bounding box center [321, 356] width 0 height 0
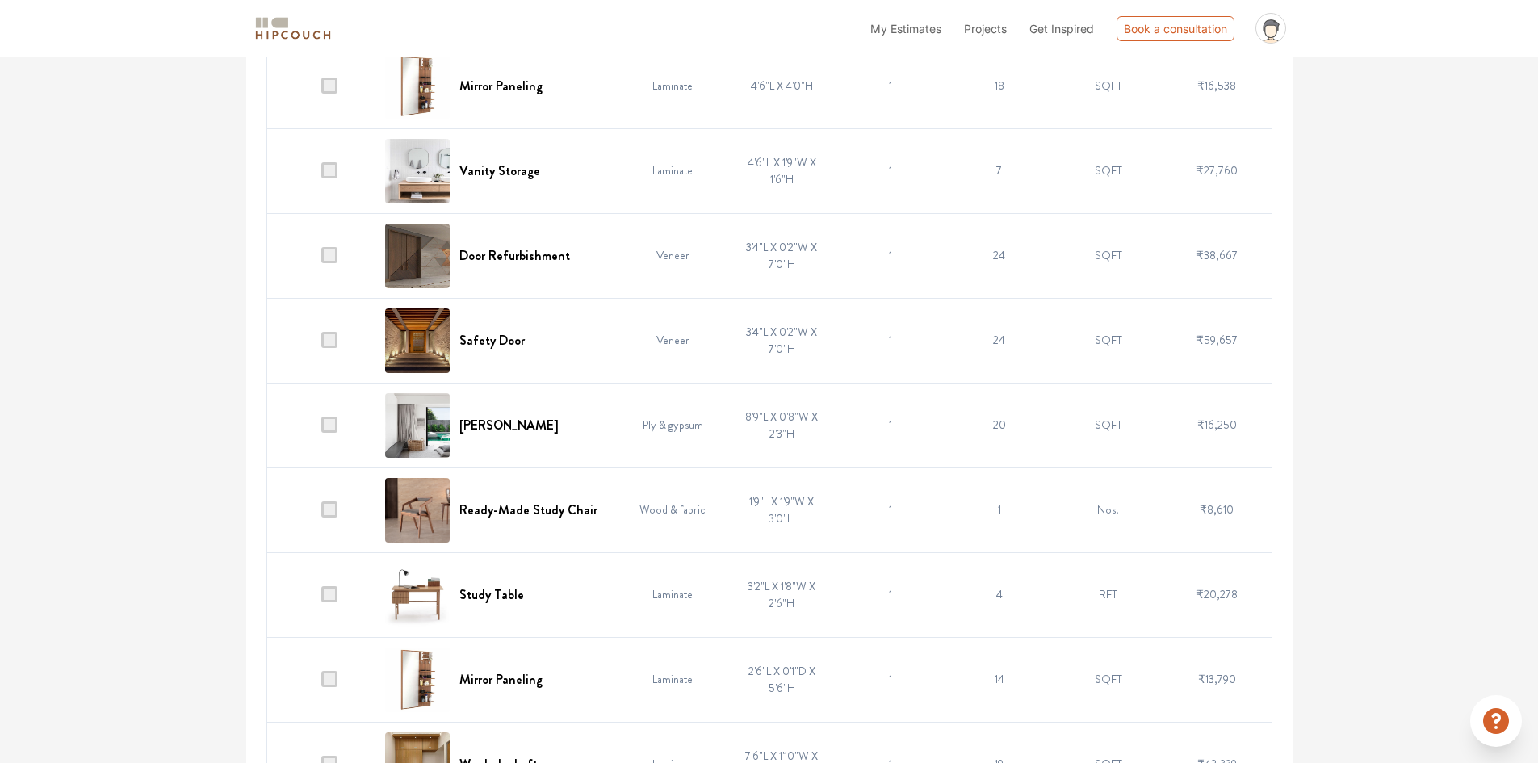
scroll to position [1782, 0]
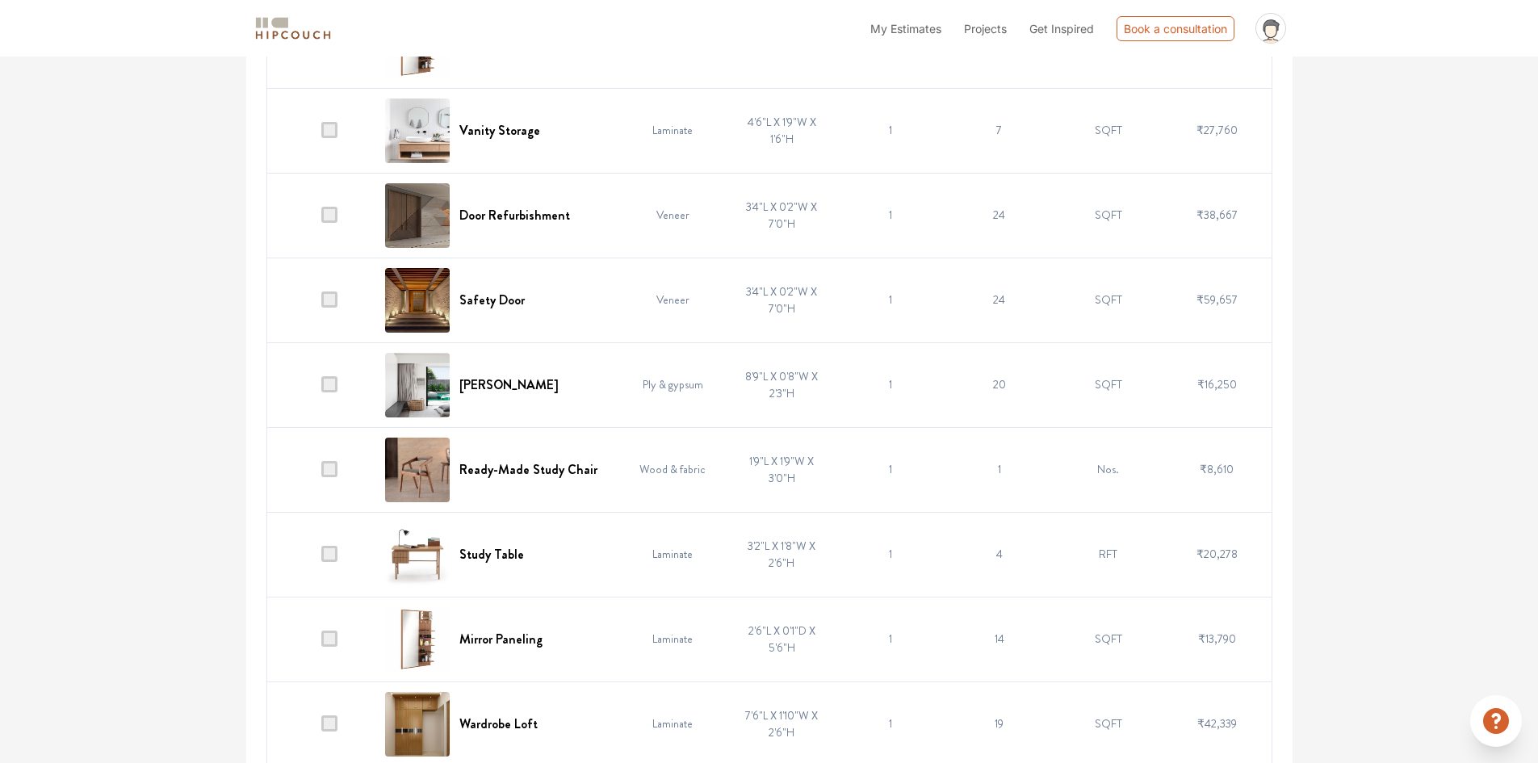
click at [324, 216] on span at bounding box center [329, 215] width 16 height 16
click at [321, 219] on input "checkbox" at bounding box center [321, 219] width 0 height 0
click at [337, 299] on span at bounding box center [329, 299] width 16 height 16
click at [321, 304] on input "checkbox" at bounding box center [321, 304] width 0 height 0
click at [328, 385] on span at bounding box center [329, 384] width 16 height 16
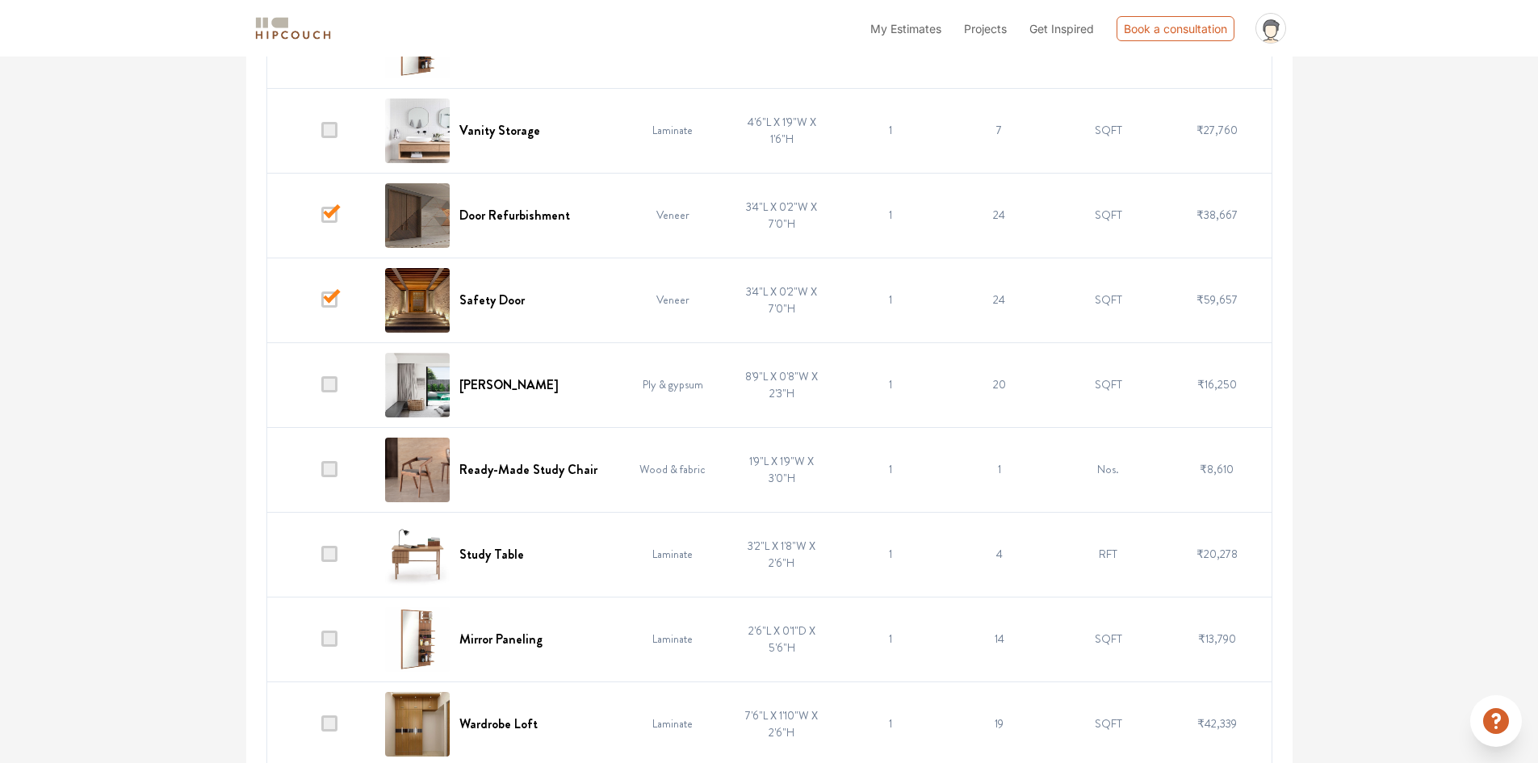
click at [321, 388] on input "checkbox" at bounding box center [321, 388] width 0 height 0
click at [321, 465] on td at bounding box center [320, 469] width 109 height 85
click at [333, 552] on span at bounding box center [329, 554] width 16 height 16
click at [321, 558] on input "checkbox" at bounding box center [321, 558] width 0 height 0
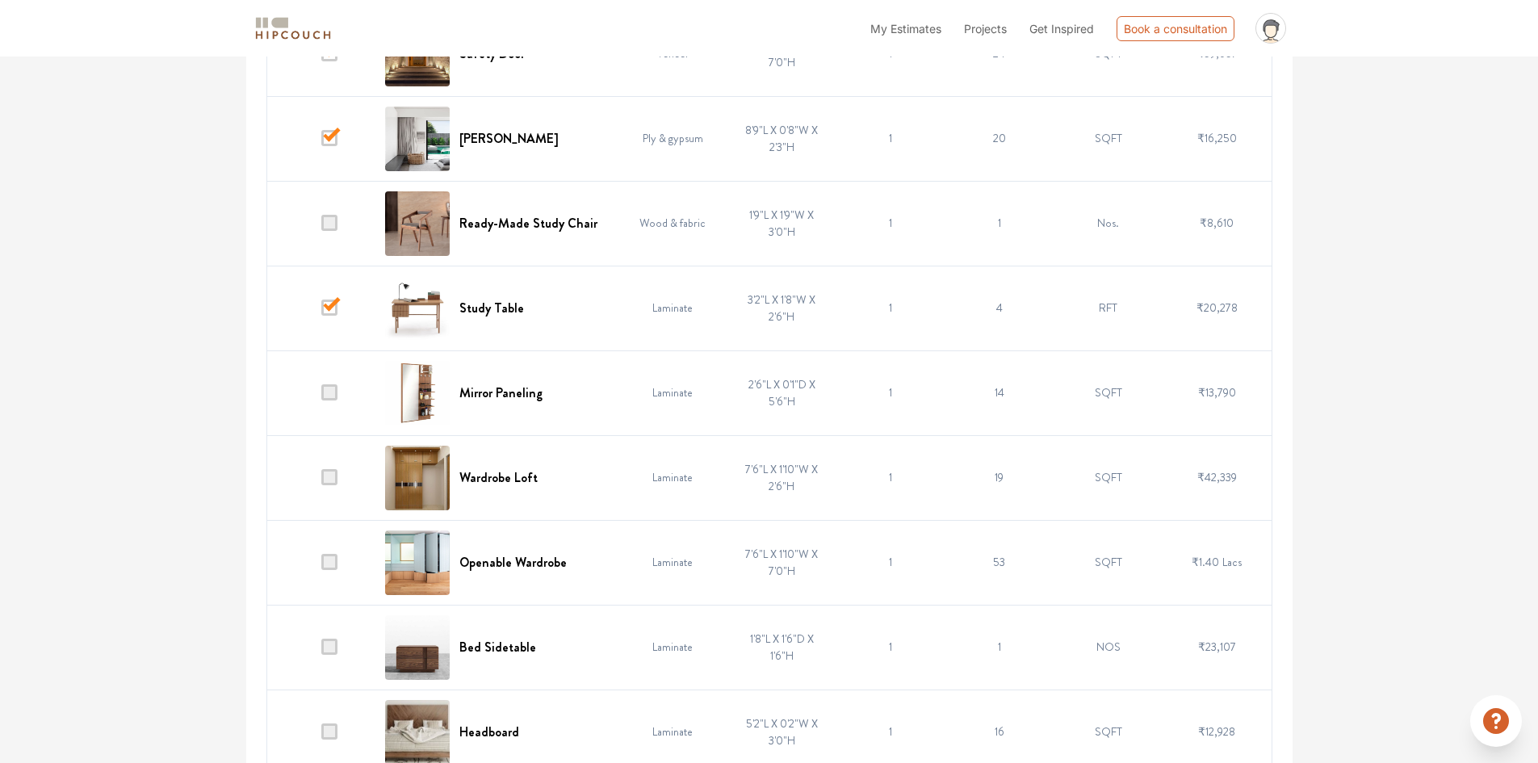
scroll to position [2105, 0]
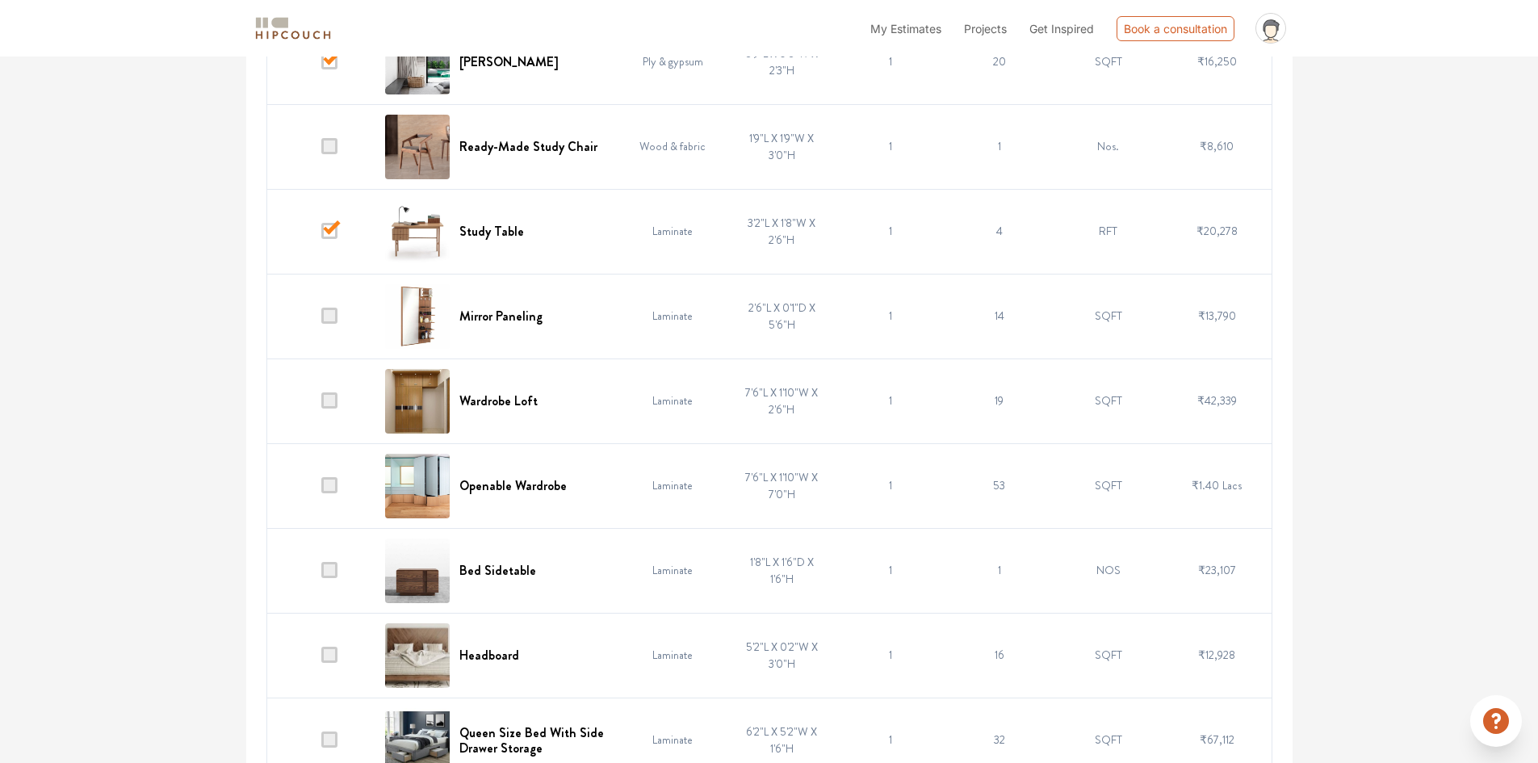
click at [340, 407] on td at bounding box center [320, 400] width 109 height 85
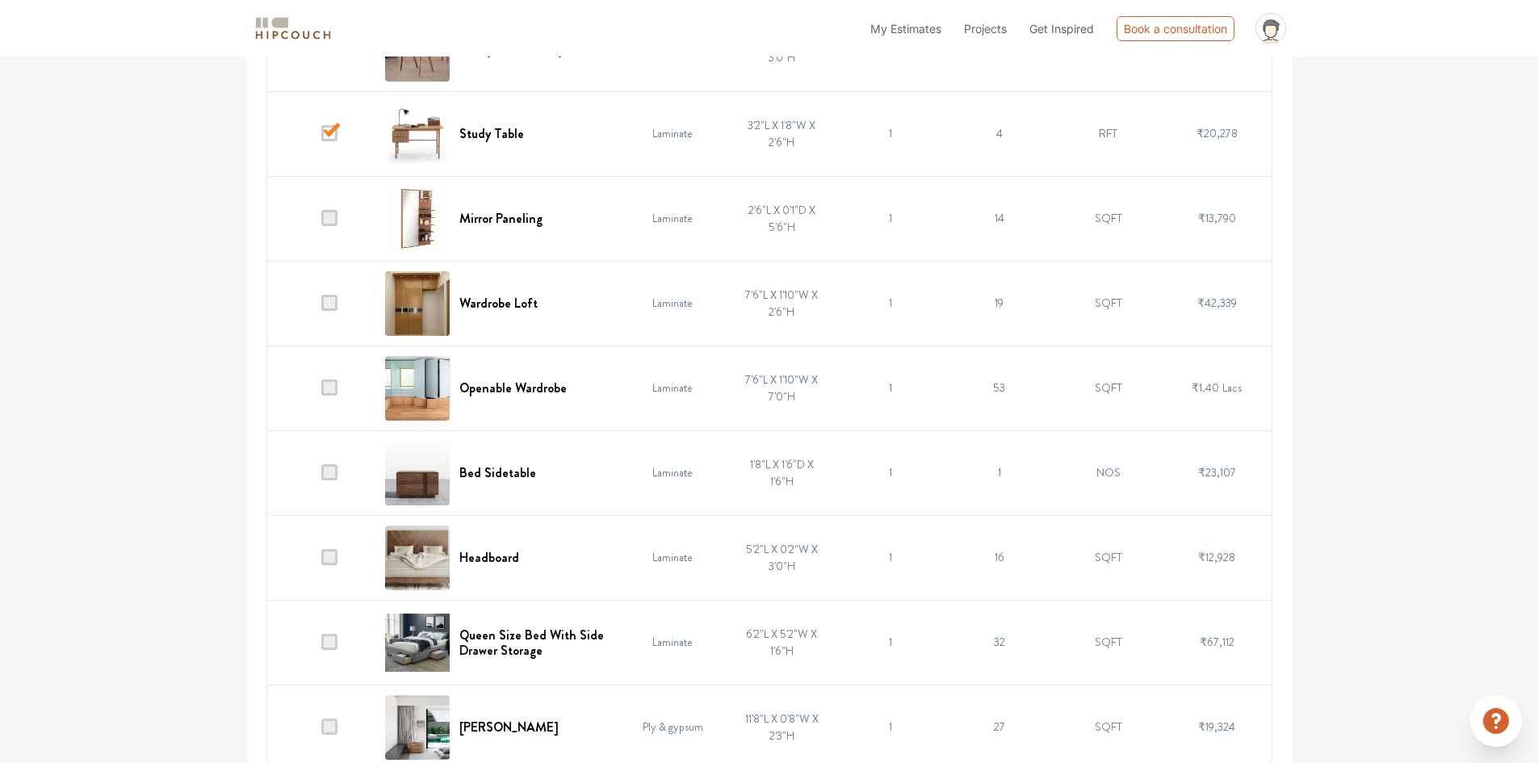
scroll to position [2348, 0]
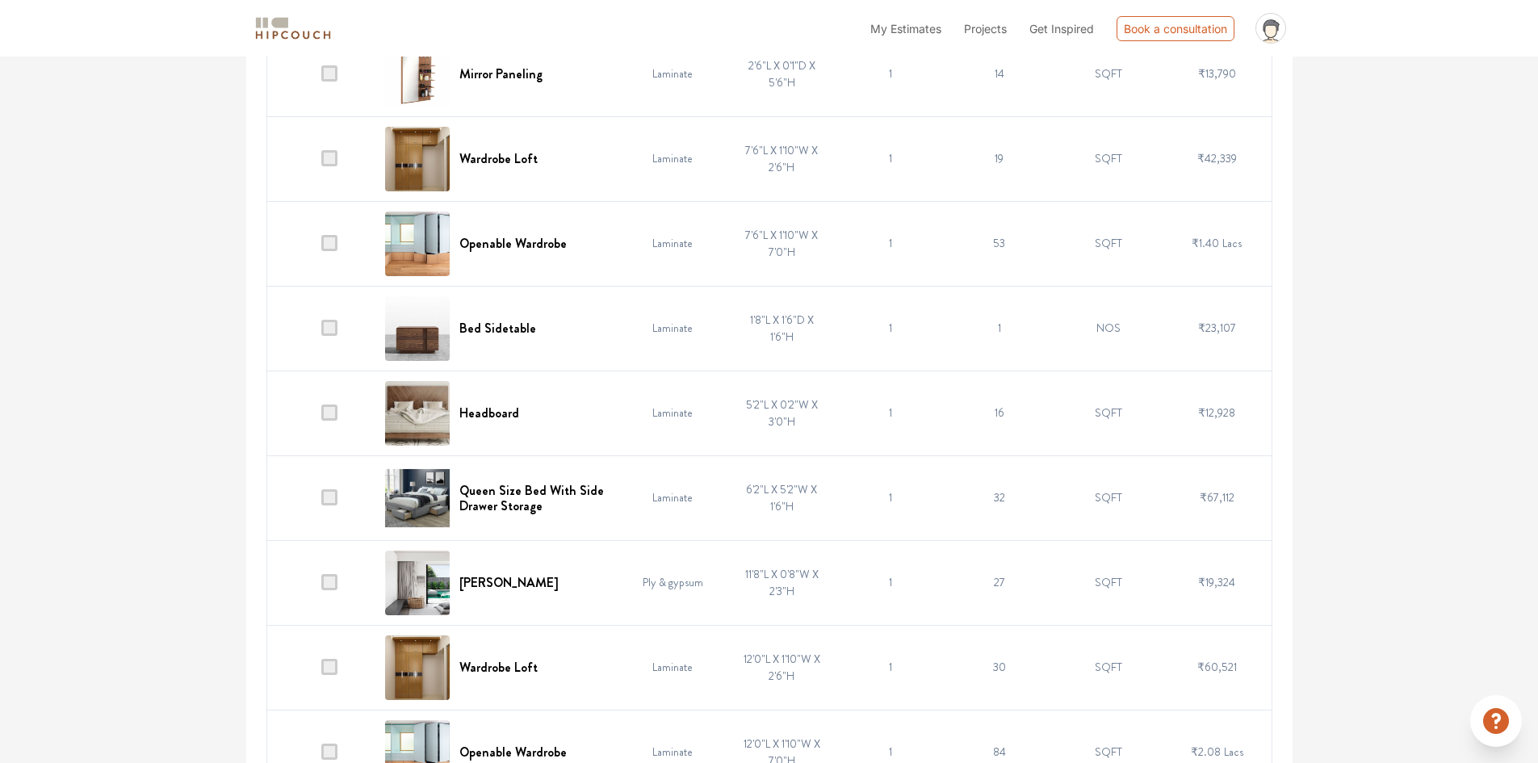
click at [337, 251] on td at bounding box center [320, 243] width 109 height 85
click at [325, 332] on span at bounding box center [329, 328] width 16 height 16
click at [321, 332] on input "checkbox" at bounding box center [321, 332] width 0 height 0
click at [330, 246] on span at bounding box center [329, 243] width 16 height 16
click at [321, 247] on input "checkbox" at bounding box center [321, 247] width 0 height 0
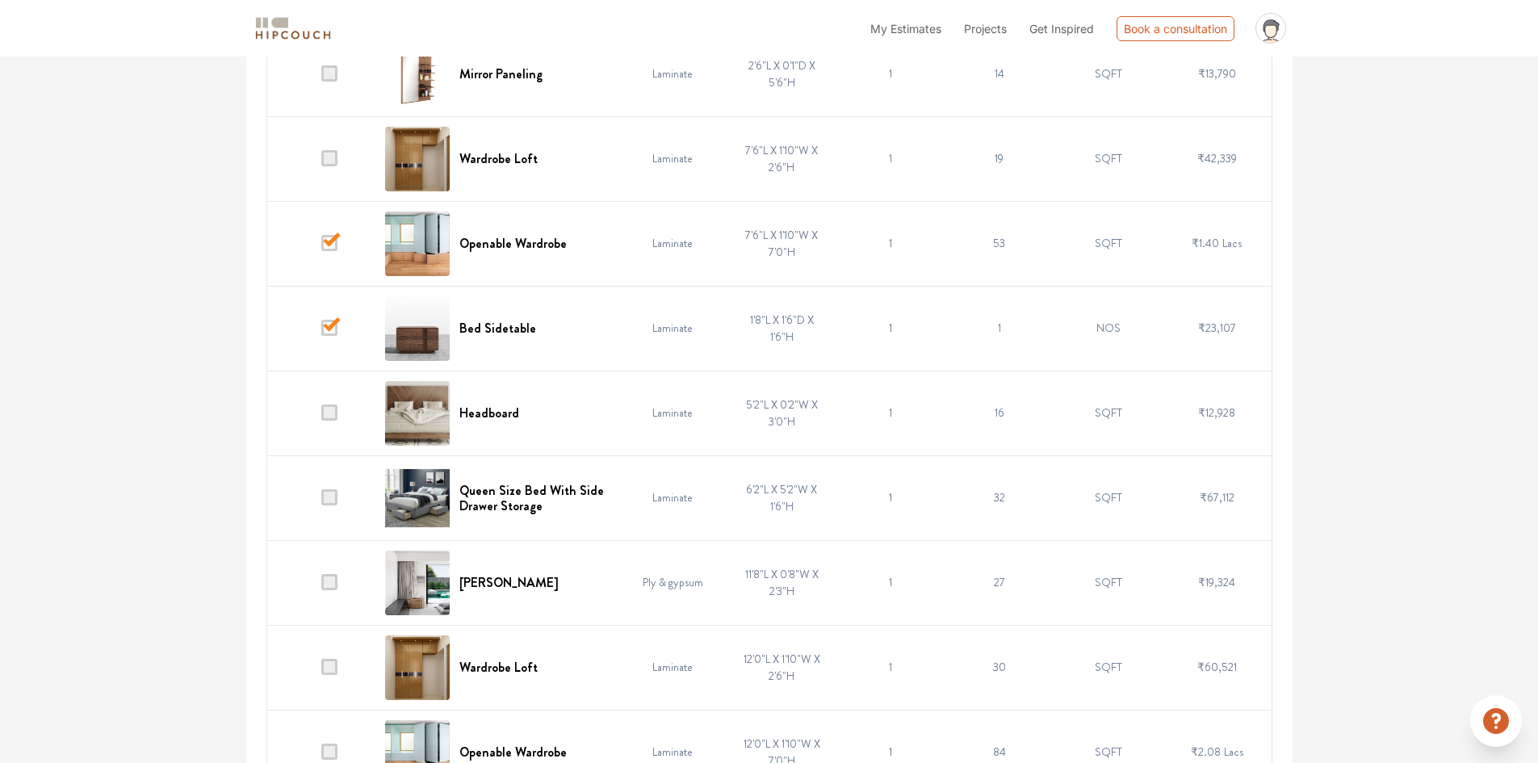
click at [329, 410] on span at bounding box center [329, 412] width 16 height 16
click at [321, 417] on input "checkbox" at bounding box center [321, 417] width 0 height 0
click at [328, 497] on span at bounding box center [329, 497] width 16 height 16
click at [321, 501] on input "checkbox" at bounding box center [321, 501] width 0 height 0
click at [335, 575] on span at bounding box center [329, 582] width 16 height 16
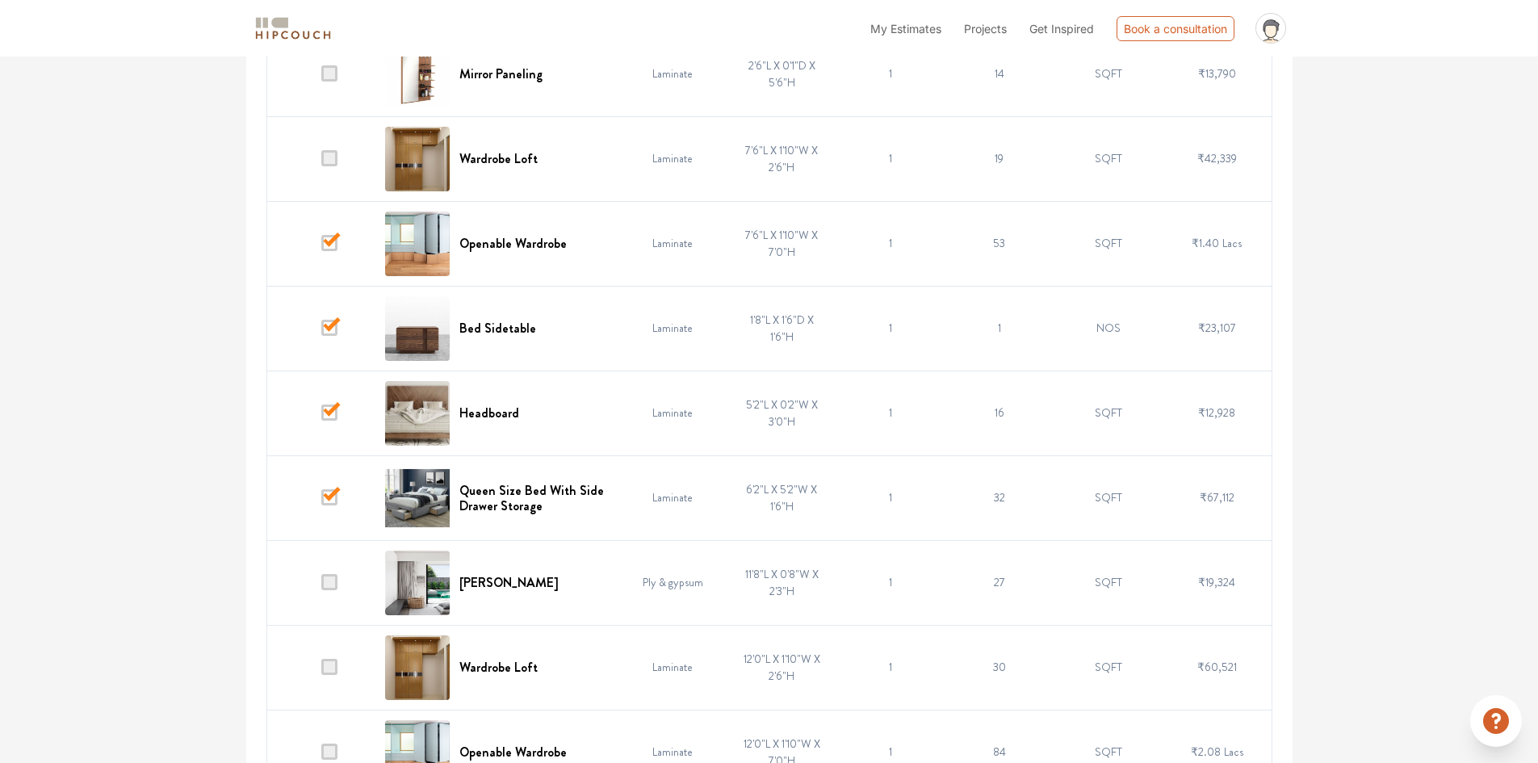
click at [321, 586] on input "checkbox" at bounding box center [321, 586] width 0 height 0
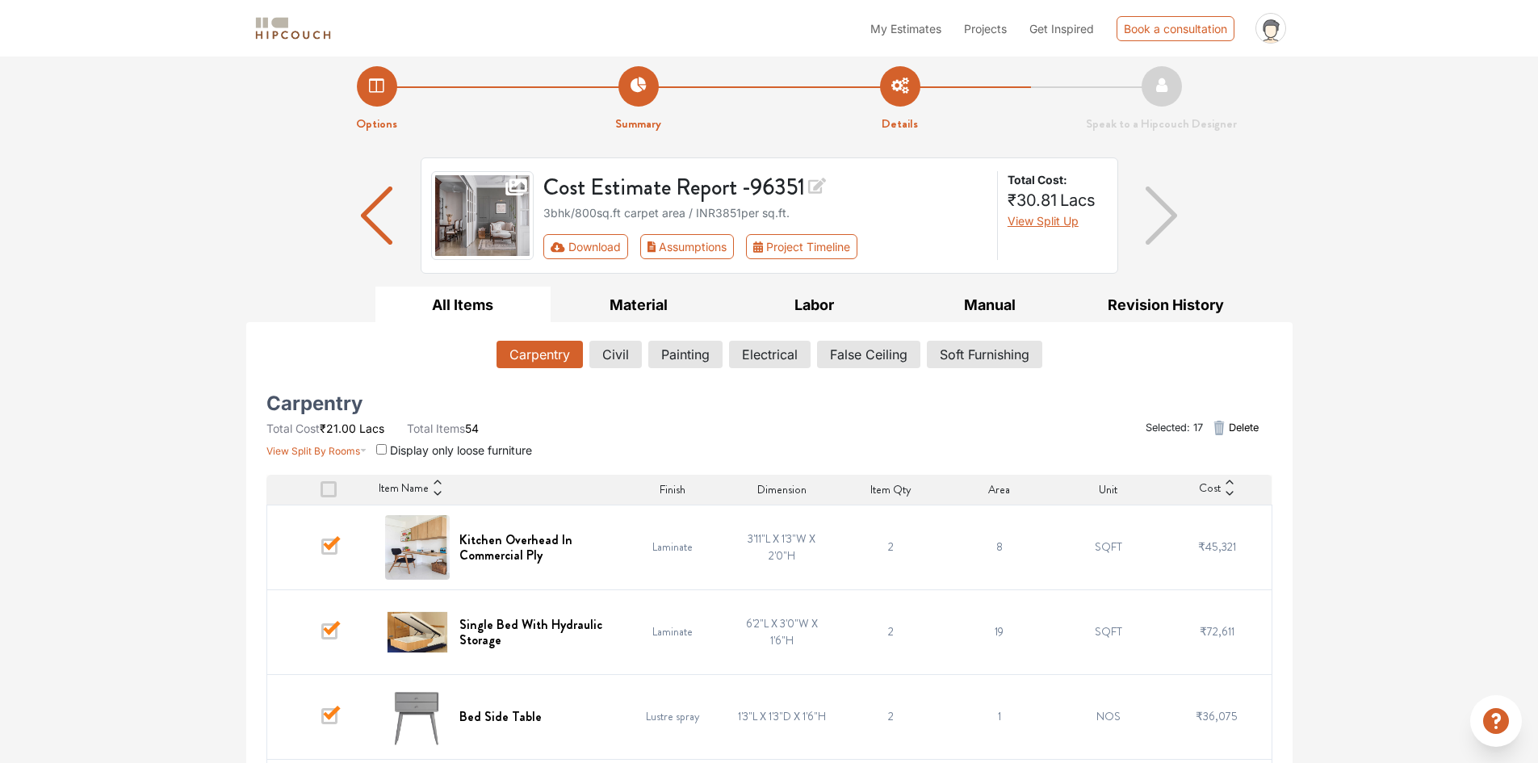
scroll to position [0, 0]
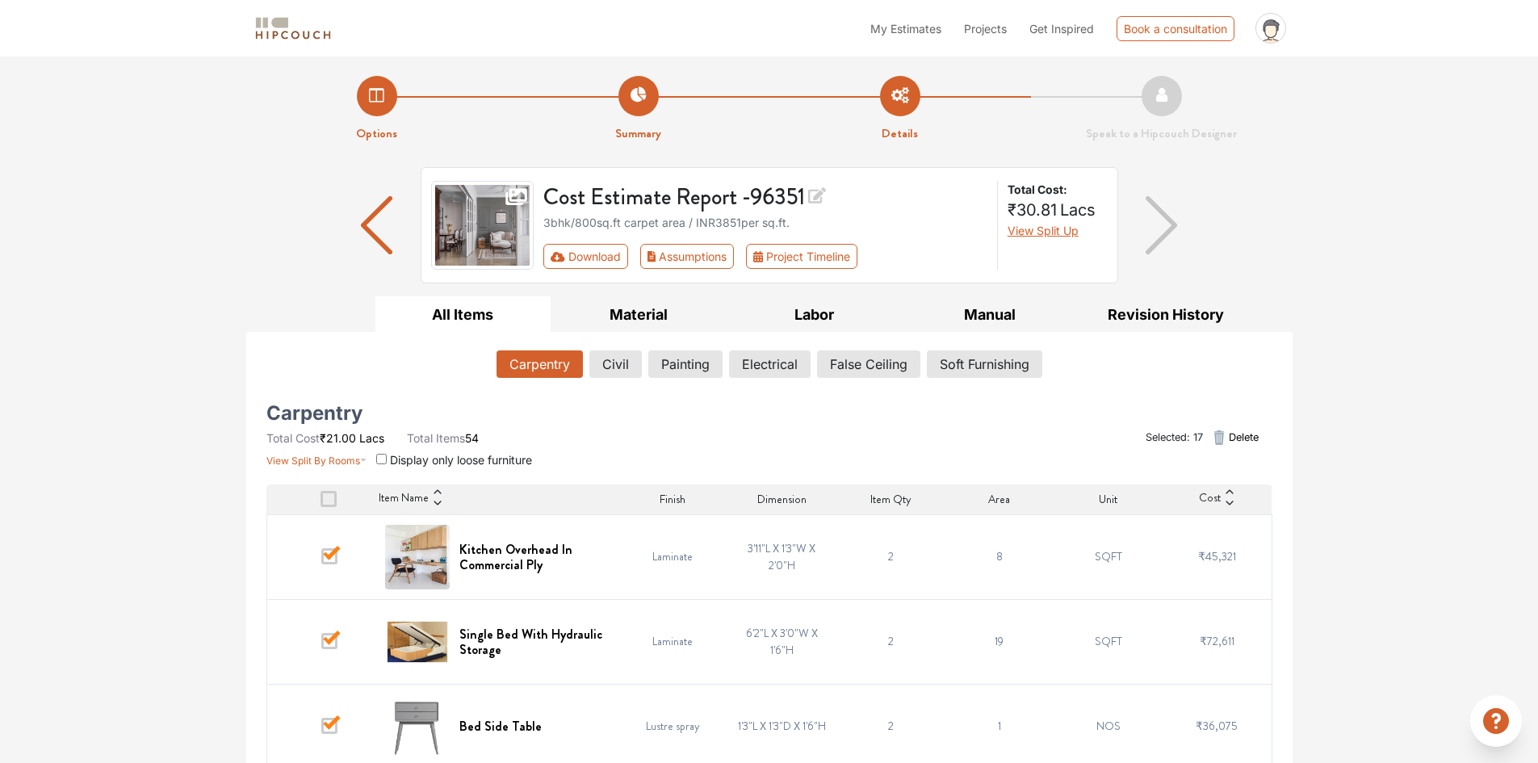
click at [359, 98] on li "Options" at bounding box center [377, 109] width 262 height 67
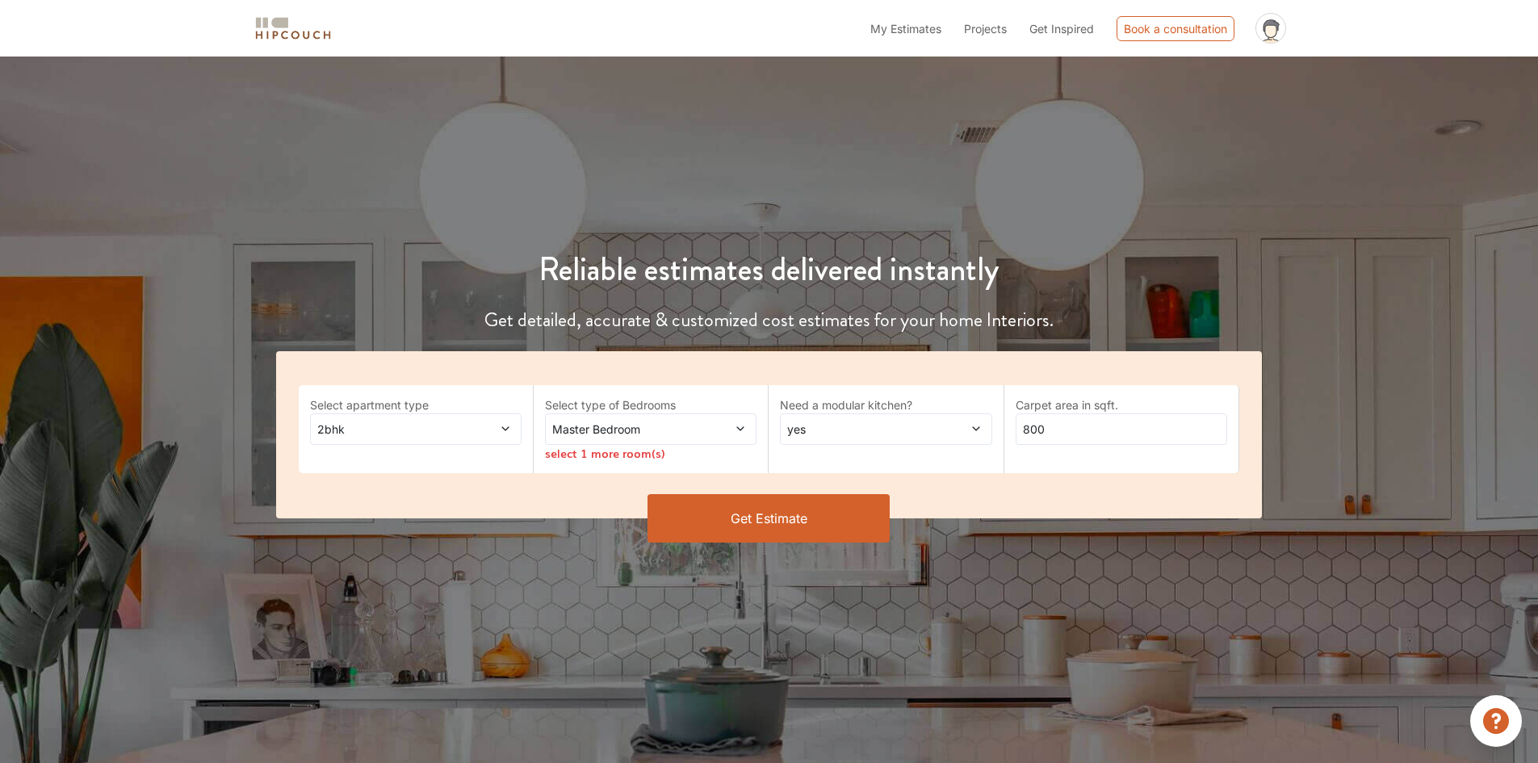
click at [658, 418] on div "Master Bedroom" at bounding box center [651, 428] width 212 height 31
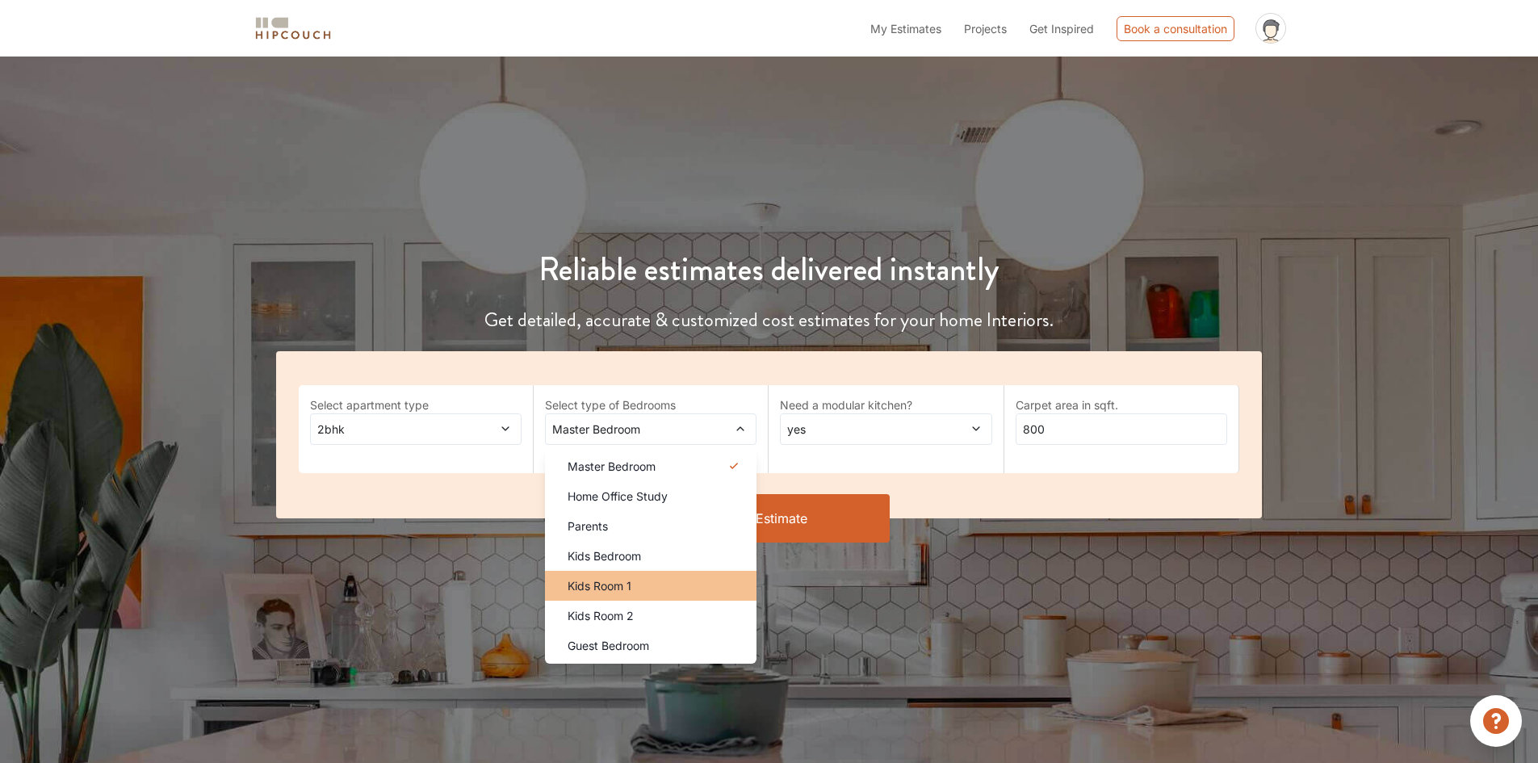
click at [679, 584] on div "Kids Room 1" at bounding box center [656, 585] width 202 height 17
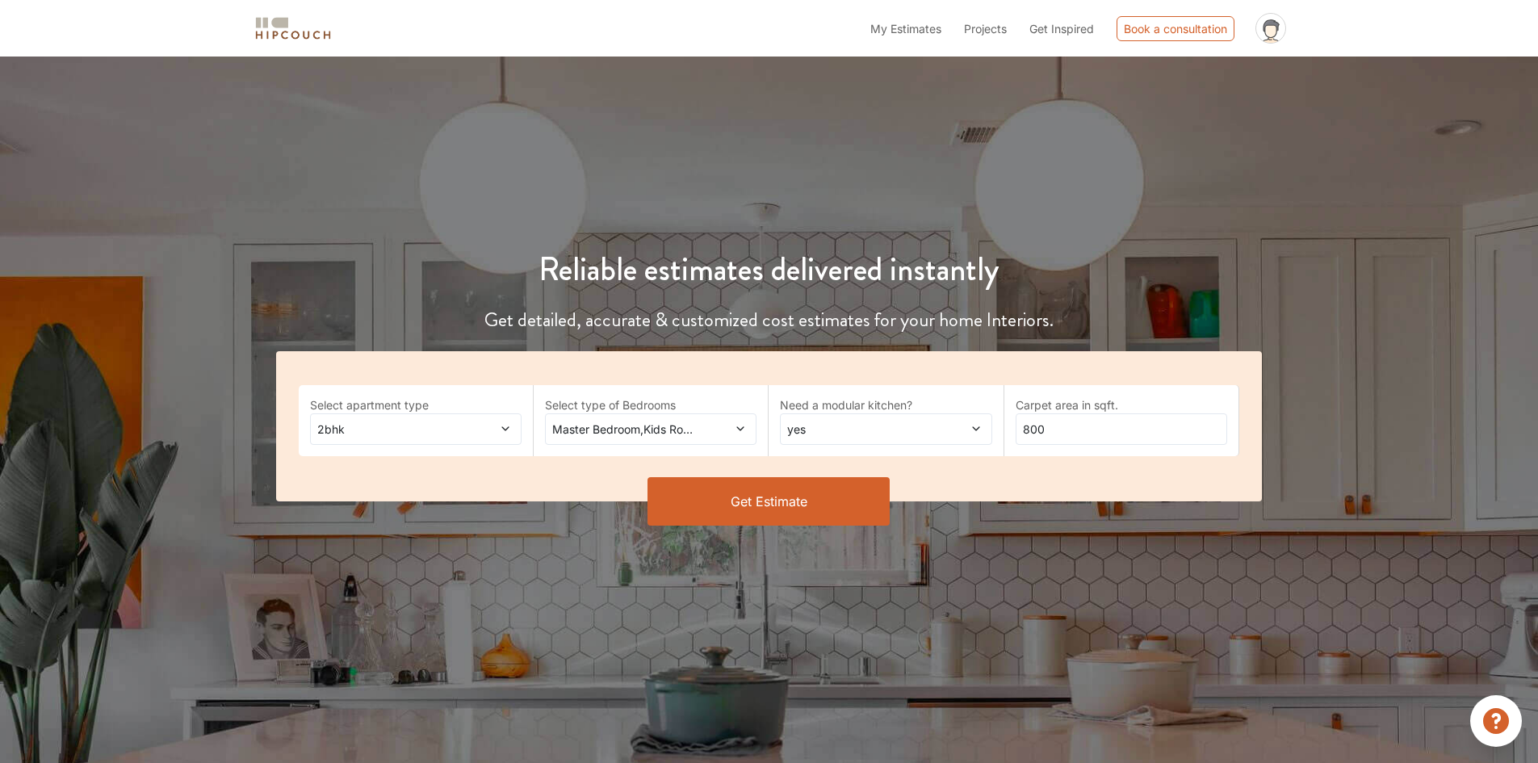
click at [732, 435] on span at bounding box center [721, 429] width 49 height 17
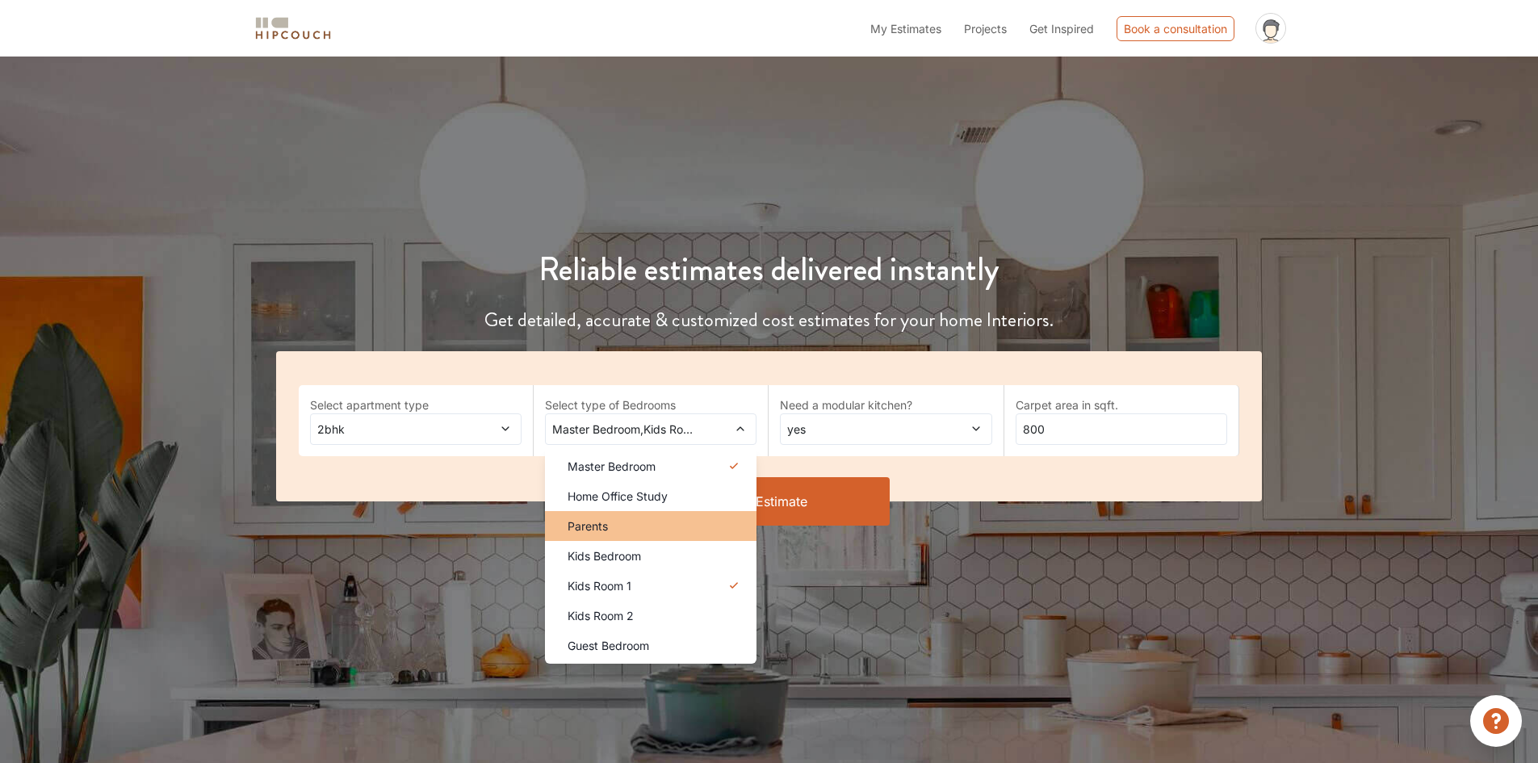
click at [678, 528] on div "Parents" at bounding box center [656, 525] width 202 height 17
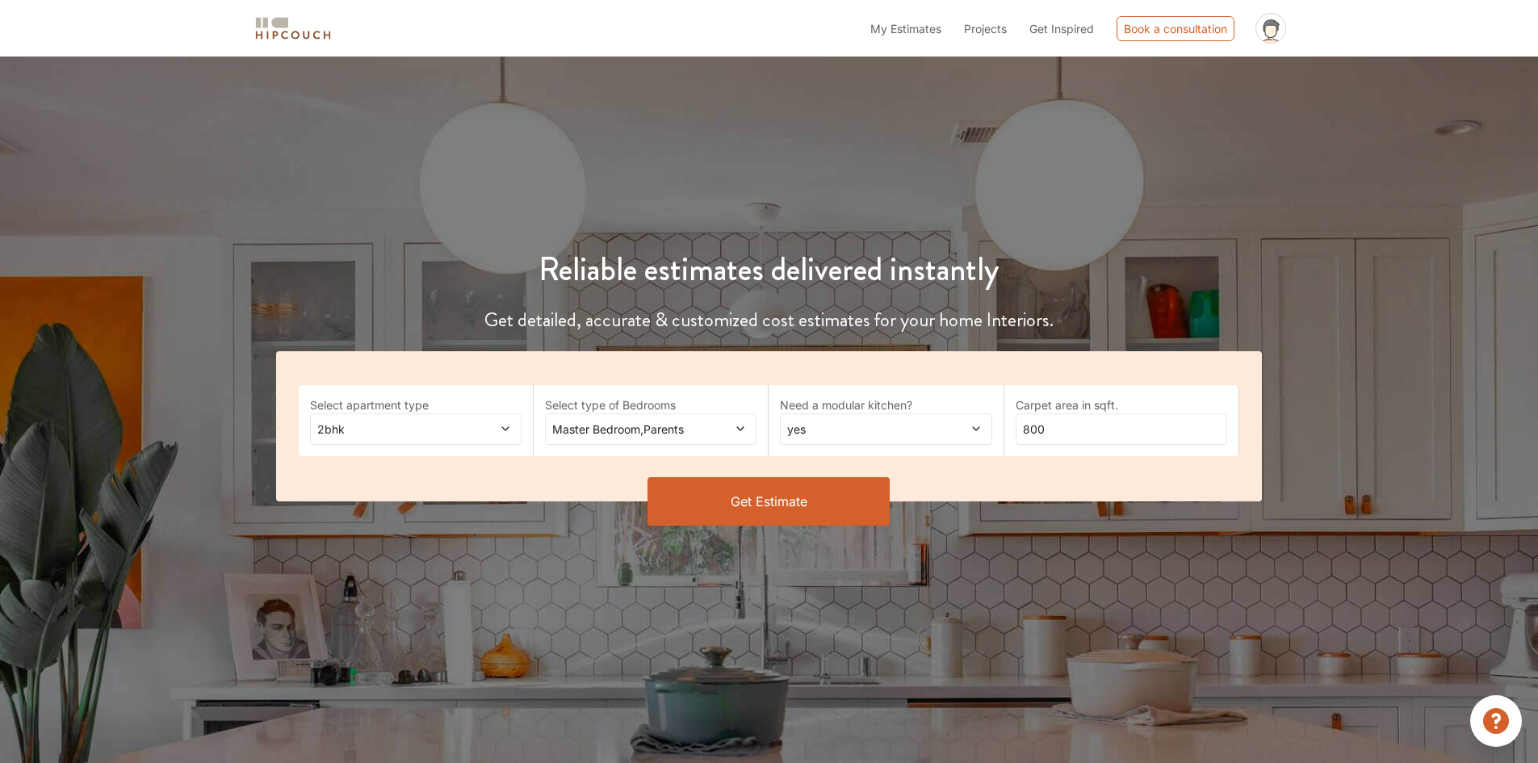
click at [762, 501] on button "Get Estimate" at bounding box center [768, 501] width 242 height 48
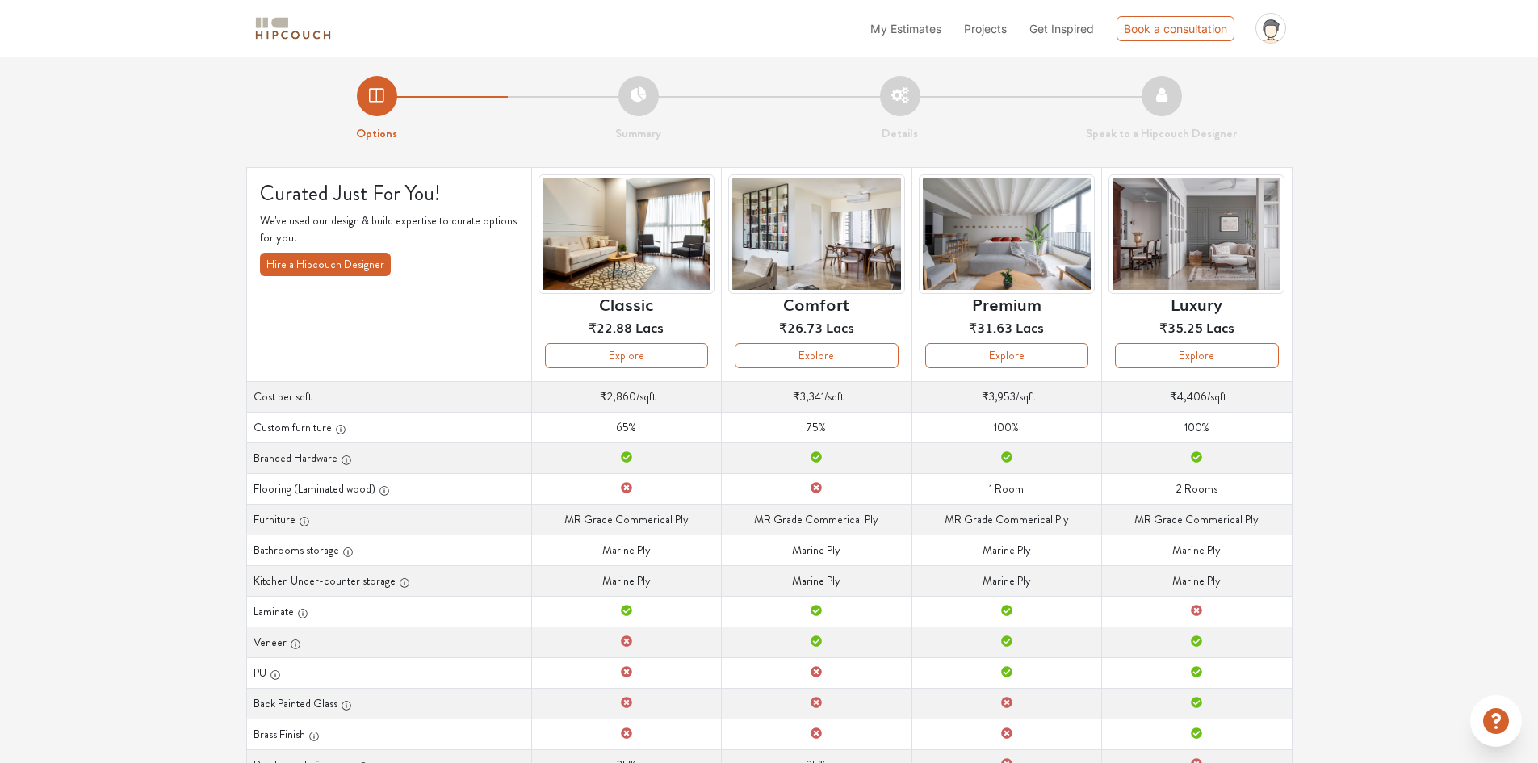
click at [379, 114] on li "Options" at bounding box center [377, 109] width 262 height 67
click at [372, 99] on li "Options" at bounding box center [377, 109] width 262 height 67
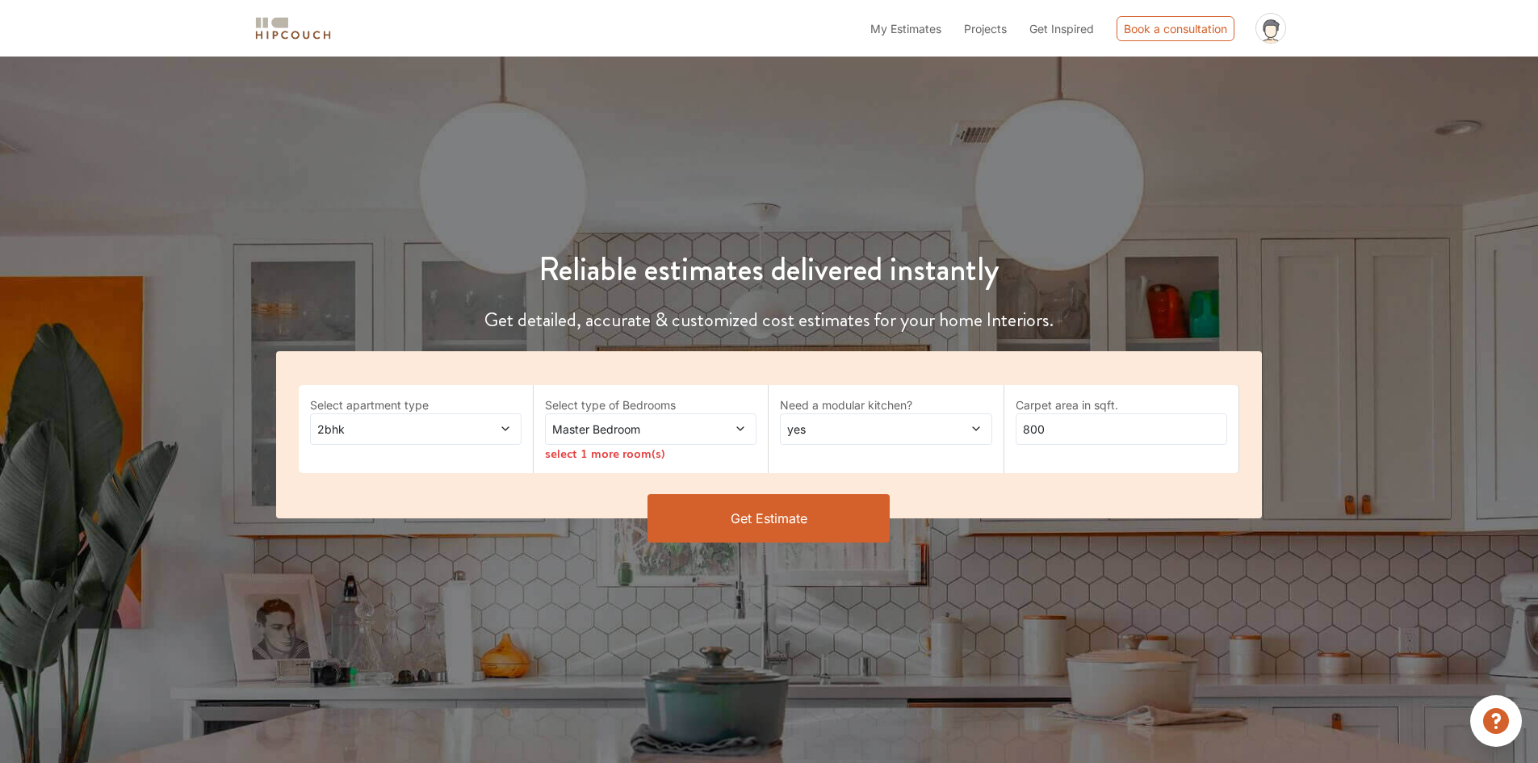
click at [678, 434] on span "Master Bedroom" at bounding box center [623, 429] width 148 height 17
click at [395, 427] on span "2bhk" at bounding box center [388, 429] width 148 height 17
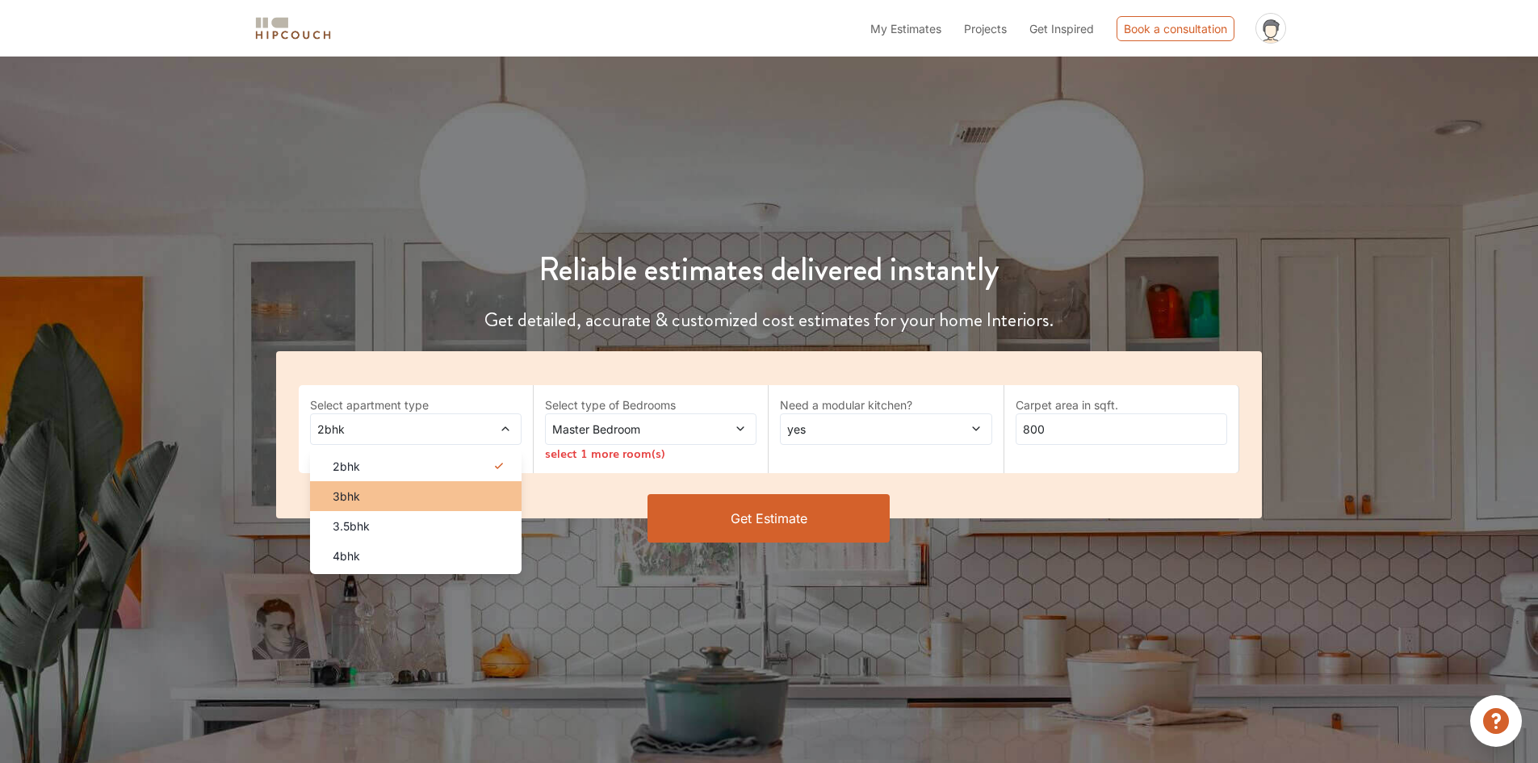
click at [392, 496] on div "3bhk" at bounding box center [421, 496] width 202 height 17
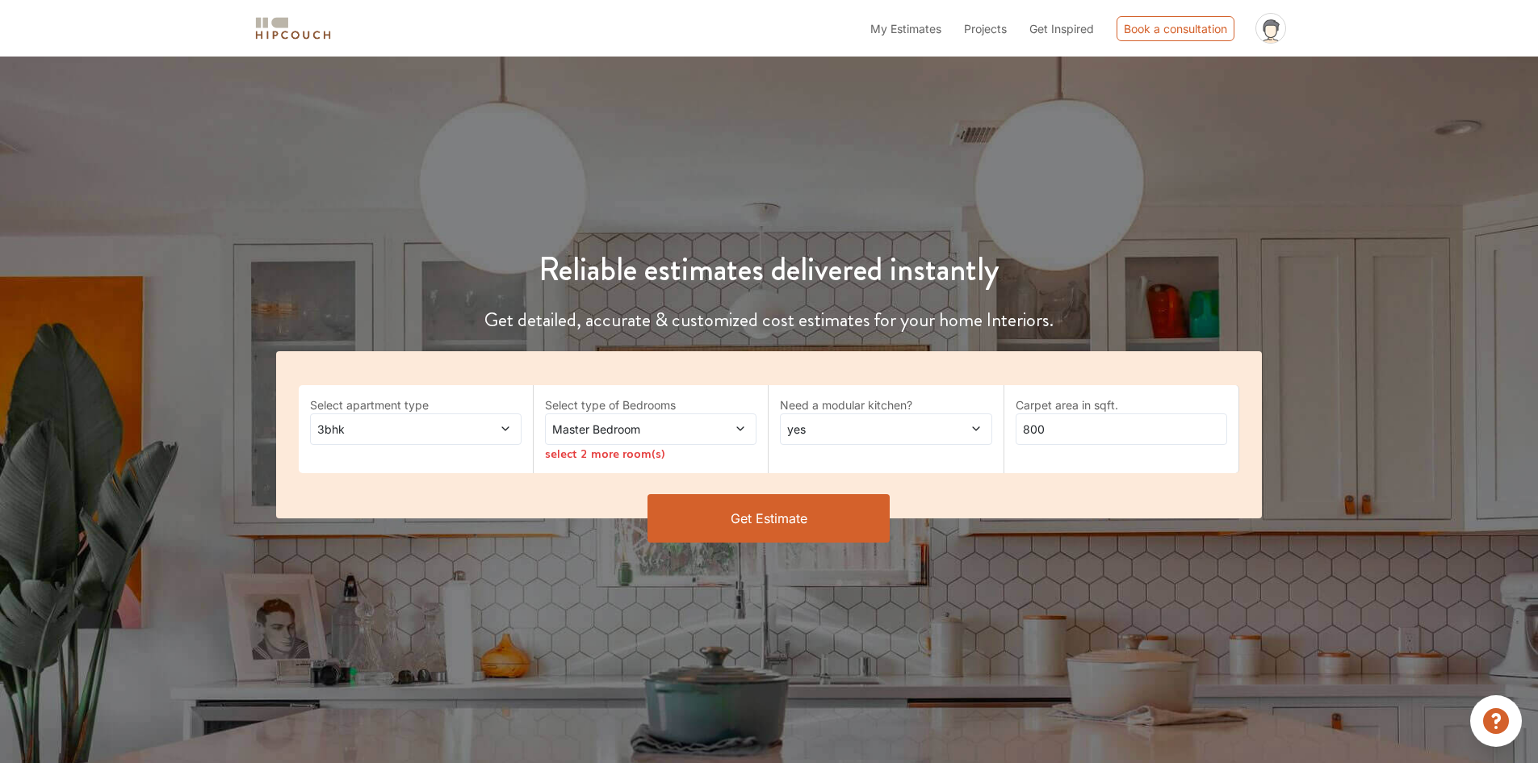
click at [646, 427] on span "Master Bedroom" at bounding box center [623, 429] width 148 height 17
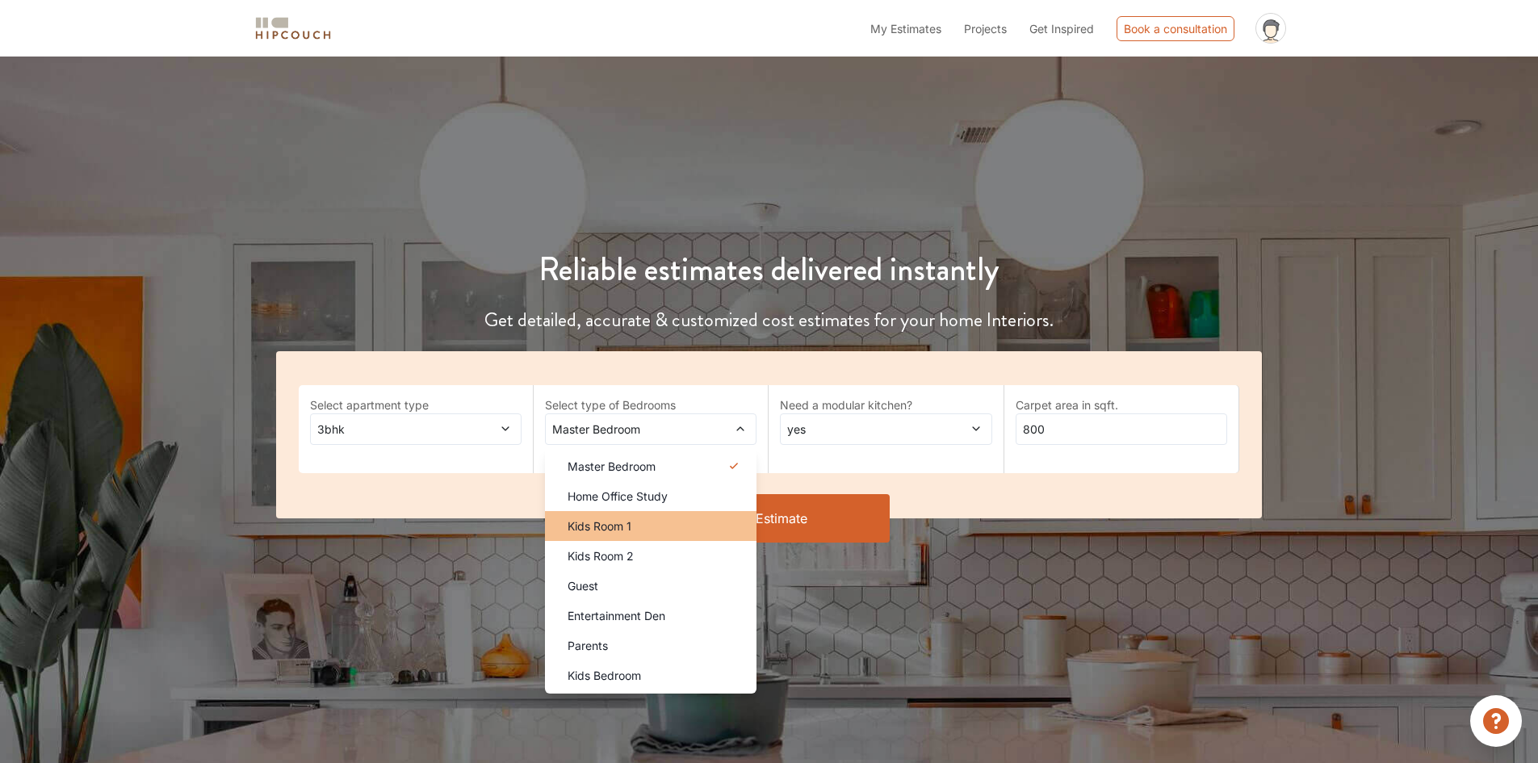
click at [608, 532] on span "Kids Room 1" at bounding box center [600, 525] width 64 height 17
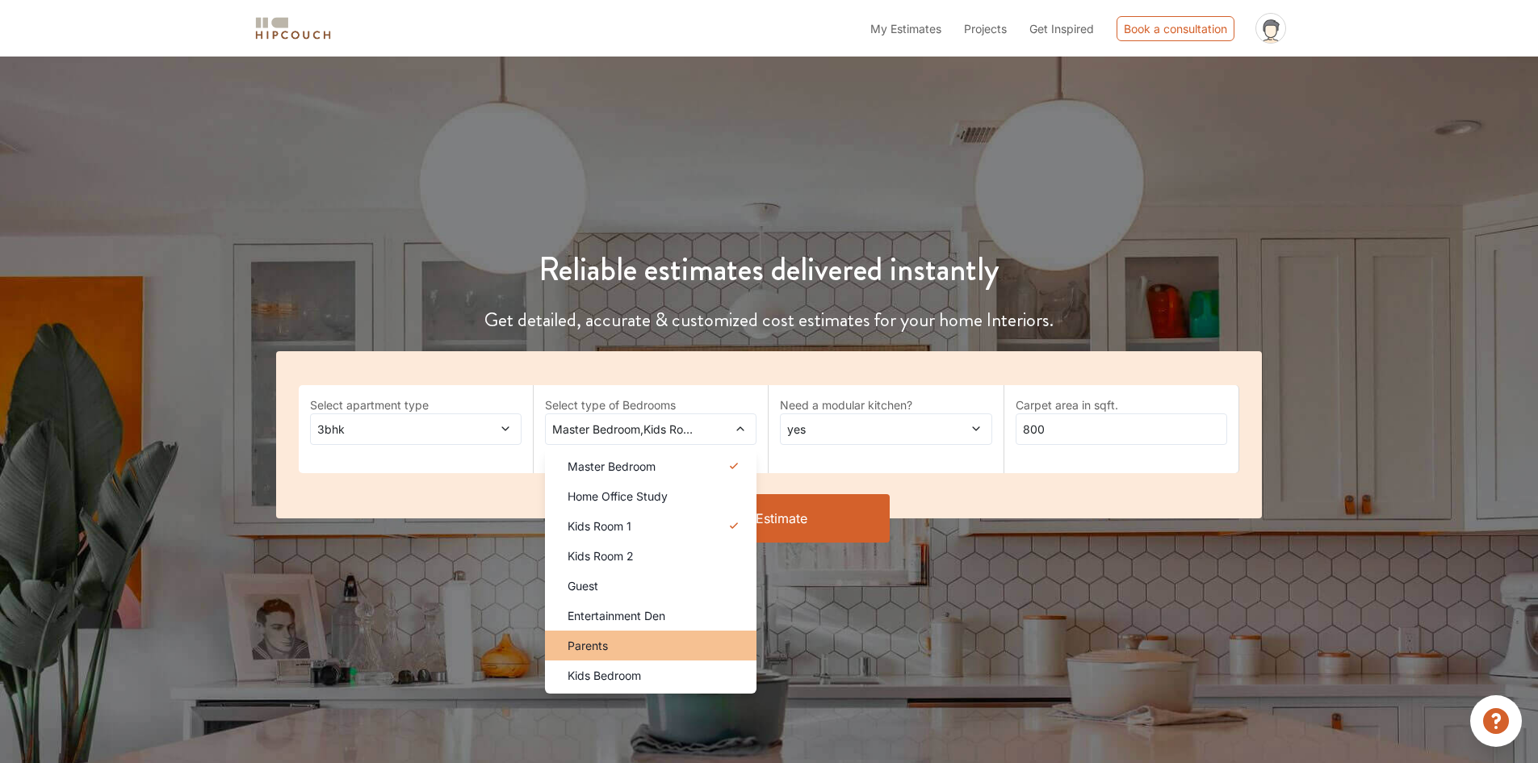
click at [613, 633] on li "Parents" at bounding box center [651, 645] width 212 height 30
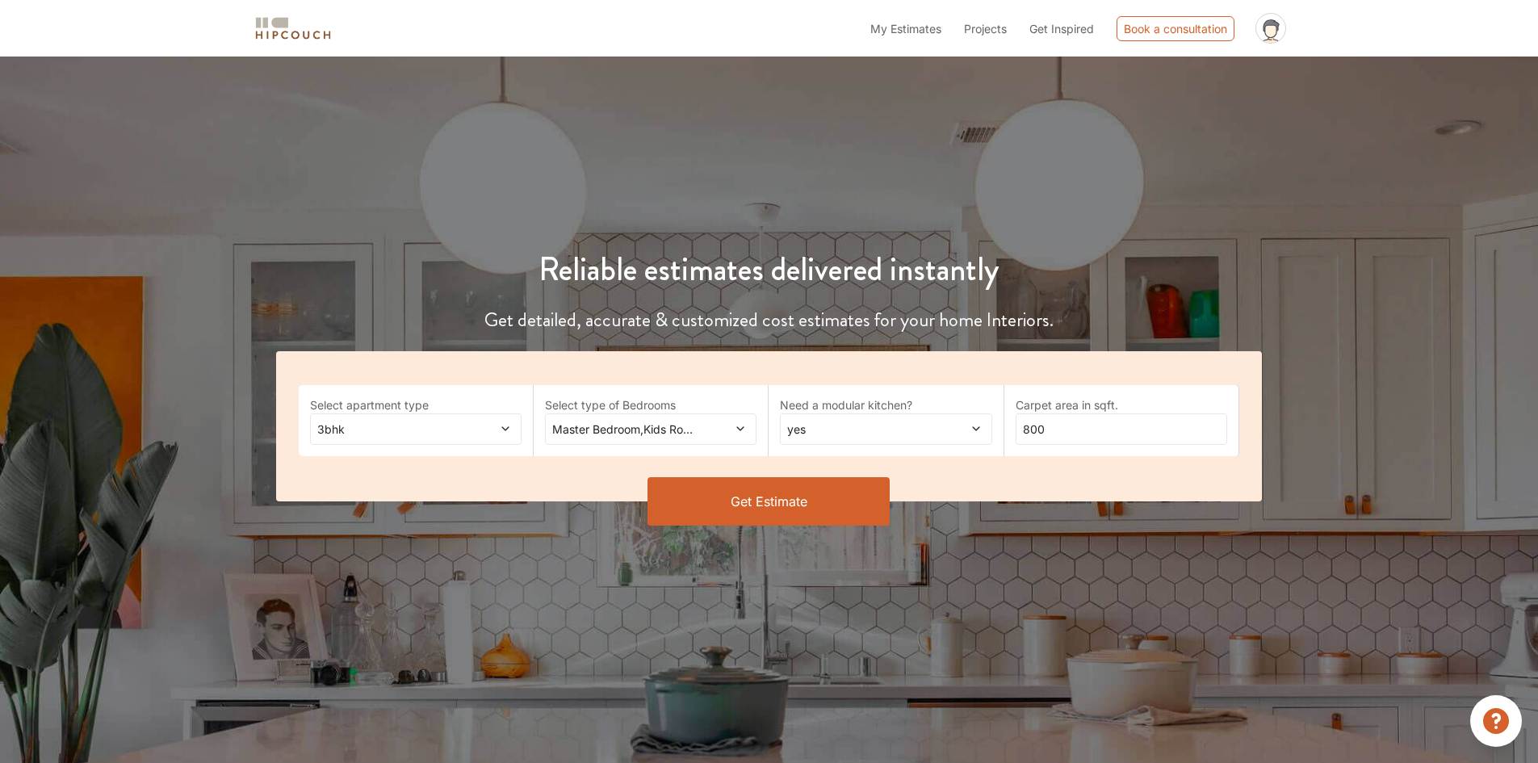
click at [773, 493] on button "Get Estimate" at bounding box center [768, 501] width 242 height 48
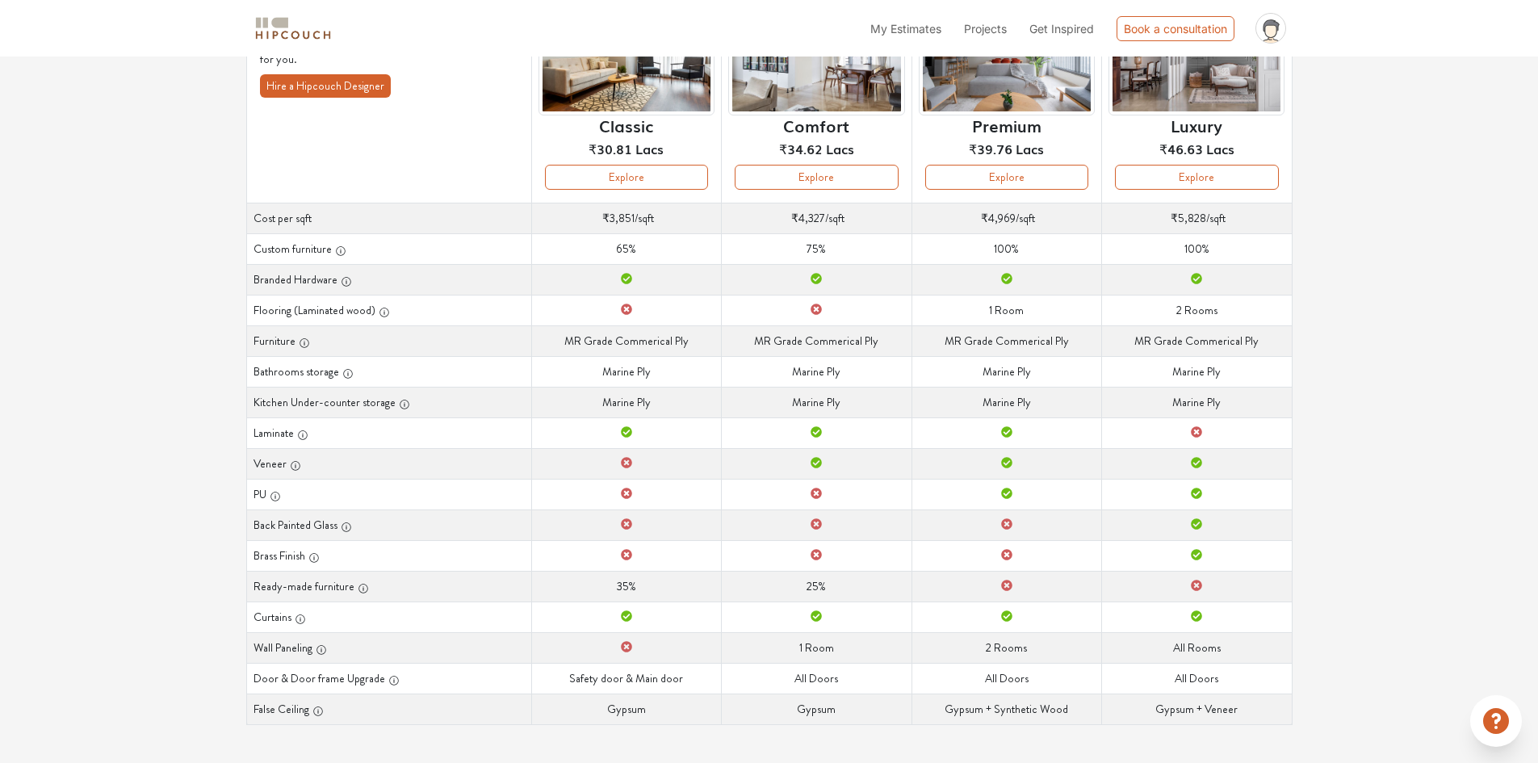
scroll to position [178, 0]
